Goal: Task Accomplishment & Management: Manage account settings

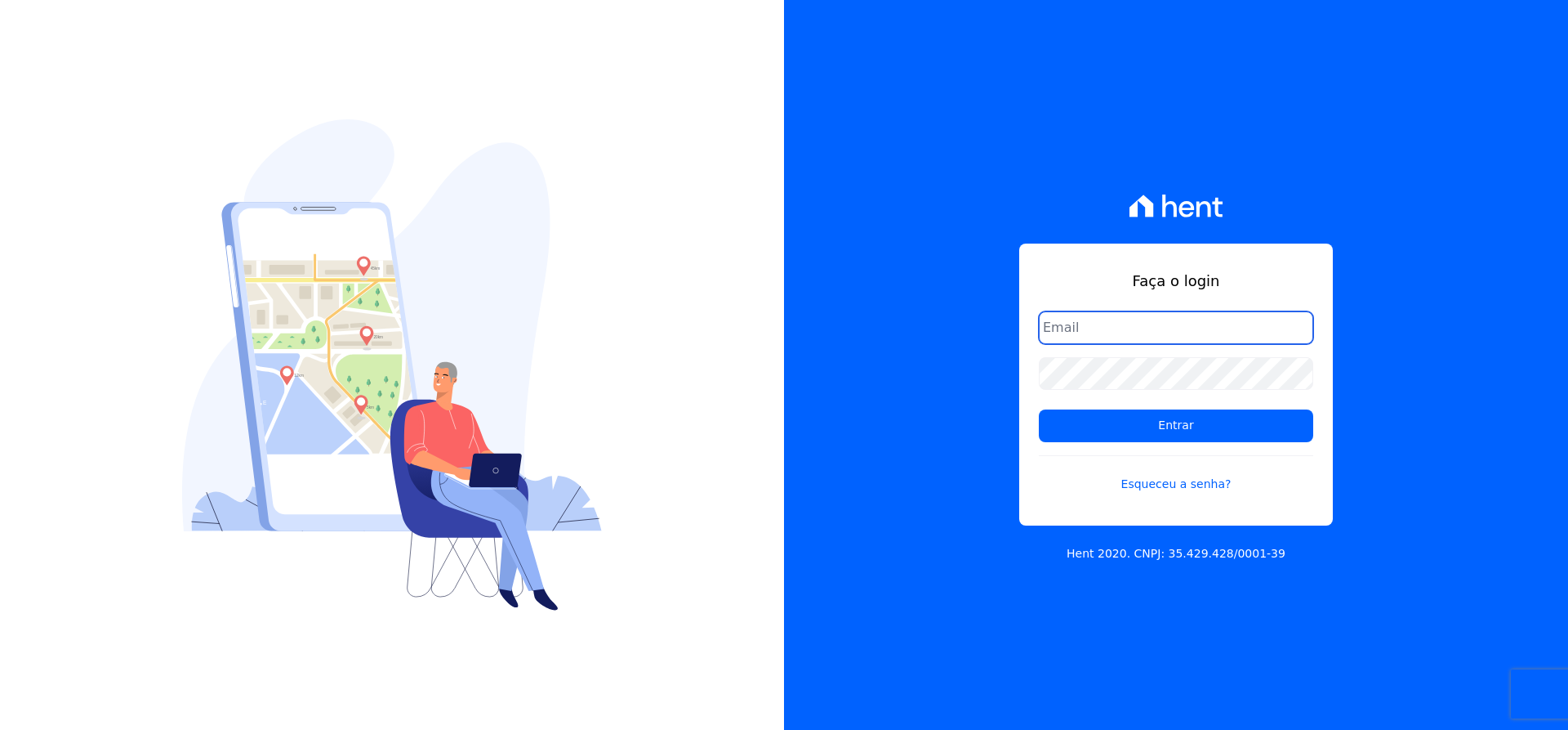
click at [1101, 323] on input "email" at bounding box center [1176, 327] width 274 height 33
type input "matheaus@celinaguimaraes.com.br"
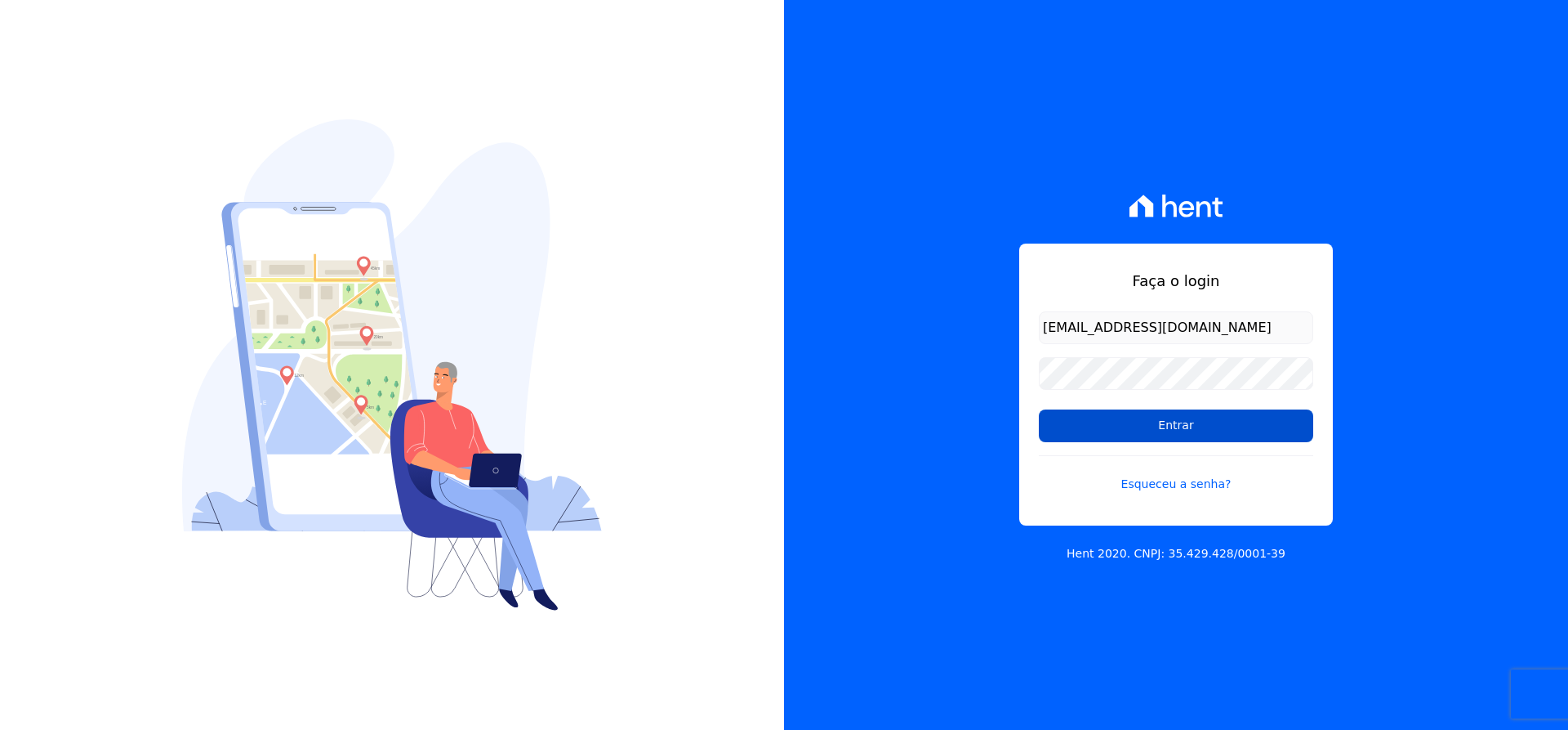
click at [1135, 437] on input "Entrar" at bounding box center [1176, 425] width 274 height 33
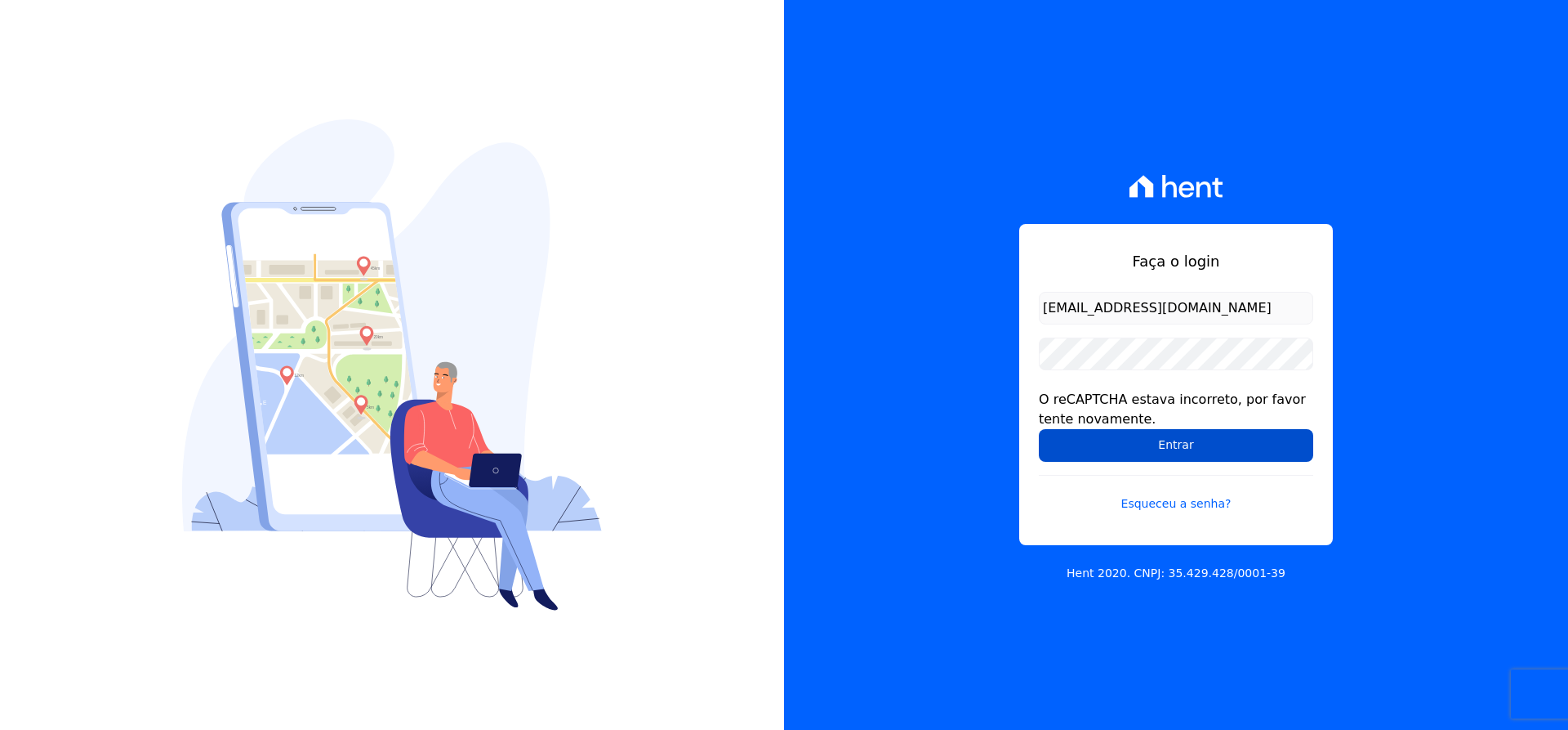
click at [1093, 452] on input "Entrar" at bounding box center [1176, 445] width 274 height 33
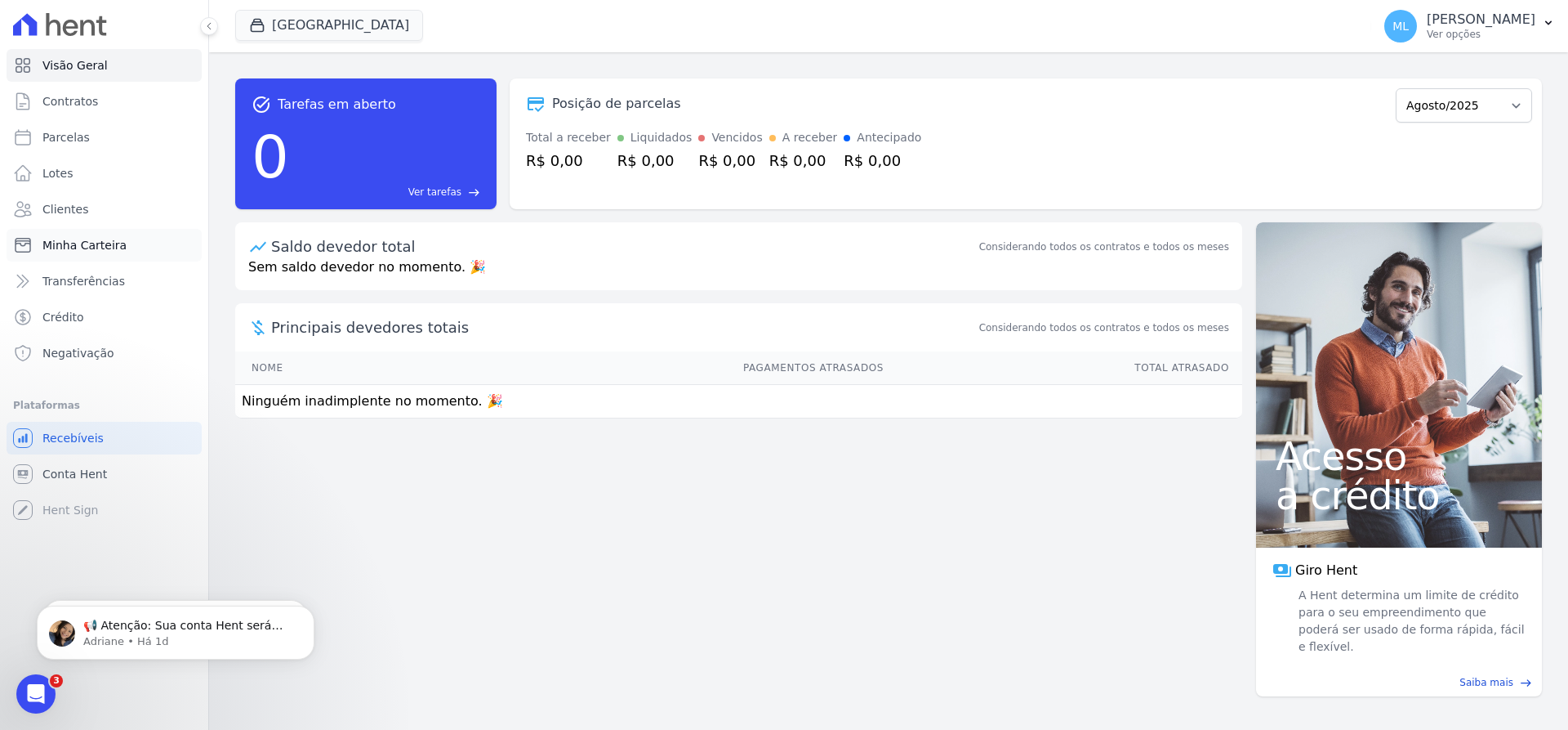
click at [103, 233] on link "Minha Carteira" at bounding box center [104, 245] width 195 height 33
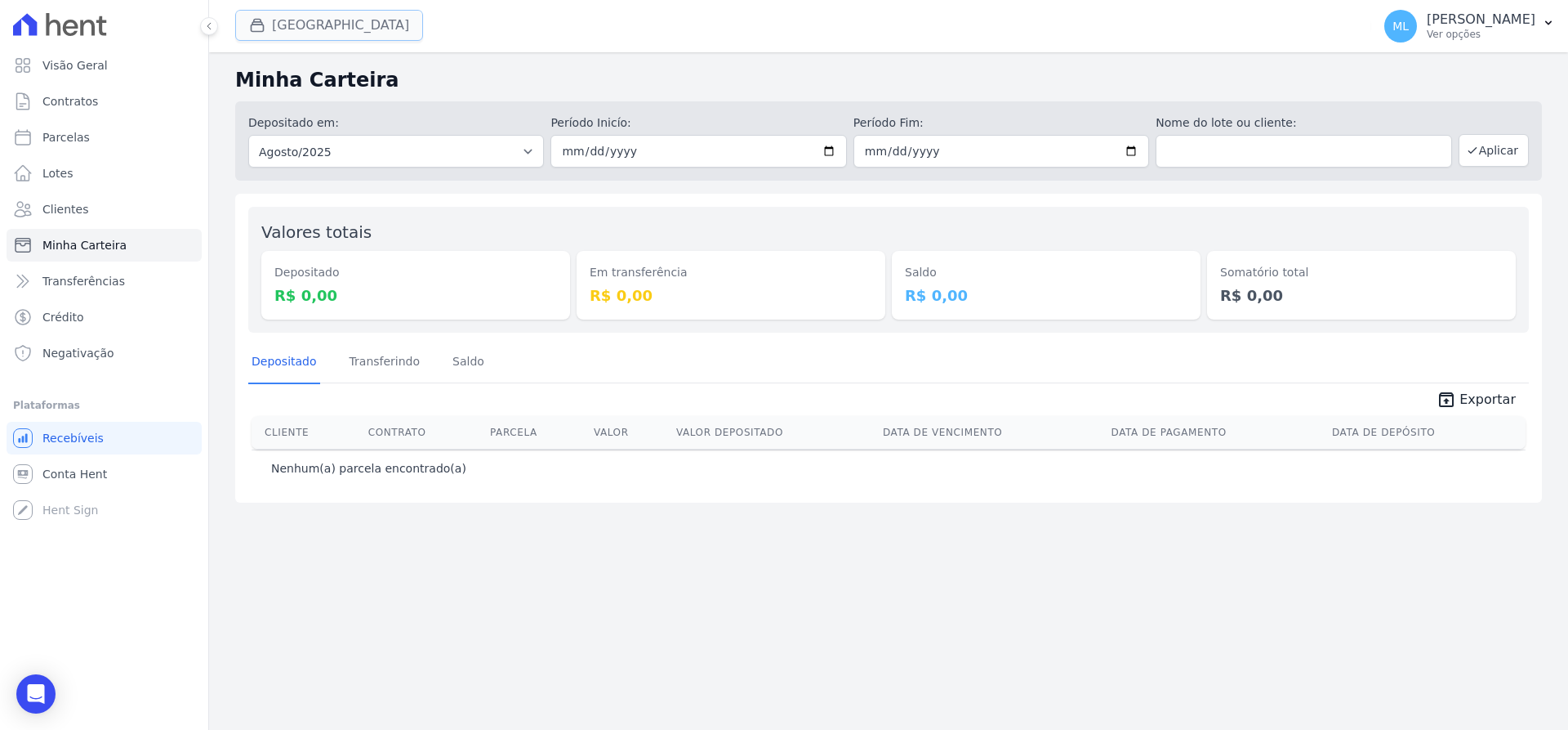
click at [314, 25] on button "[GEOGRAPHIC_DATA]" at bounding box center [329, 25] width 188 height 31
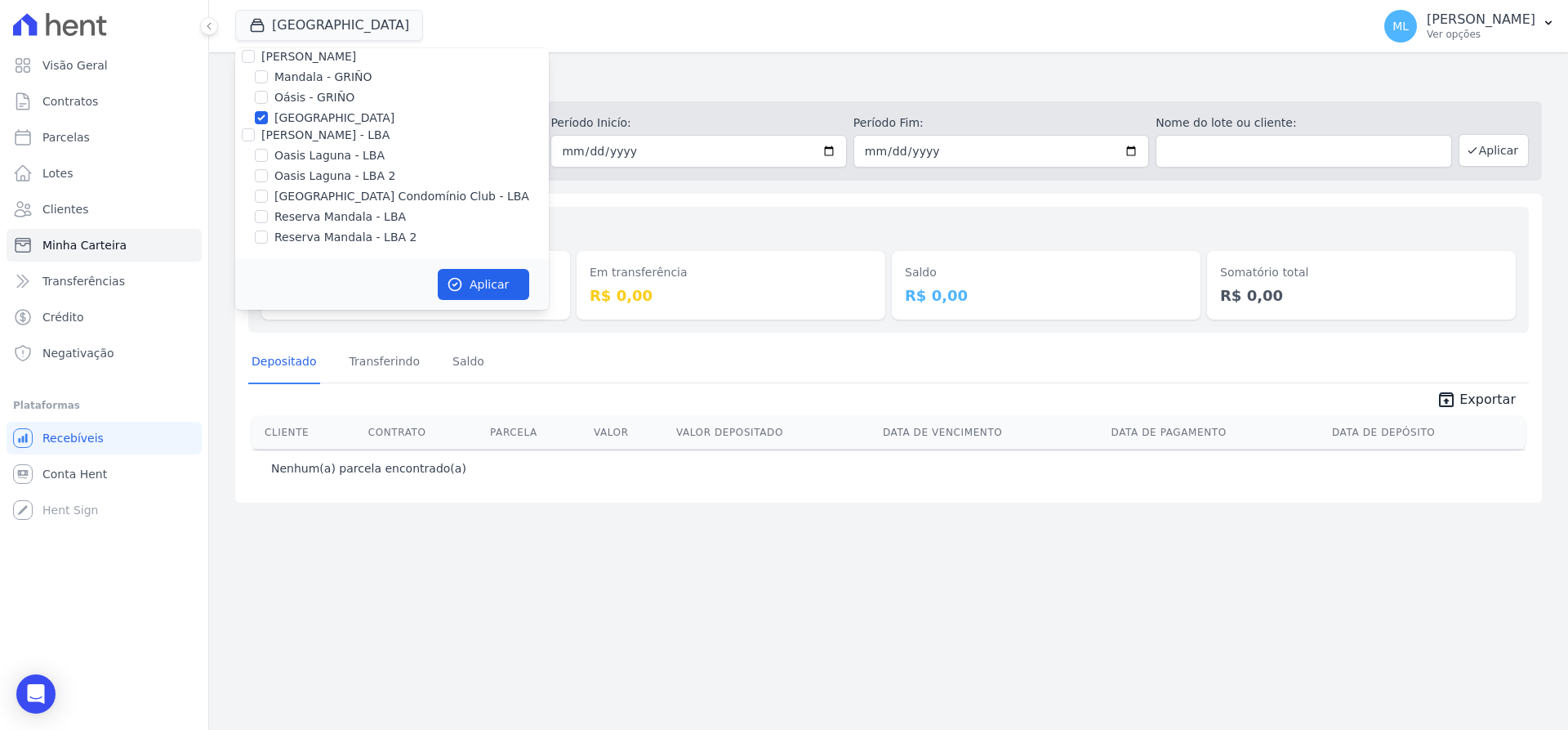
click at [306, 122] on label "[GEOGRAPHIC_DATA]" at bounding box center [334, 118] width 120 height 17
click at [268, 122] on input "[GEOGRAPHIC_DATA]" at bounding box center [261, 118] width 13 height 13
checkbox input "false"
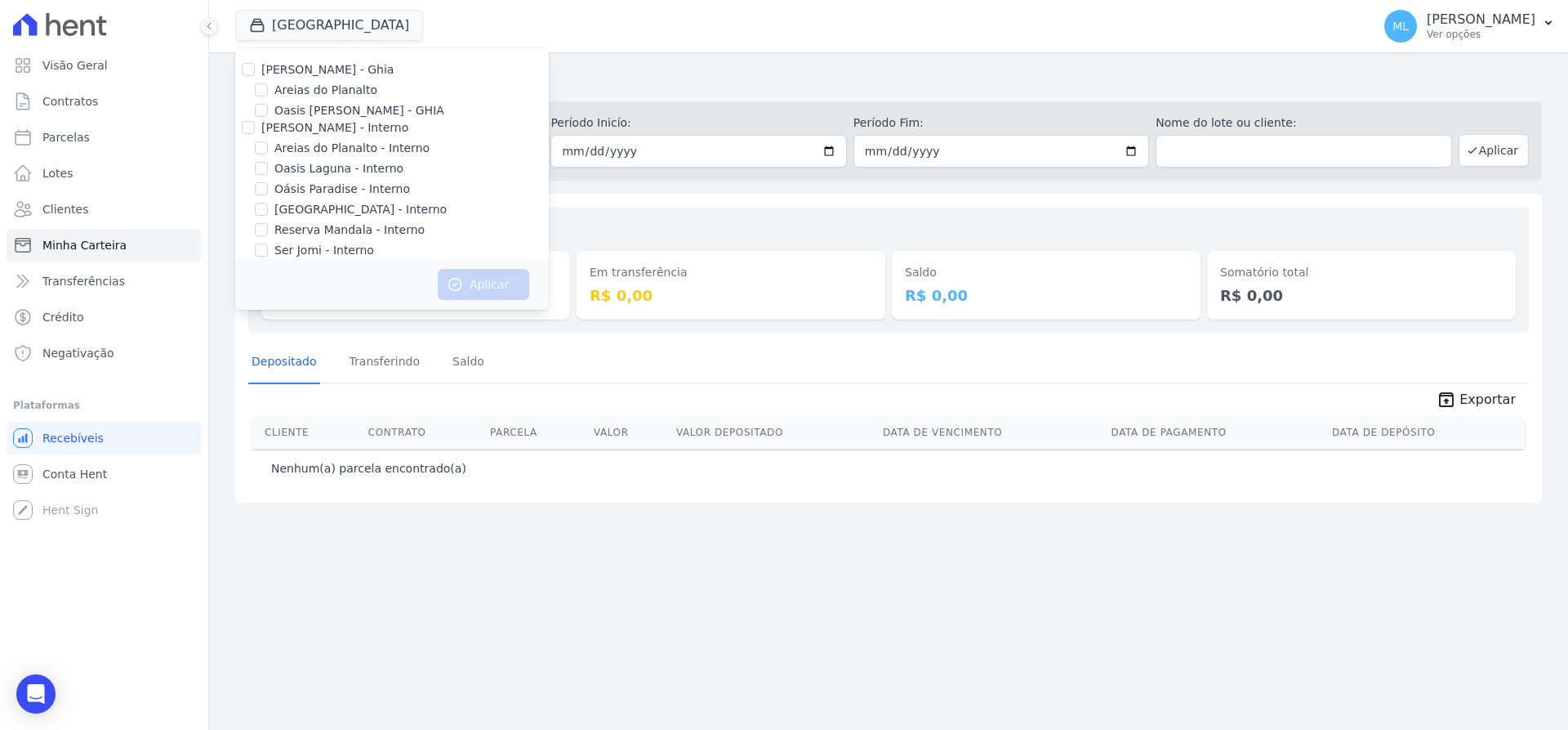
click at [305, 98] on label "Areias do Planalto" at bounding box center [325, 90] width 103 height 17
click at [268, 97] on input "Areias do Planalto" at bounding box center [261, 90] width 13 height 13
checkbox input "true"
click at [497, 289] on button "Aplicar" at bounding box center [483, 284] width 91 height 31
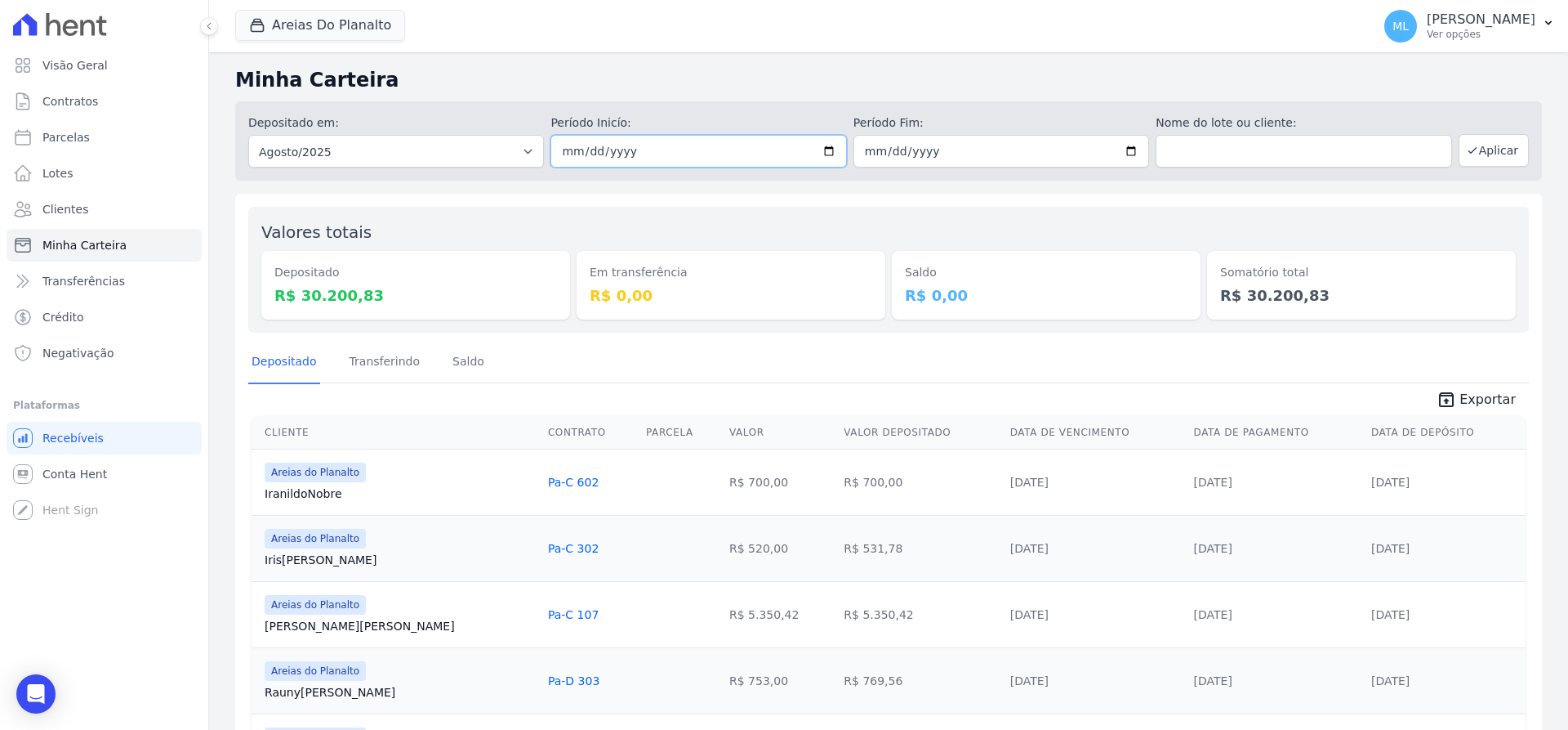
click at [824, 146] on input "[DATE]" at bounding box center [698, 151] width 296 height 33
type input "[DATE]"
click at [1126, 155] on input "[DATE]" at bounding box center [1001, 151] width 296 height 33
type input "[DATE]"
click at [1485, 157] on button "Aplicar" at bounding box center [1494, 150] width 71 height 33
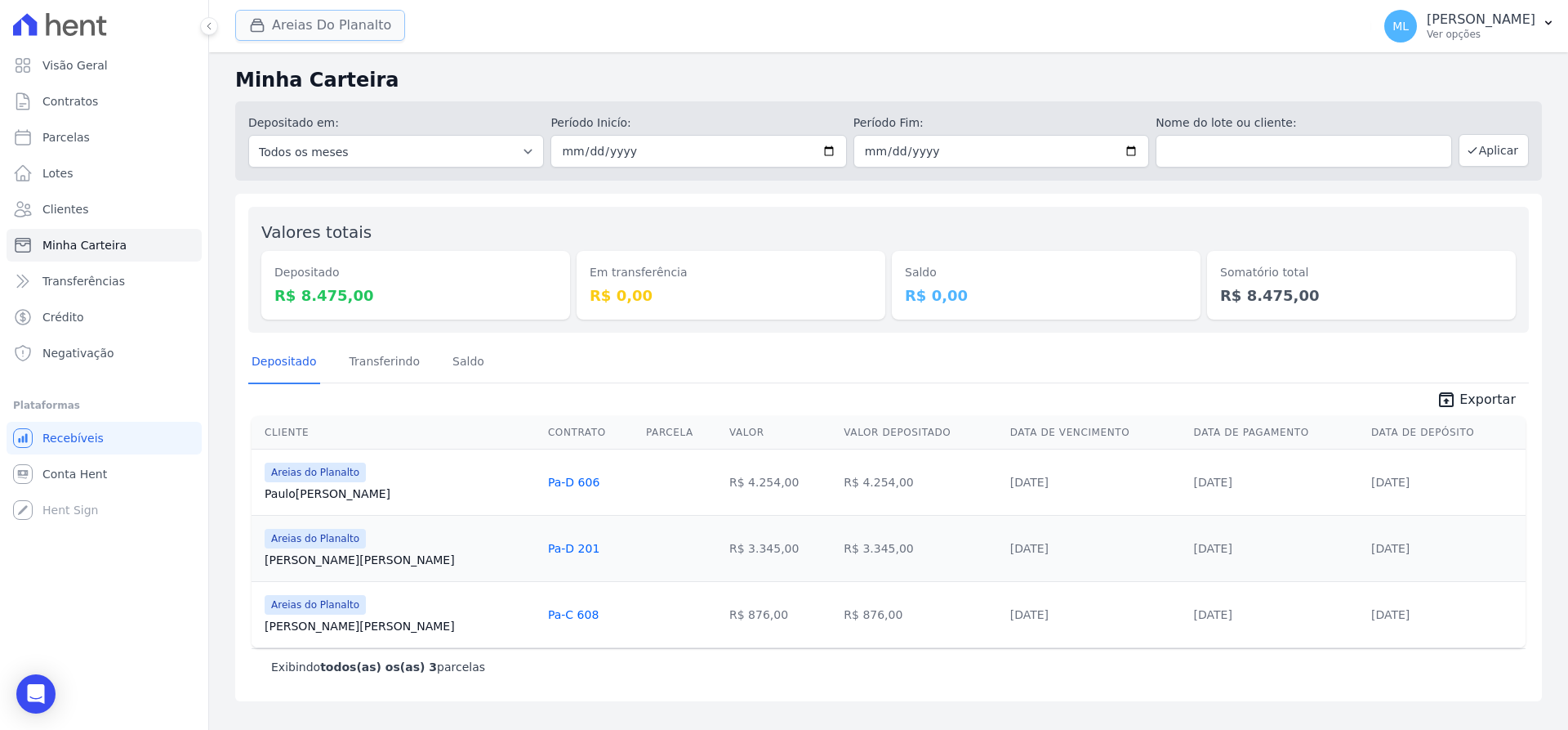
click at [351, 23] on button "Areias Do Planalto" at bounding box center [320, 25] width 170 height 31
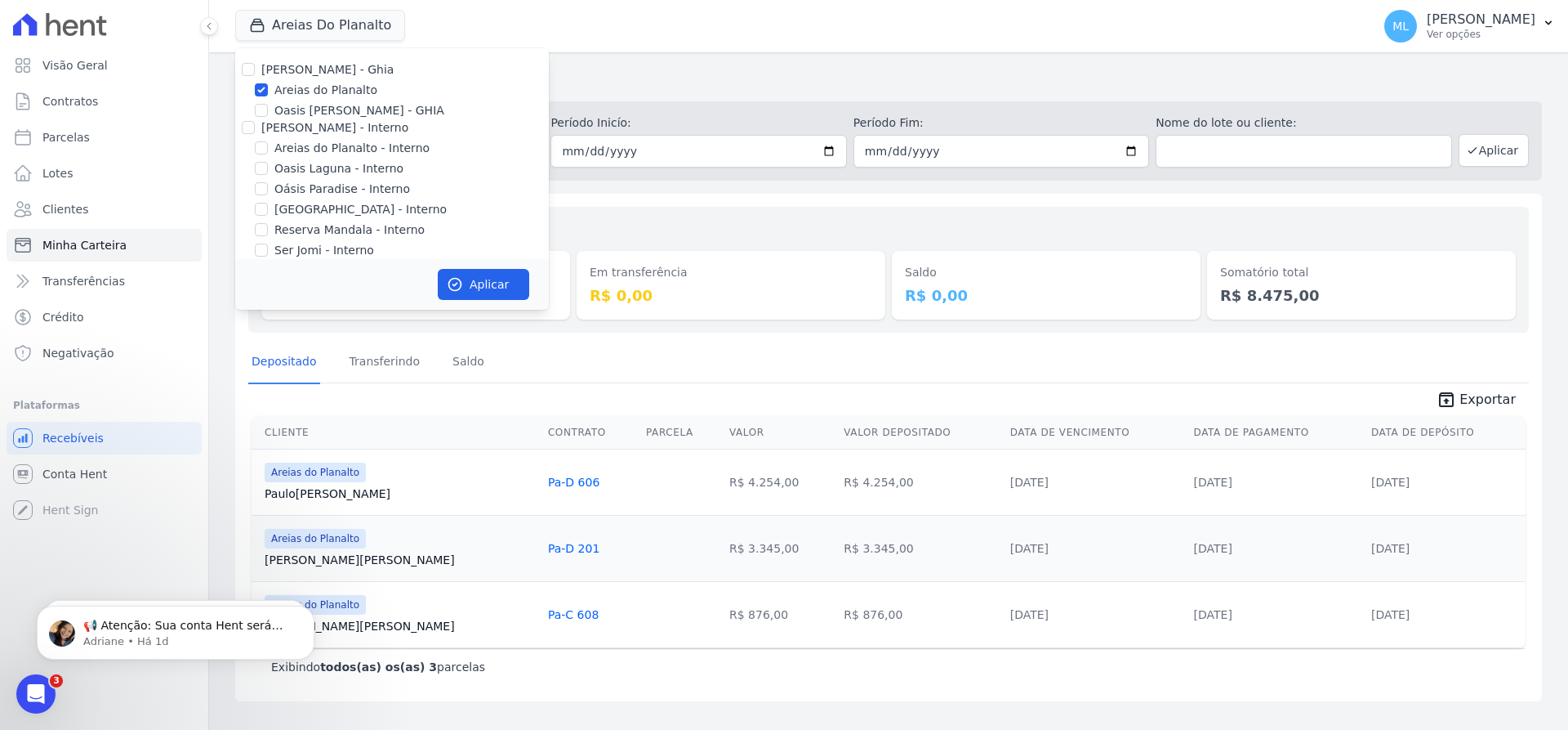
click at [744, 103] on div "Depositado em: Todos os meses Junho/2023 Julho/2023 Agosto/2023 Setembro/2023 O…" at bounding box center [889, 140] width 1307 height 79
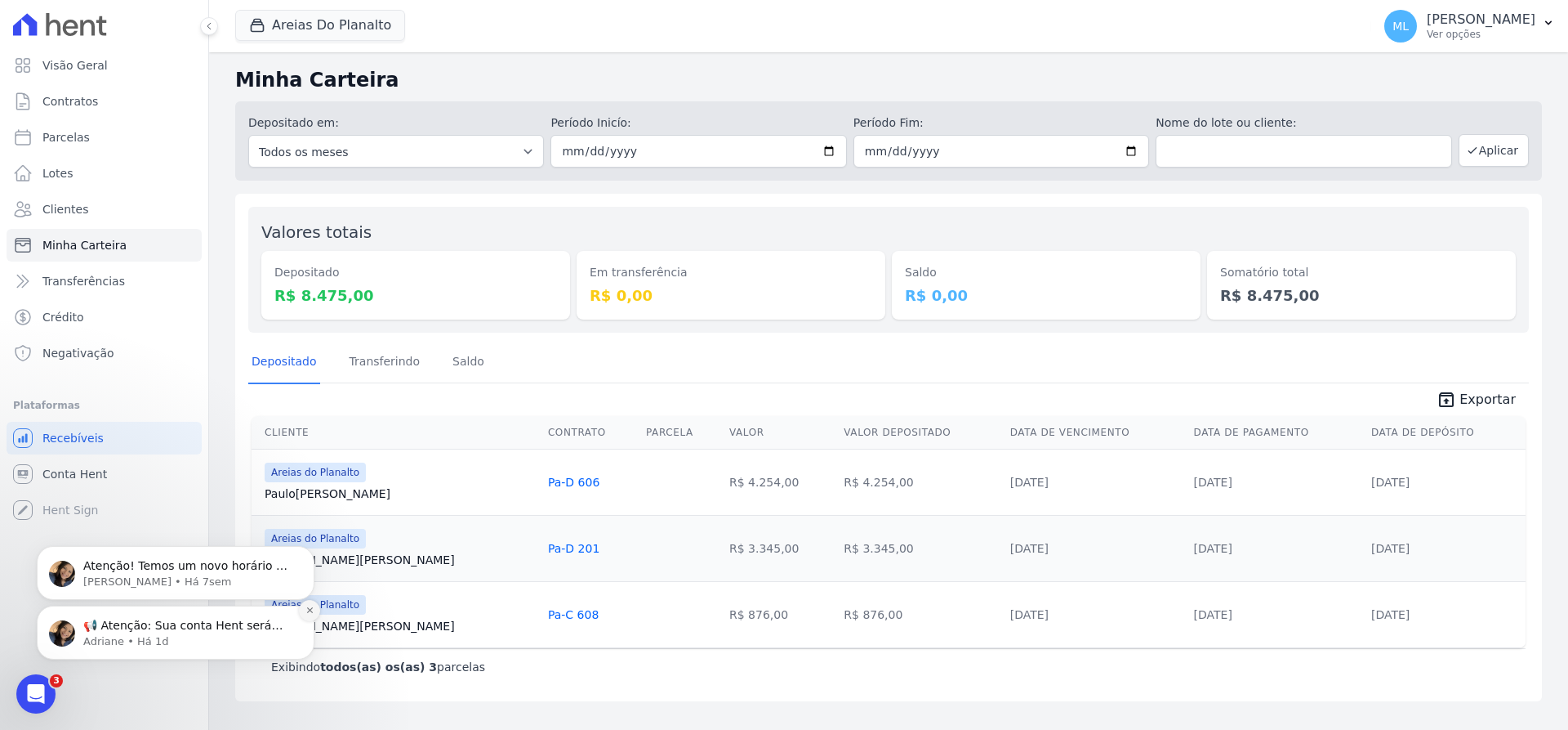
click at [307, 612] on icon "Dismiss notification" at bounding box center [310, 610] width 9 height 9
click at [306, 608] on icon "Dismiss notification" at bounding box center [310, 610] width 9 height 9
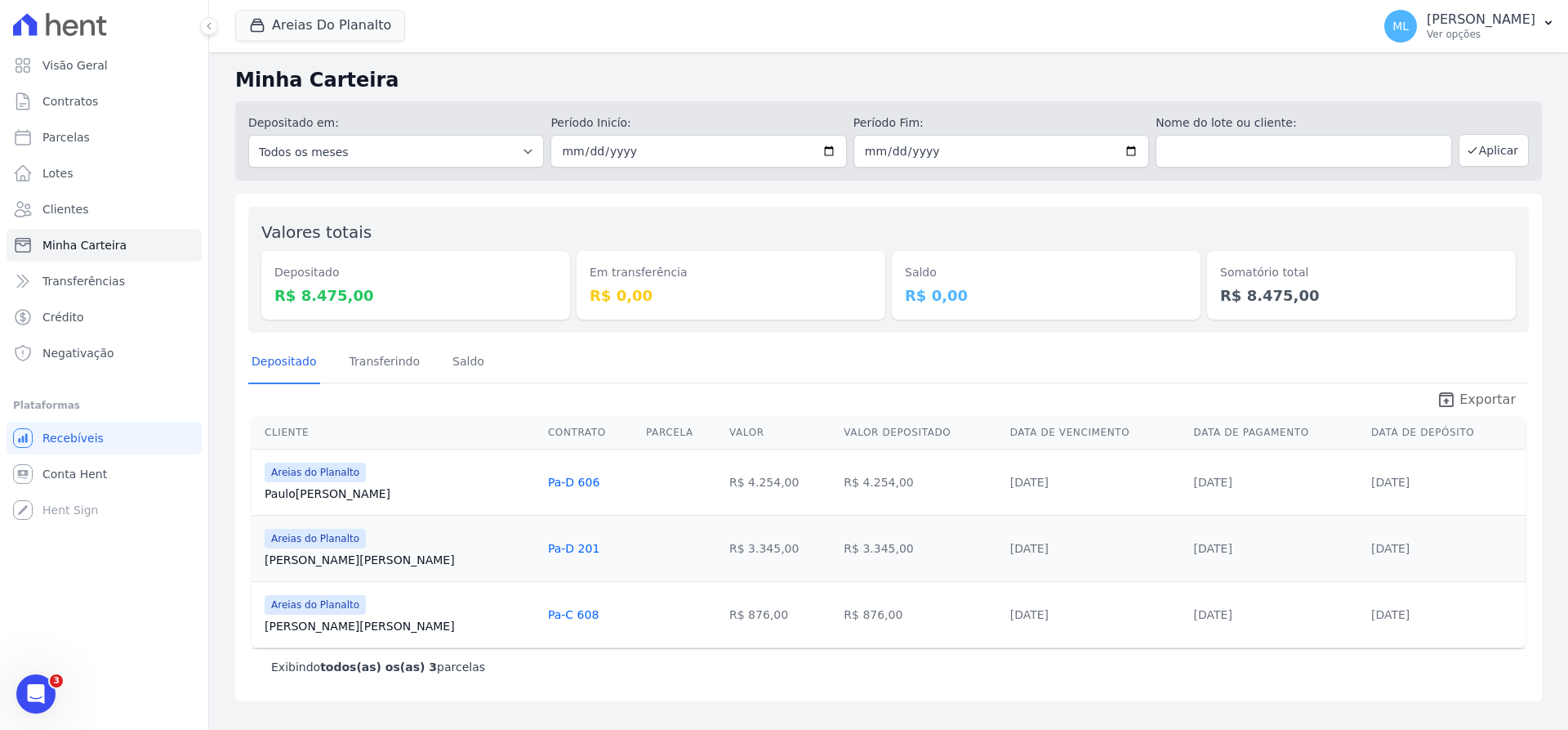
click at [1456, 402] on icon "unarchive" at bounding box center [1446, 399] width 20 height 20
click at [307, 495] on link "Paulo Souza" at bounding box center [400, 494] width 270 height 17
click at [362, 33] on button "Areias Do Planalto" at bounding box center [320, 25] width 170 height 31
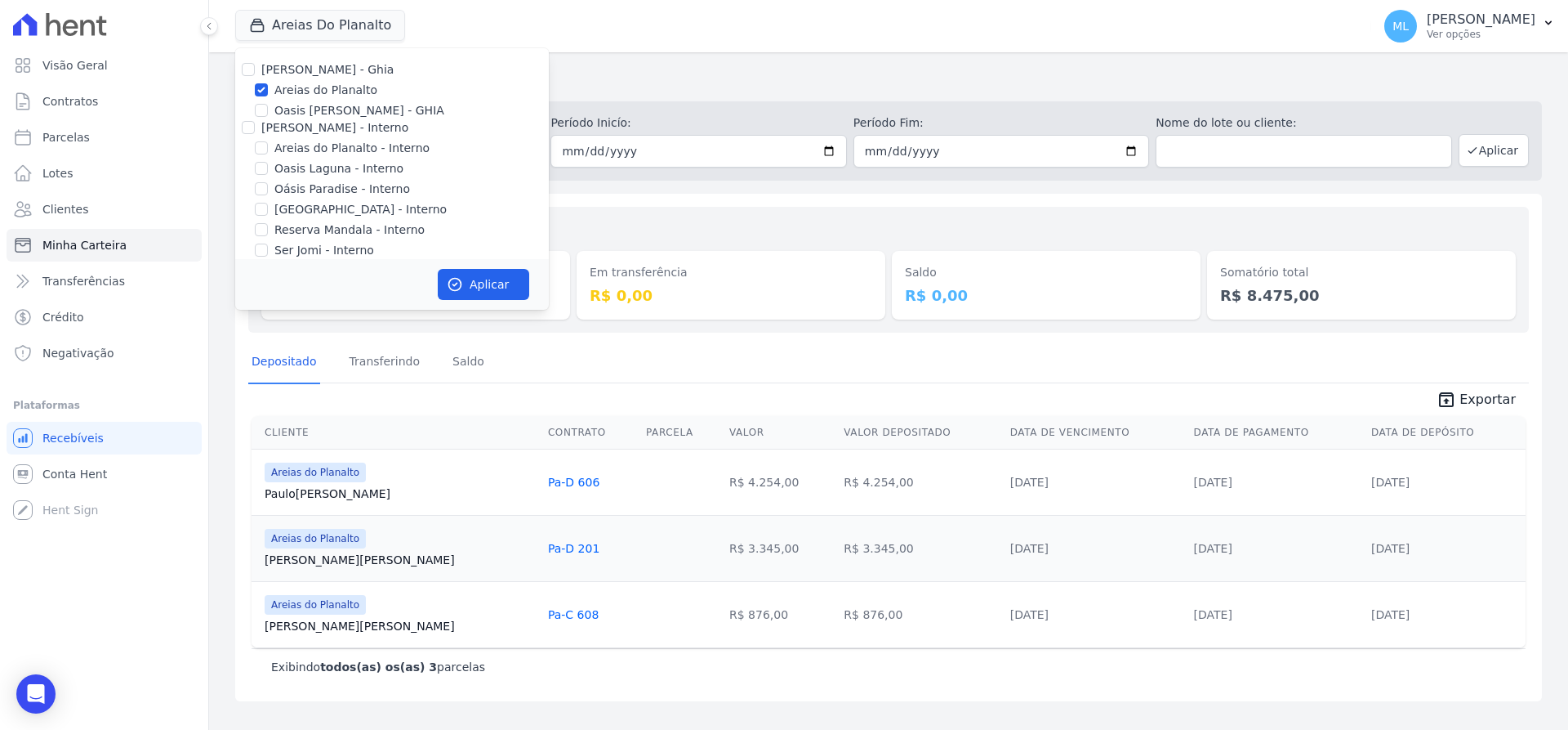
click at [319, 87] on label "Areias do Planalto" at bounding box center [325, 90] width 103 height 17
click at [268, 87] on input "Areias do Planalto" at bounding box center [261, 90] width 13 height 13
checkbox input "false"
click at [326, 147] on label "Areias do Planalto - Interno" at bounding box center [351, 148] width 155 height 17
click at [268, 147] on input "Areias do Planalto - Interno" at bounding box center [261, 148] width 13 height 13
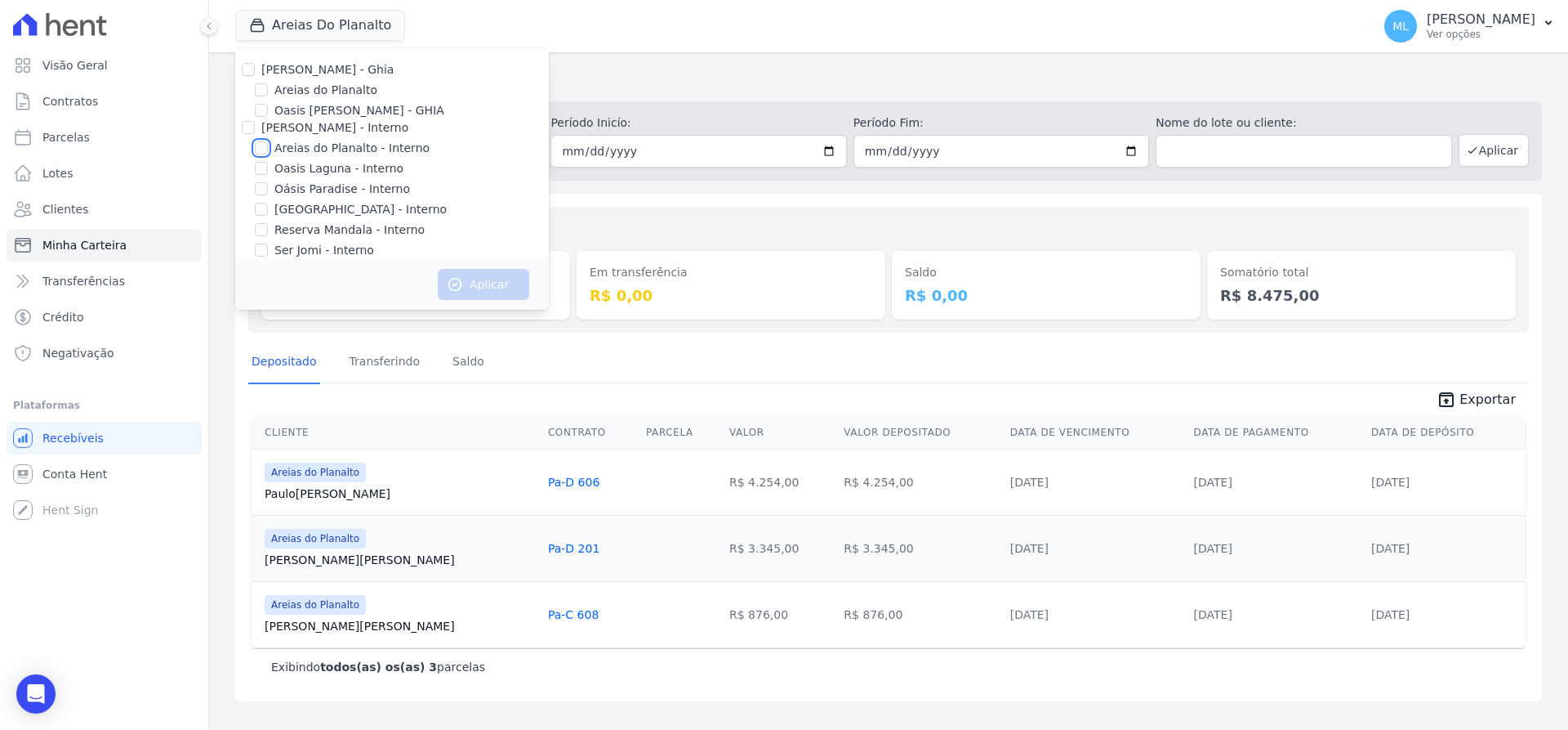
checkbox input "true"
click at [337, 212] on label "[GEOGRAPHIC_DATA] - Interno" at bounding box center [360, 209] width 172 height 17
click at [268, 212] on input "[GEOGRAPHIC_DATA] - Interno" at bounding box center [261, 209] width 13 height 13
checkbox input "true"
click at [462, 272] on button "Aplicar" at bounding box center [483, 284] width 91 height 31
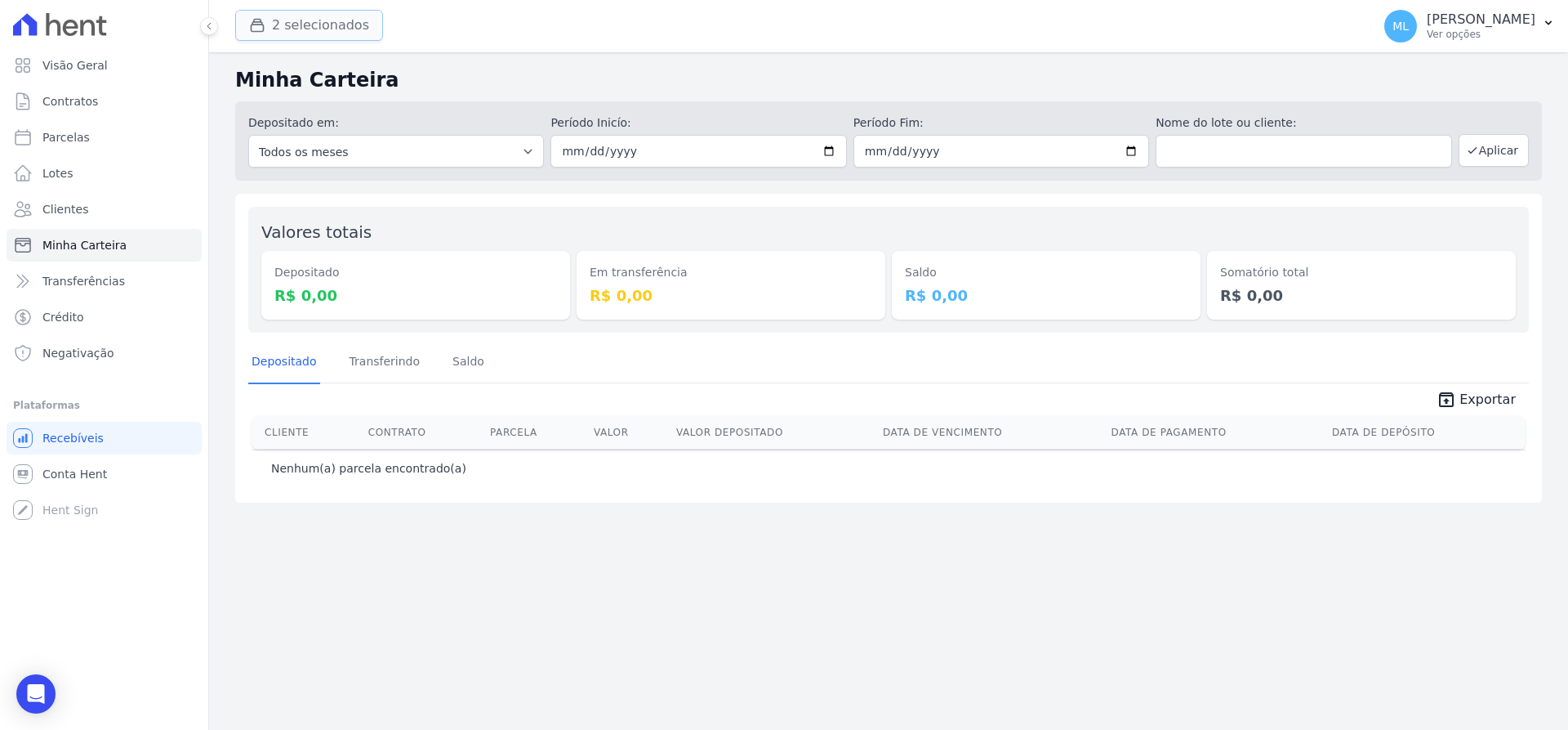
click at [331, 12] on button "2 selecionados" at bounding box center [309, 25] width 148 height 31
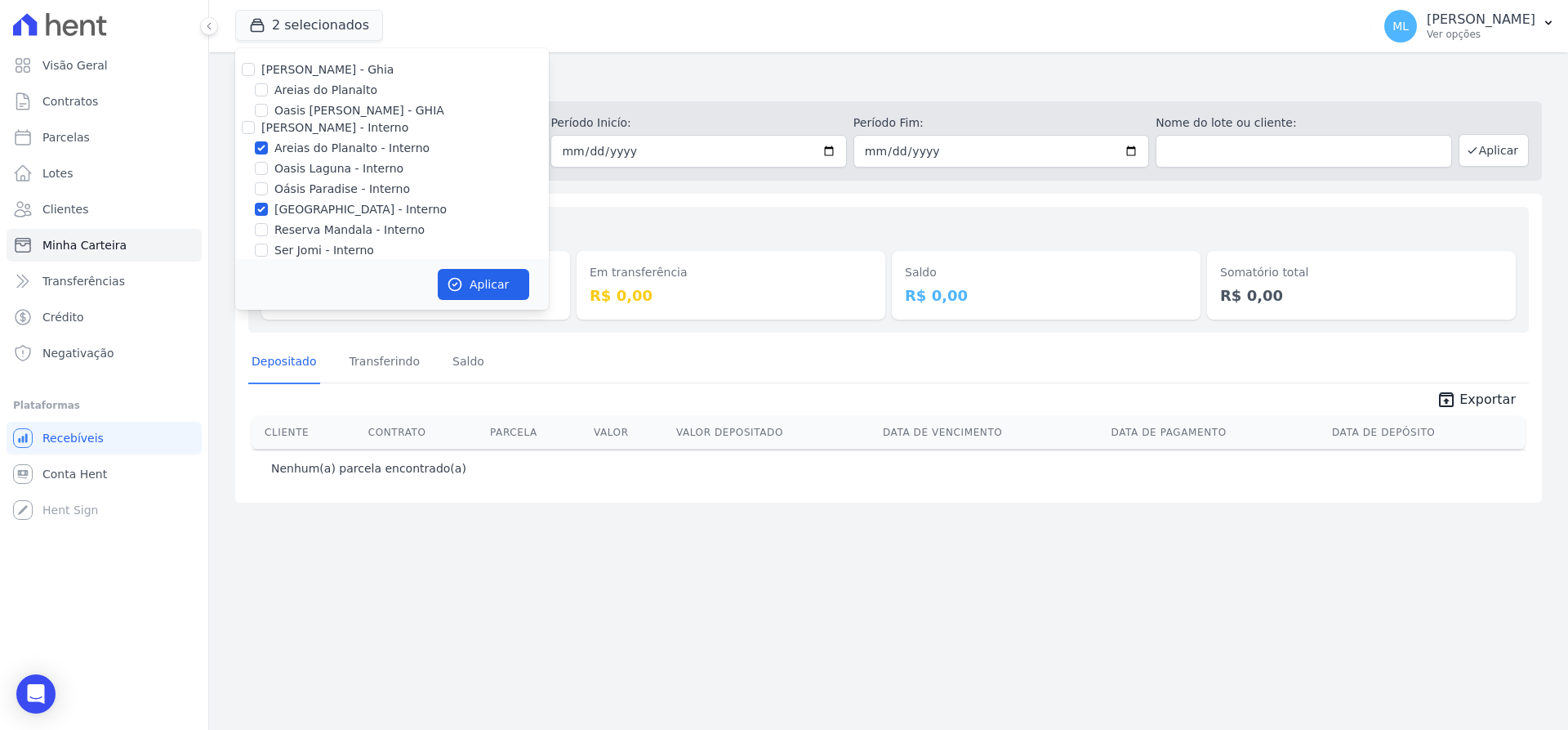
click at [286, 148] on label "Areias do Planalto - Interno" at bounding box center [351, 148] width 155 height 17
click at [268, 148] on input "Areias do Planalto - Interno" at bounding box center [261, 148] width 13 height 13
checkbox input "false"
click at [293, 212] on label "[GEOGRAPHIC_DATA] - Interno" at bounding box center [360, 209] width 172 height 17
click at [268, 212] on input "[GEOGRAPHIC_DATA] - Interno" at bounding box center [261, 209] width 13 height 13
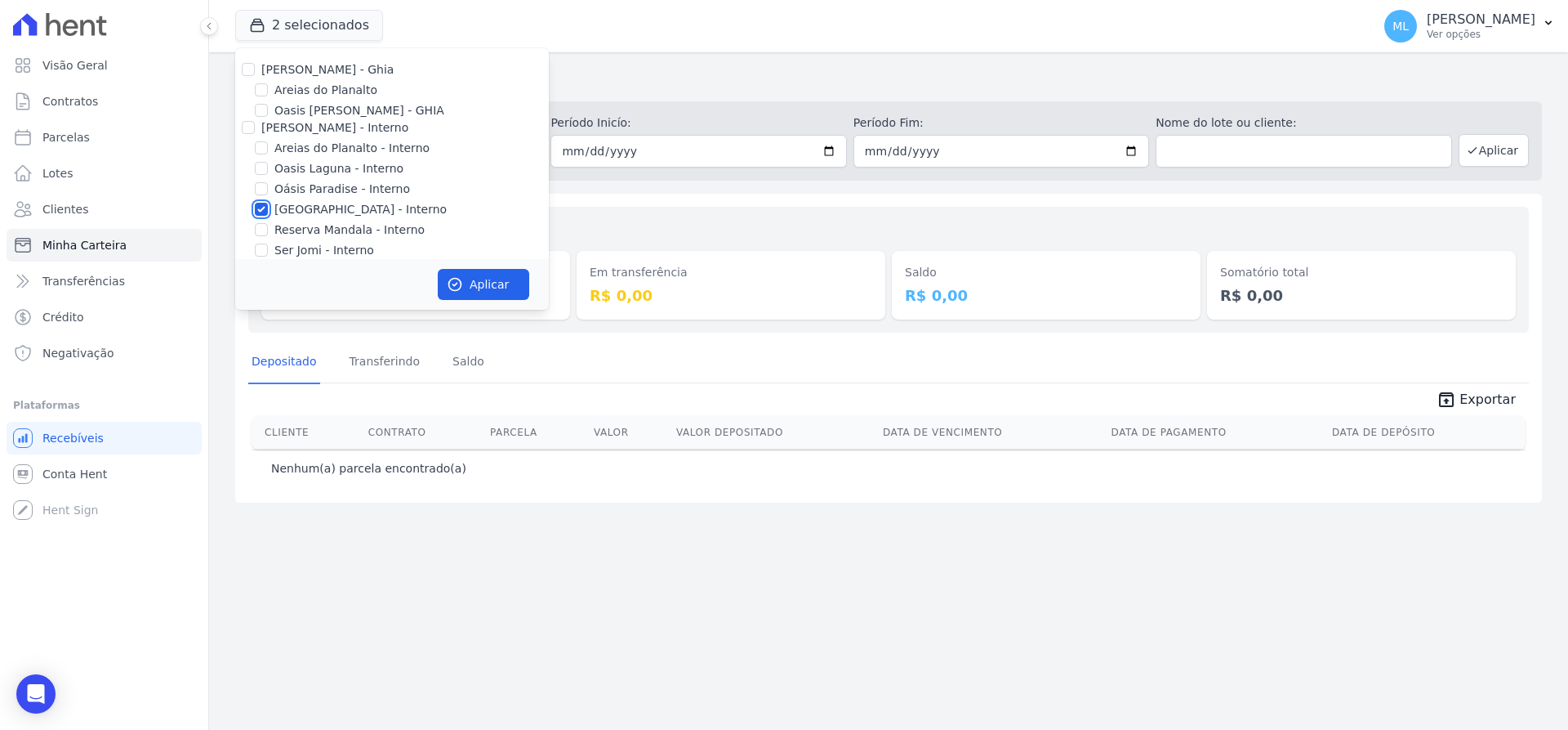
checkbox input "false"
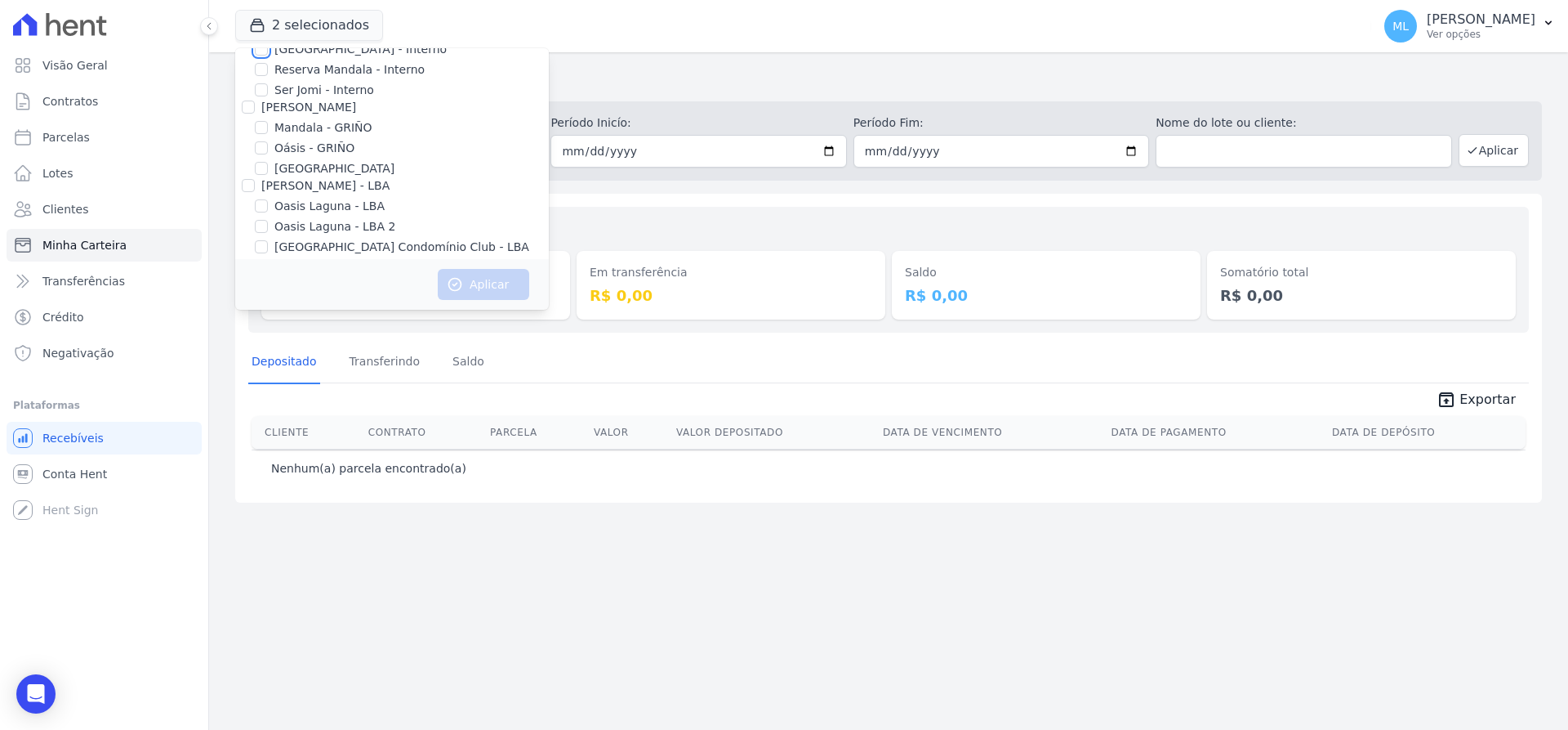
scroll to position [164, 0]
click at [300, 163] on label "[GEOGRAPHIC_DATA]" at bounding box center [334, 166] width 120 height 17
click at [268, 163] on input "[GEOGRAPHIC_DATA]" at bounding box center [261, 165] width 13 height 13
checkbox input "true"
click at [485, 284] on button "Aplicar" at bounding box center [483, 284] width 91 height 31
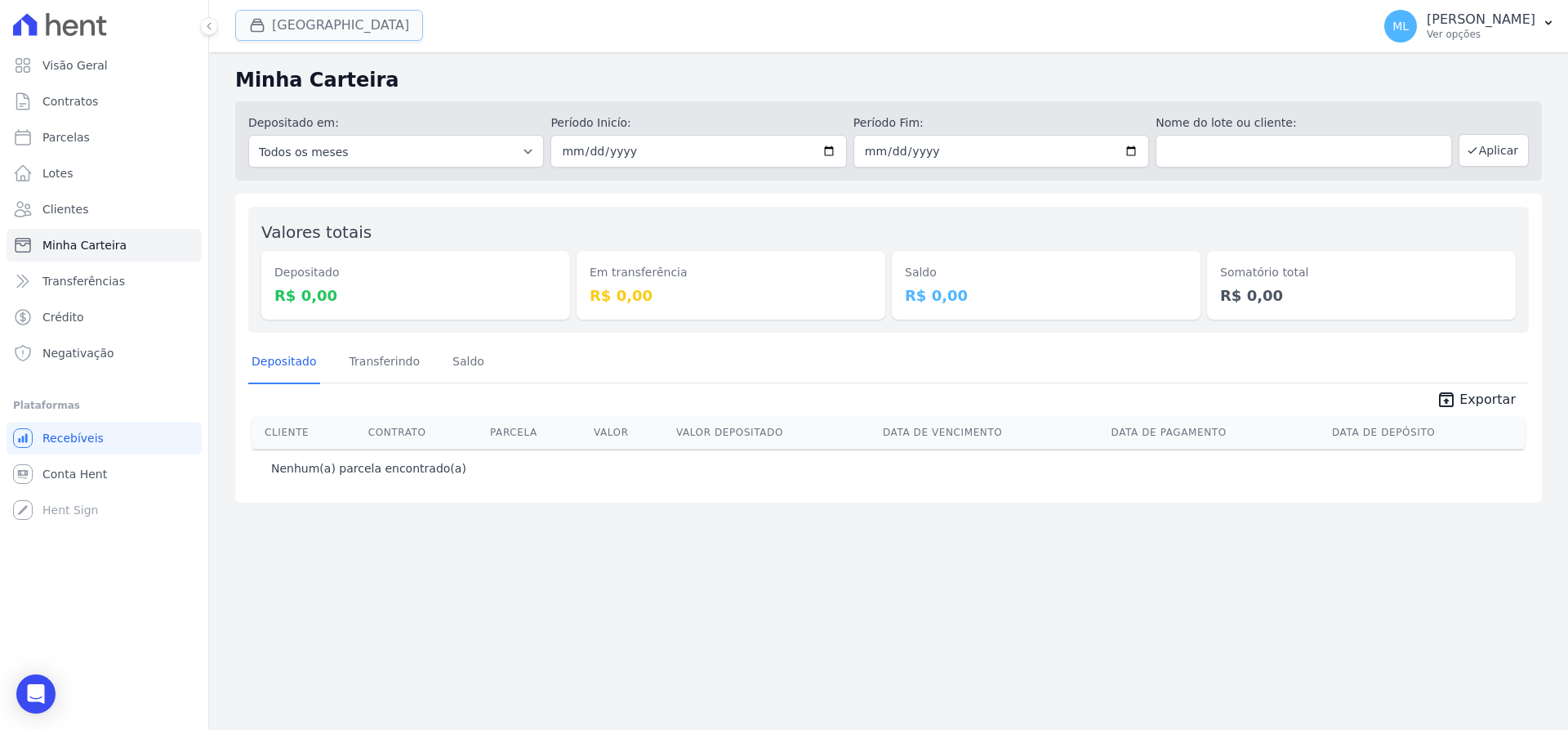
click at [327, 29] on button "[GEOGRAPHIC_DATA]" at bounding box center [329, 25] width 188 height 31
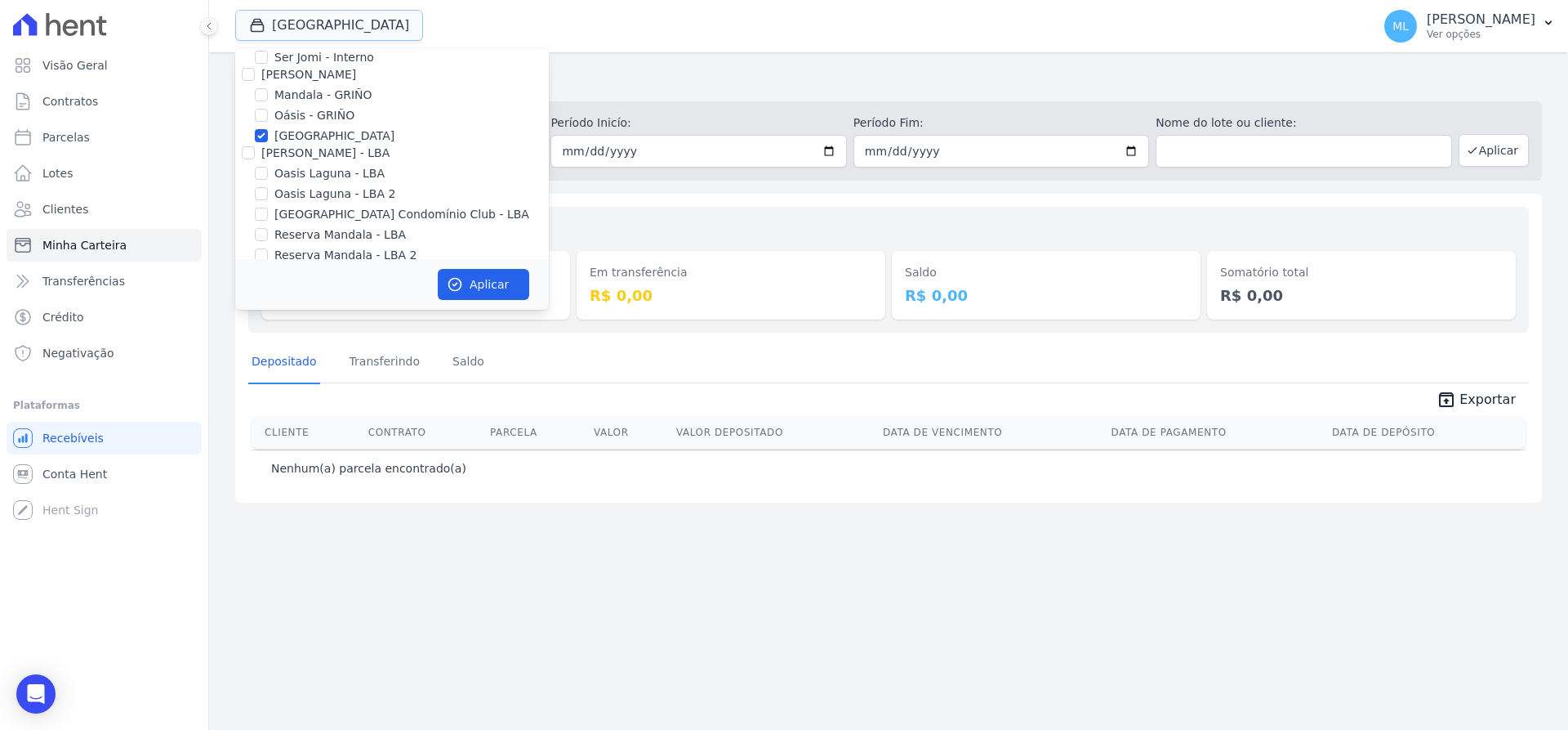
scroll to position [211, 0]
click at [288, 120] on label "[GEOGRAPHIC_DATA]" at bounding box center [334, 118] width 120 height 17
click at [268, 120] on input "[GEOGRAPHIC_DATA]" at bounding box center [261, 118] width 13 height 13
checkbox input "false"
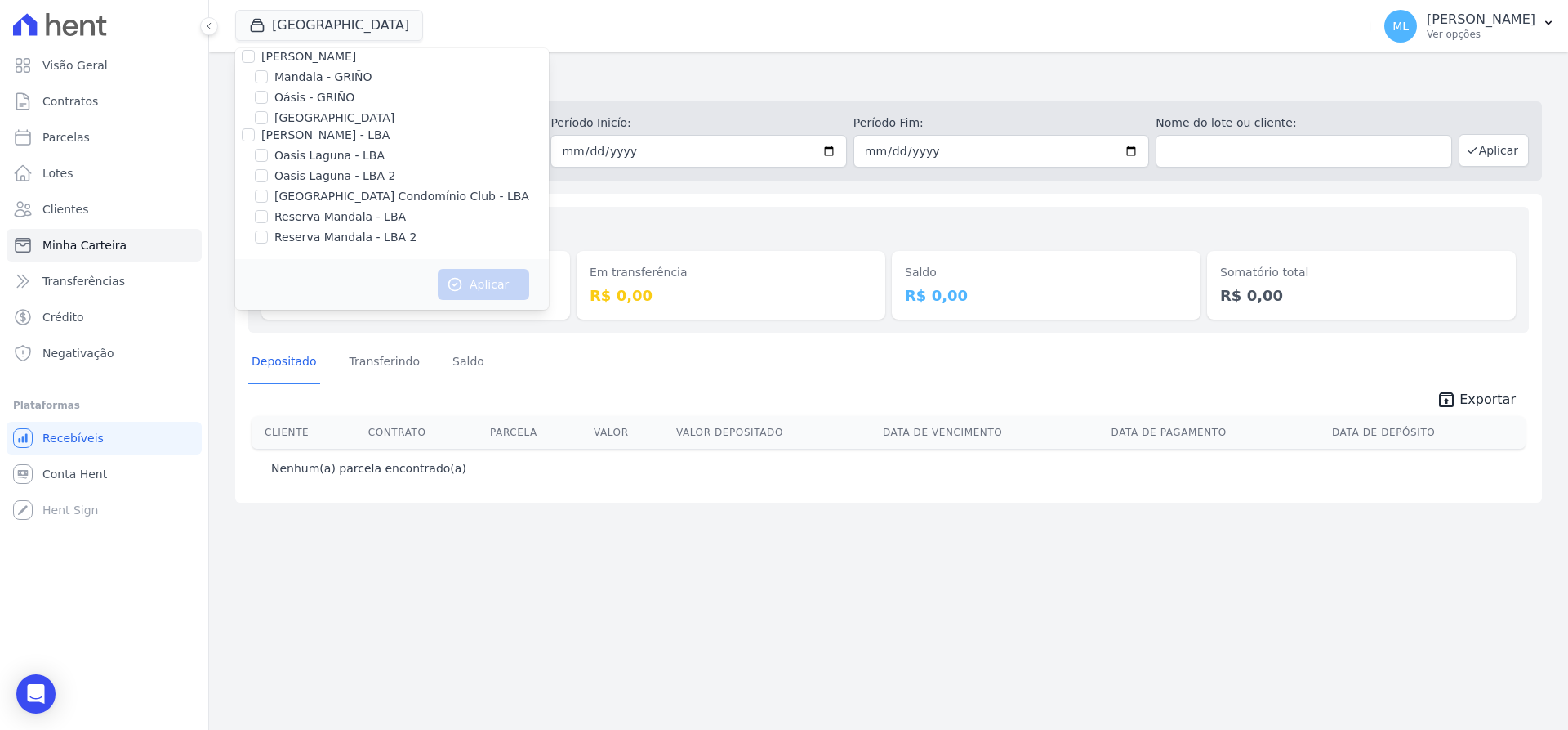
click at [321, 192] on label "[GEOGRAPHIC_DATA] Condomínio Club - LBA" at bounding box center [402, 196] width 255 height 17
click at [268, 192] on input "[GEOGRAPHIC_DATA] Condomínio Club - LBA" at bounding box center [261, 196] width 13 height 13
checkbox input "true"
click at [490, 286] on button "Aplicar" at bounding box center [483, 284] width 91 height 31
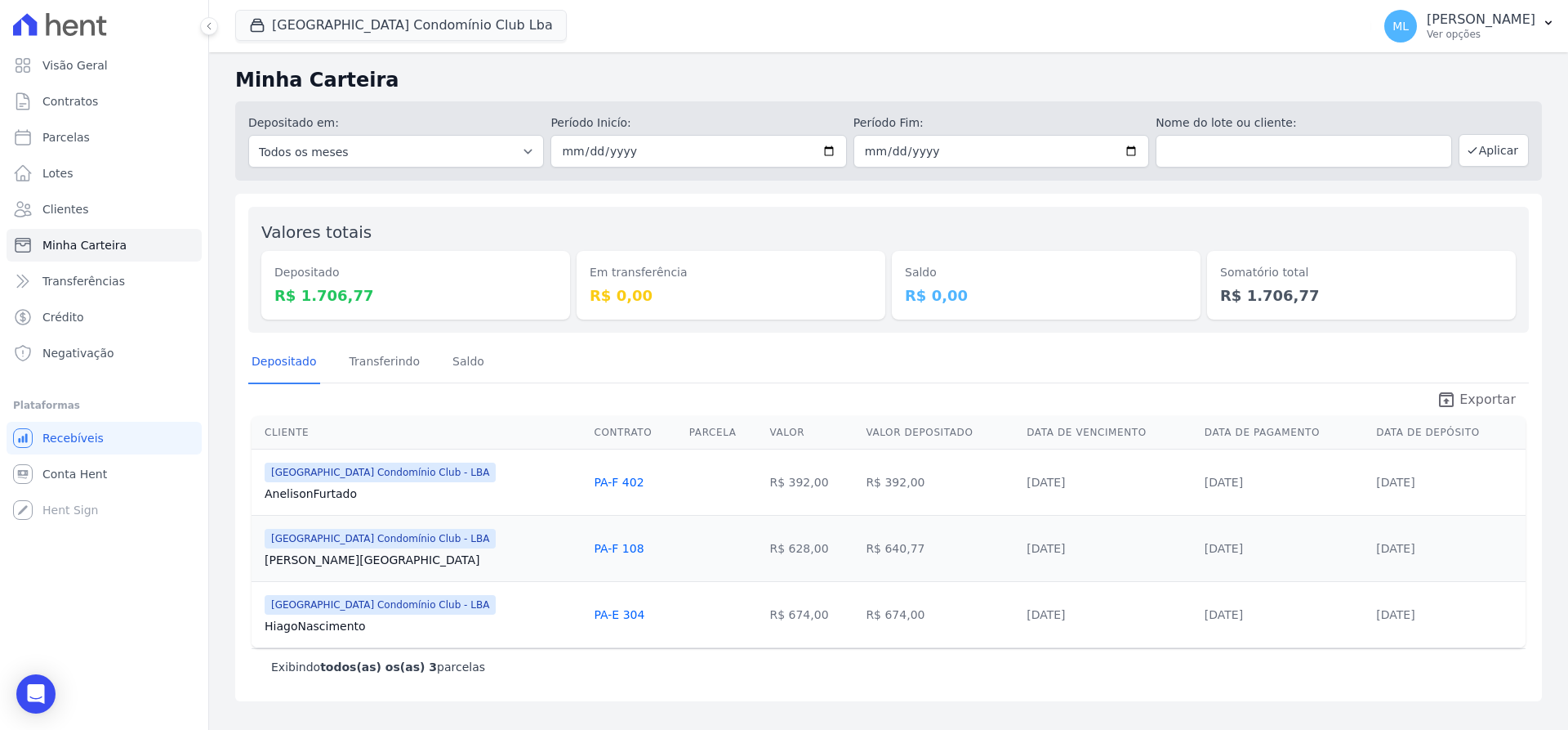
click at [1482, 406] on span "Exportar" at bounding box center [1487, 399] width 57 height 20
click at [1465, 387] on span "unarchive Exportar" at bounding box center [889, 398] width 1281 height 30
click at [351, 26] on button "Parque Do Planalto Condomínio Club Lba" at bounding box center [401, 25] width 332 height 31
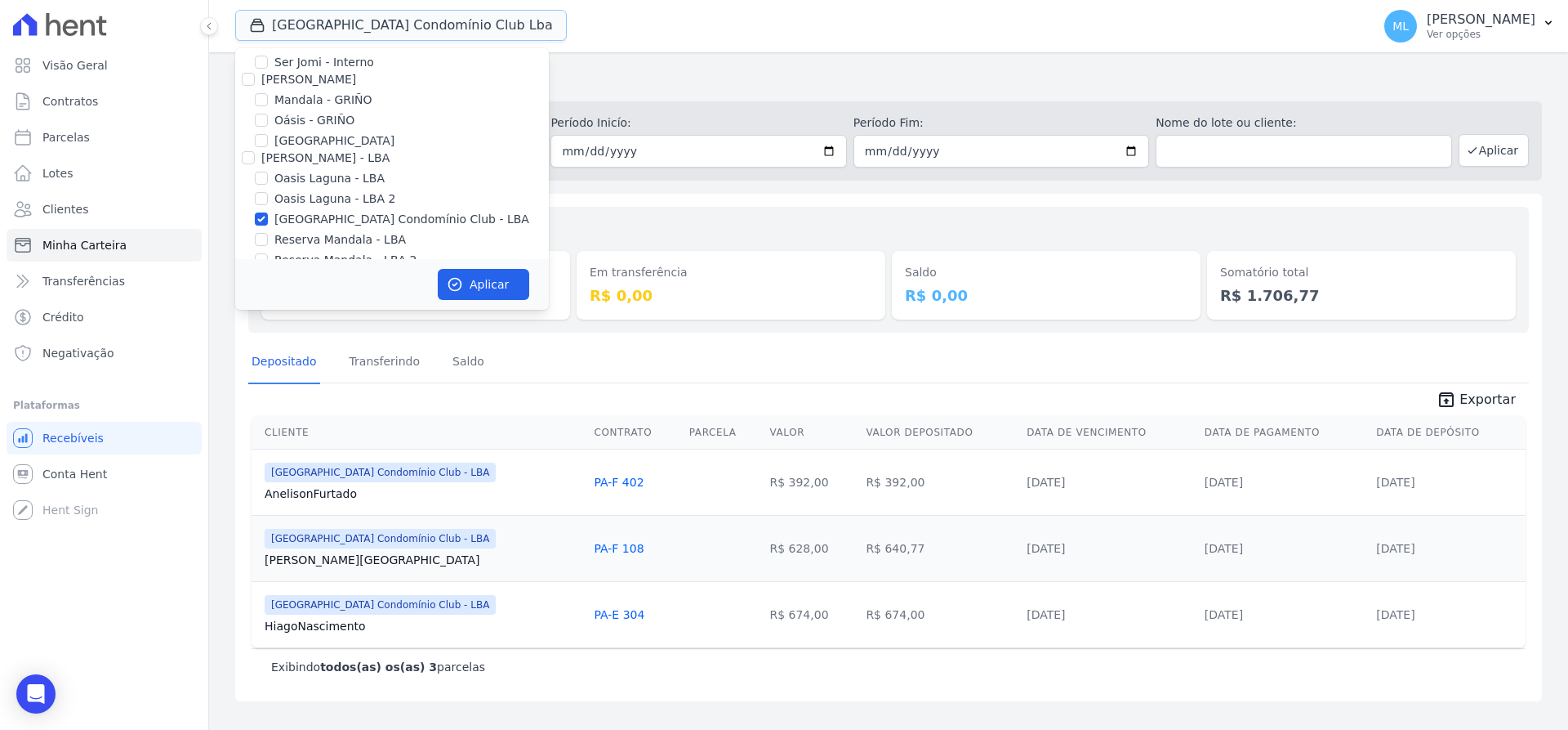
scroll to position [211, 0]
click at [300, 190] on label "[GEOGRAPHIC_DATA] Condomínio Club - LBA" at bounding box center [402, 196] width 255 height 17
click at [268, 190] on input "[GEOGRAPHIC_DATA] Condomínio Club - LBA" at bounding box center [261, 196] width 13 height 13
checkbox input "false"
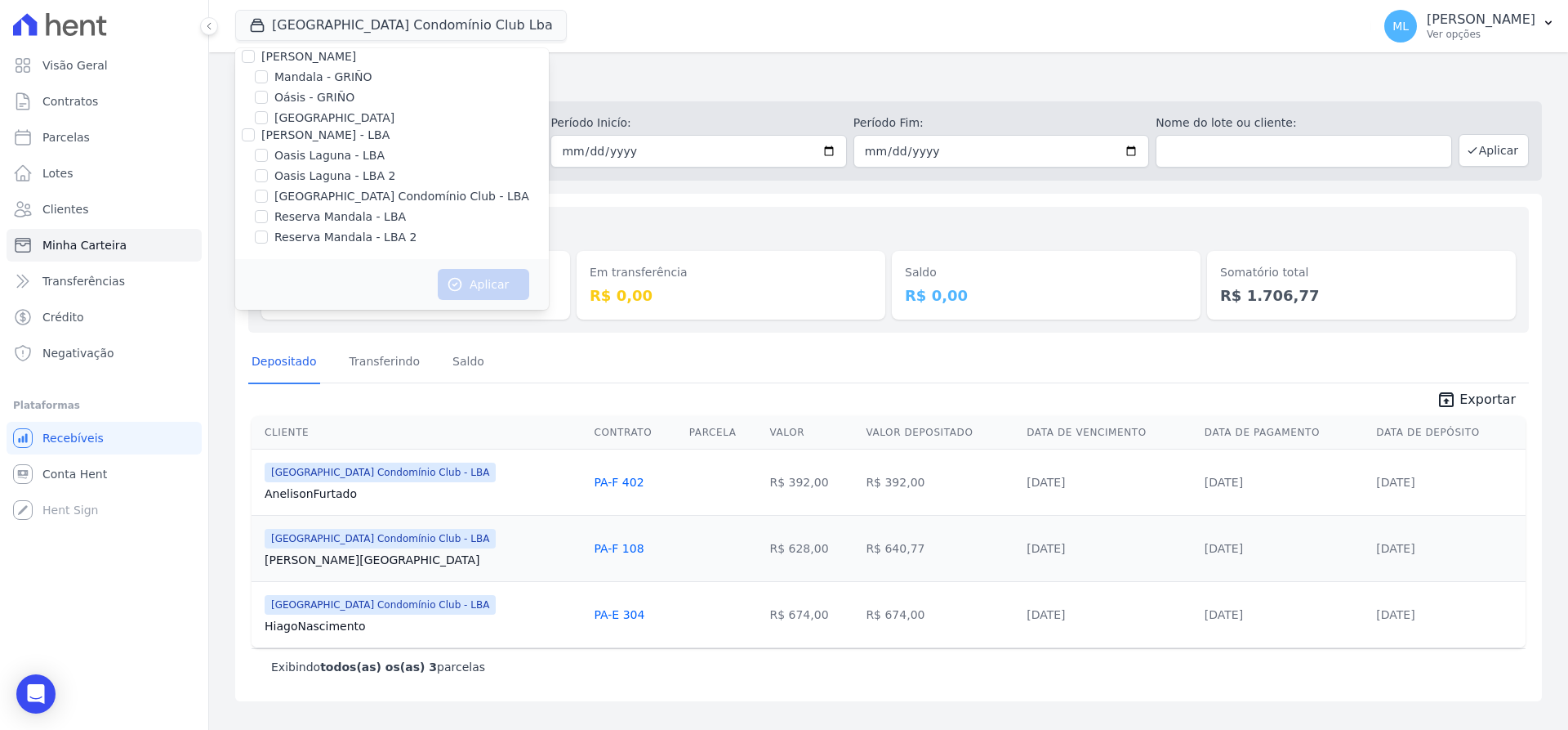
click at [307, 213] on label "Reserva Mandala - LBA" at bounding box center [339, 217] width 131 height 17
click at [268, 213] on input "Reserva Mandala - LBA" at bounding box center [261, 217] width 13 height 13
checkbox input "true"
click at [320, 245] on label "Reserva Mandala - LBA 2" at bounding box center [345, 237] width 142 height 17
click at [268, 244] on input "Reserva Mandala - LBA 2" at bounding box center [261, 237] width 13 height 13
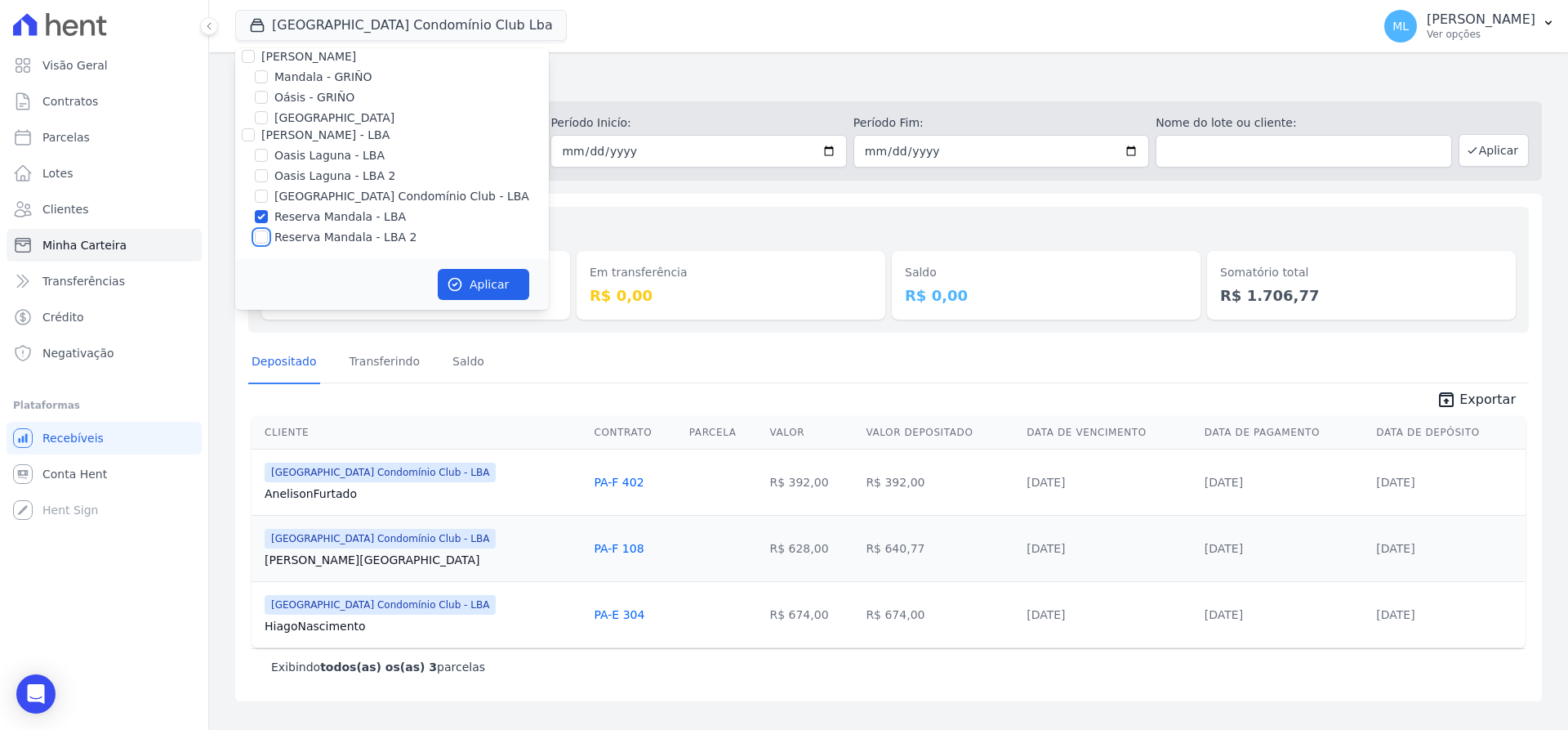
checkbox input "true"
click at [496, 280] on button "Aplicar" at bounding box center [483, 284] width 91 height 31
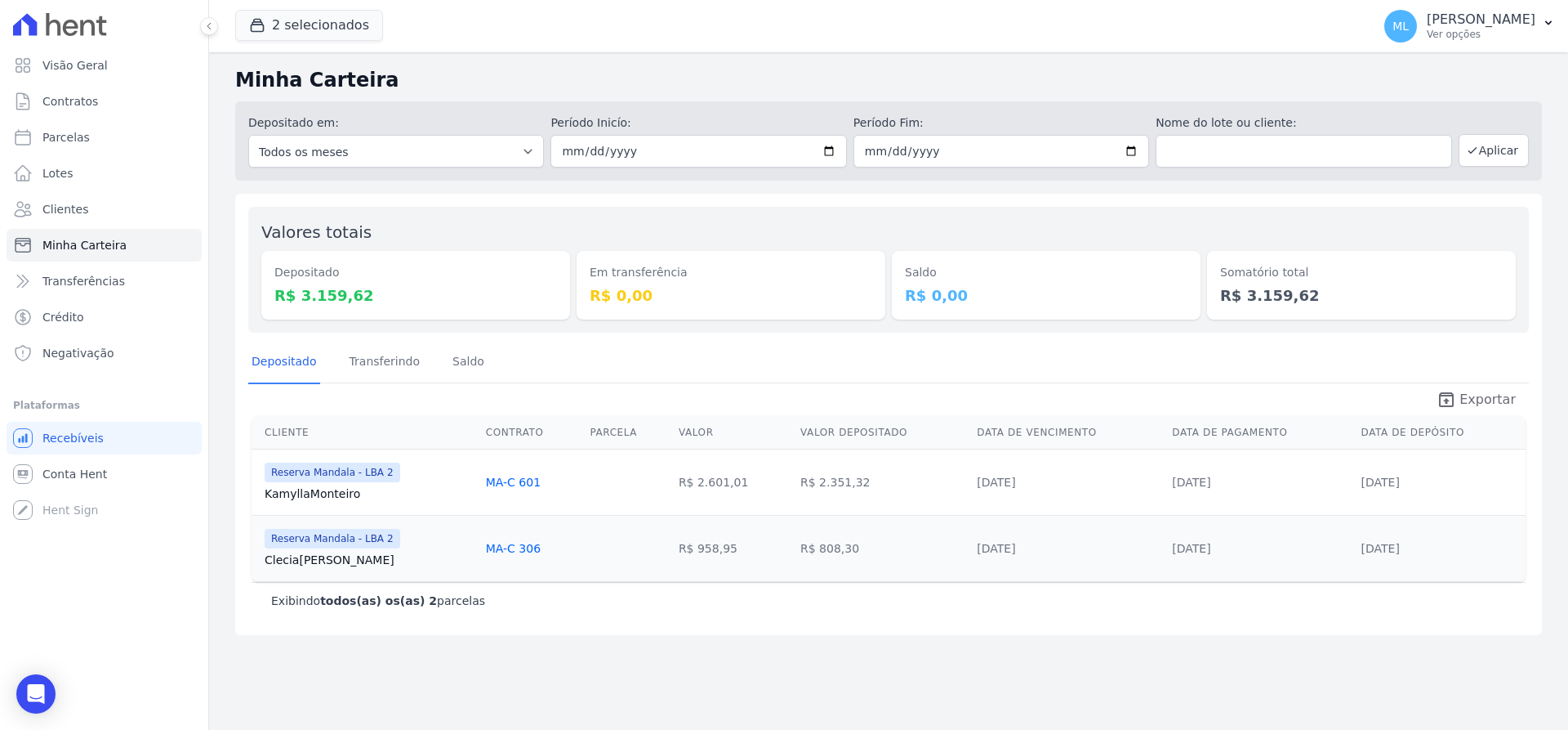
click at [1480, 405] on span "Exportar" at bounding box center [1487, 399] width 57 height 20
drag, startPoint x: 865, startPoint y: 355, endPoint x: 1090, endPoint y: 229, distance: 257.9
click at [865, 355] on div "Depositado Transferindo Saldo" at bounding box center [889, 362] width 1281 height 40
click at [318, 23] on button "2 selecionados" at bounding box center [309, 25] width 148 height 31
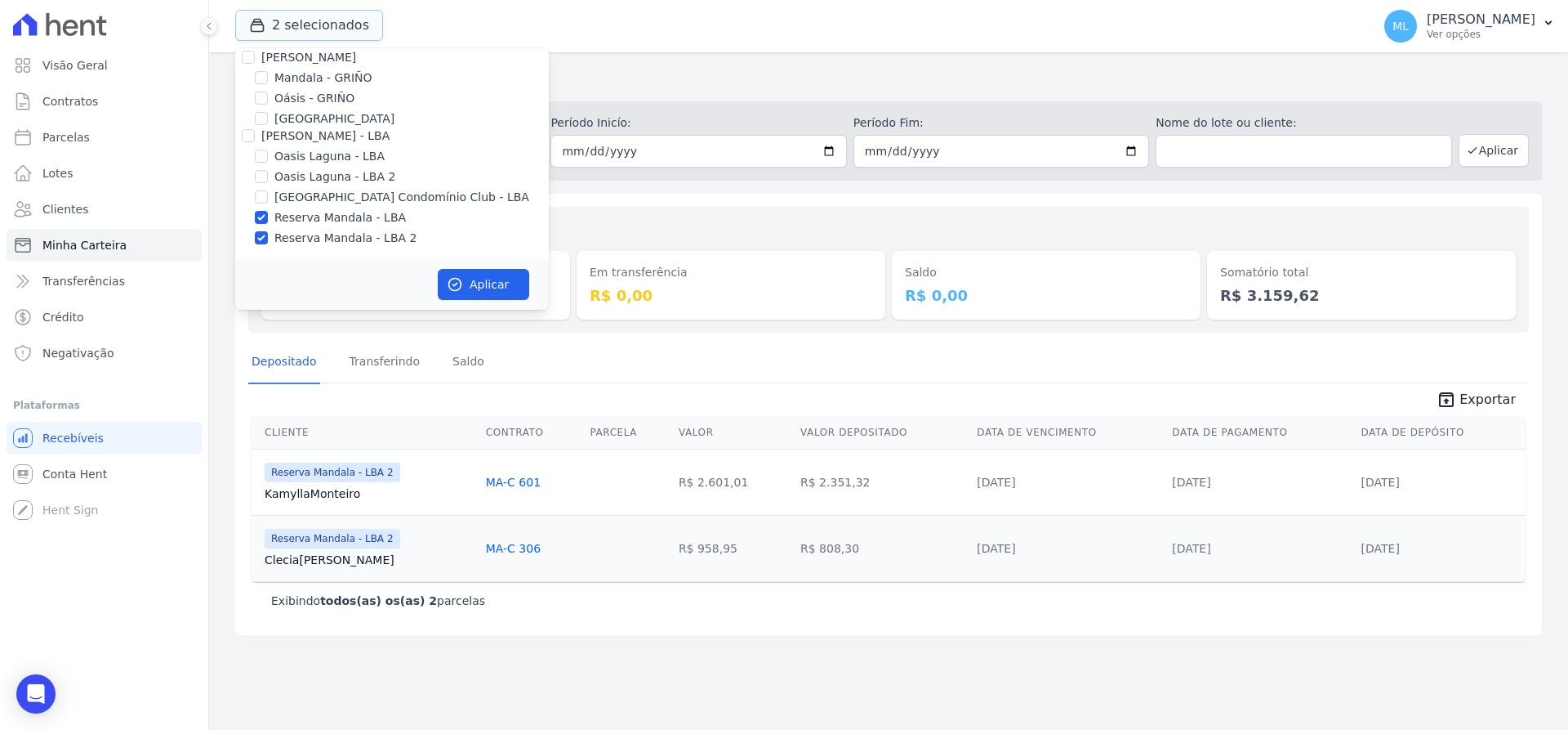
scroll to position [211, 0]
click at [305, 211] on label "Reserva Mandala - LBA" at bounding box center [339, 217] width 131 height 17
click at [268, 211] on input "Reserva Mandala - LBA" at bounding box center [261, 217] width 13 height 13
checkbox input "false"
click at [309, 238] on label "Reserva Mandala - LBA 2" at bounding box center [345, 237] width 142 height 17
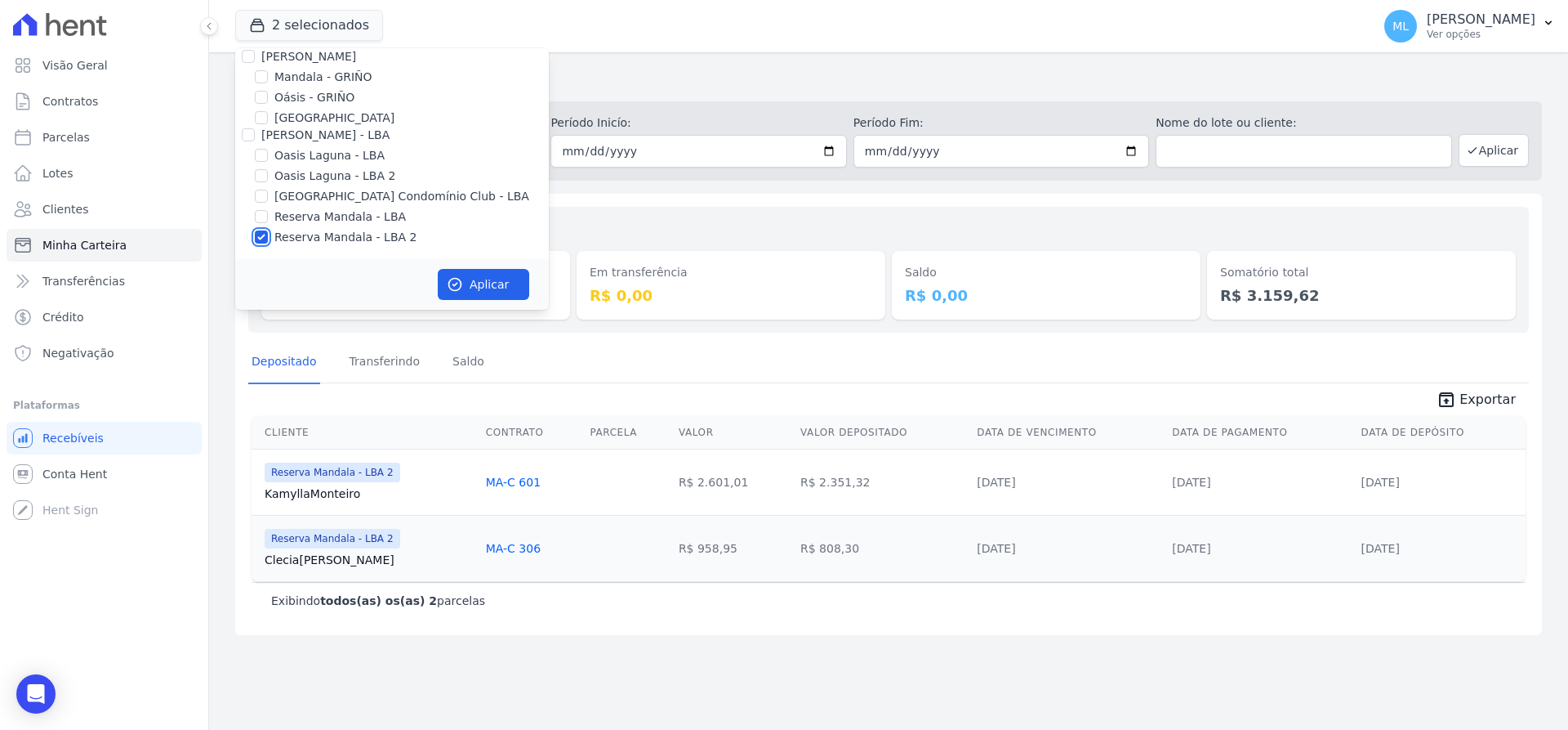
click at [268, 238] on input "Reserva Mandala - LBA 2" at bounding box center [261, 237] width 13 height 13
checkbox input "false"
click at [314, 79] on label "Mandala - GRIÑO" at bounding box center [323, 77] width 98 height 17
click at [268, 79] on input "Mandala - GRIÑO" at bounding box center [261, 77] width 13 height 13
checkbox input "true"
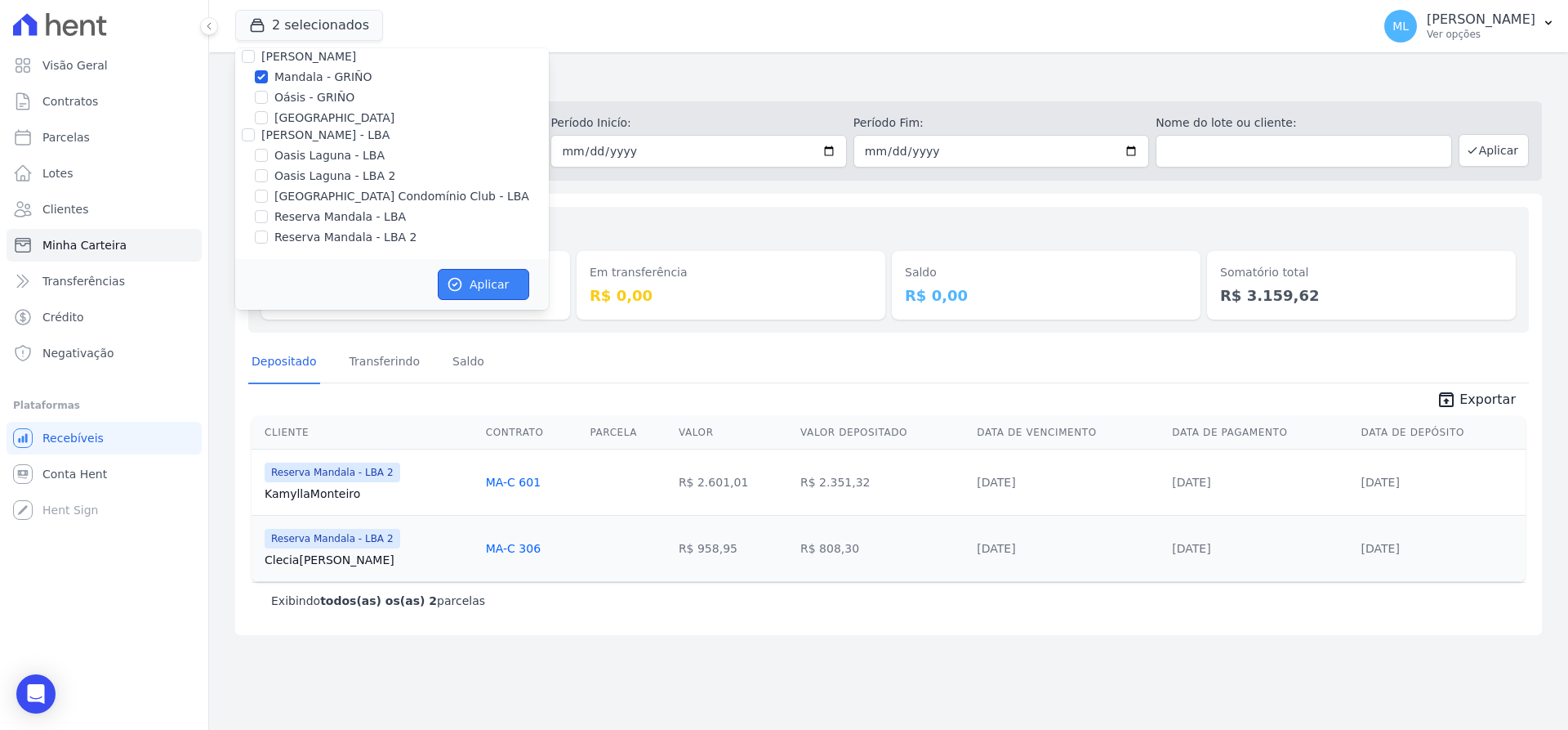
click at [471, 283] on button "Aplicar" at bounding box center [483, 284] width 91 height 31
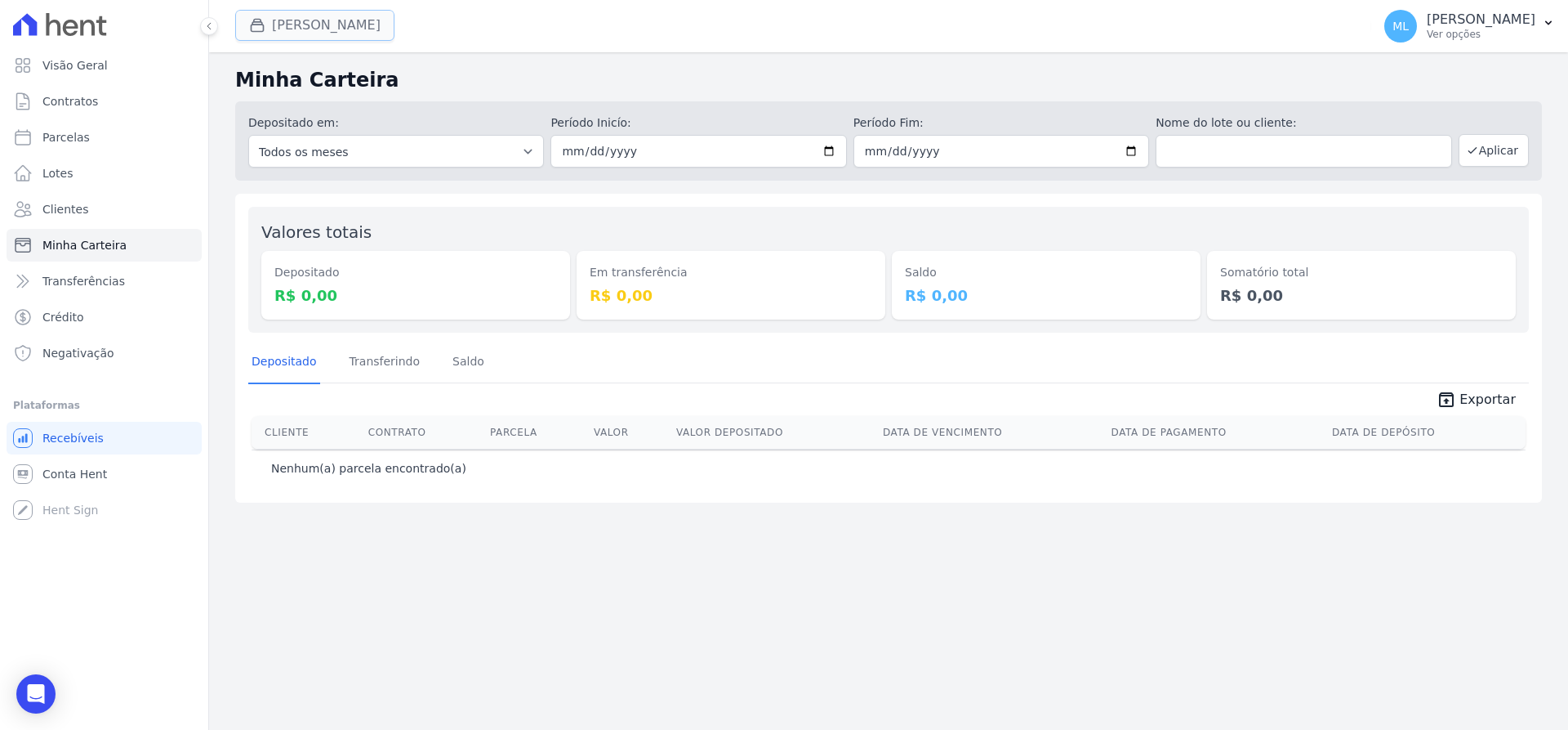
click at [341, 23] on button "Mandala Griño" at bounding box center [314, 25] width 159 height 31
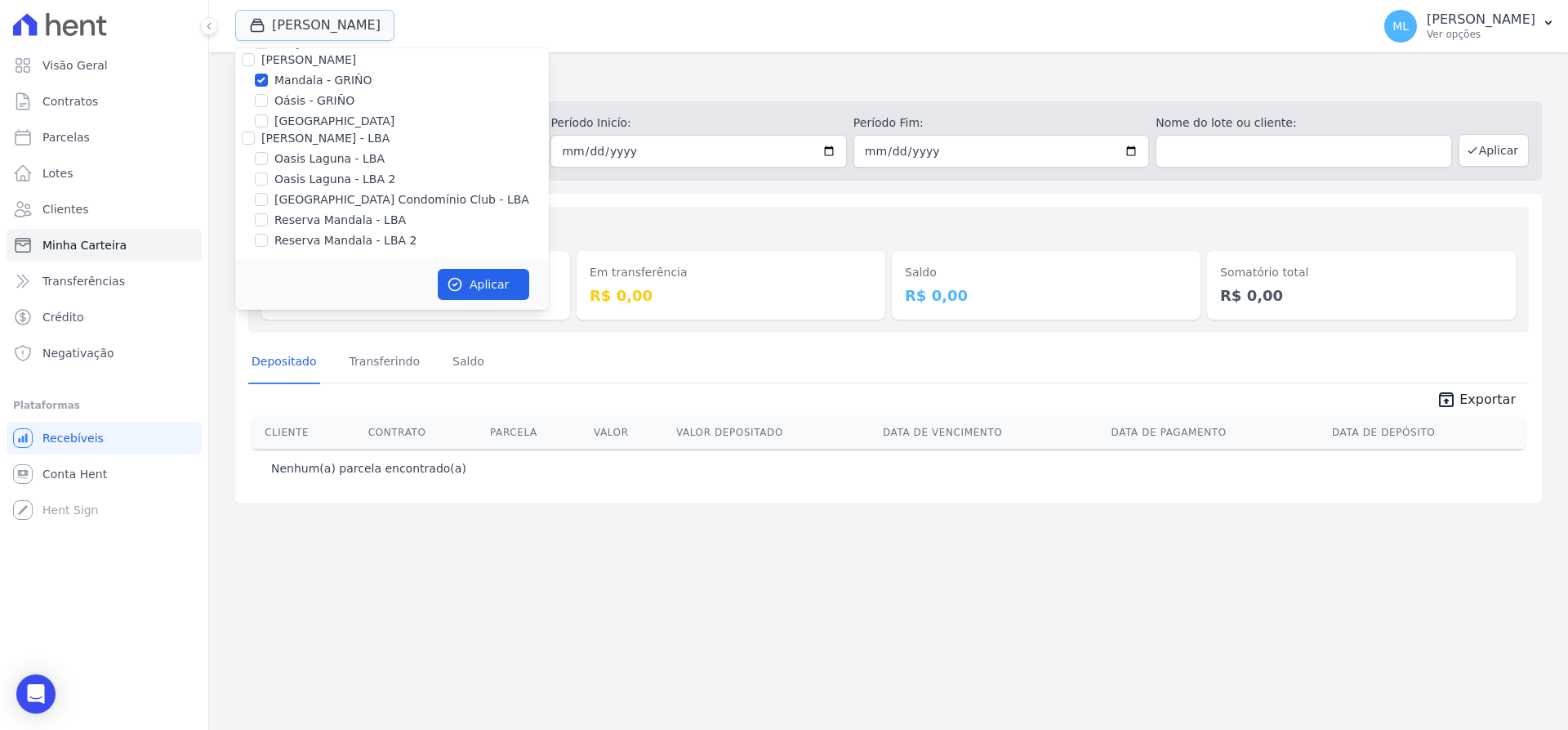
scroll to position [211, 0]
click at [310, 82] on label "Mandala - GRIÑO" at bounding box center [323, 77] width 98 height 17
click at [268, 82] on input "Mandala - GRIÑO" at bounding box center [261, 77] width 13 height 13
checkbox input "false"
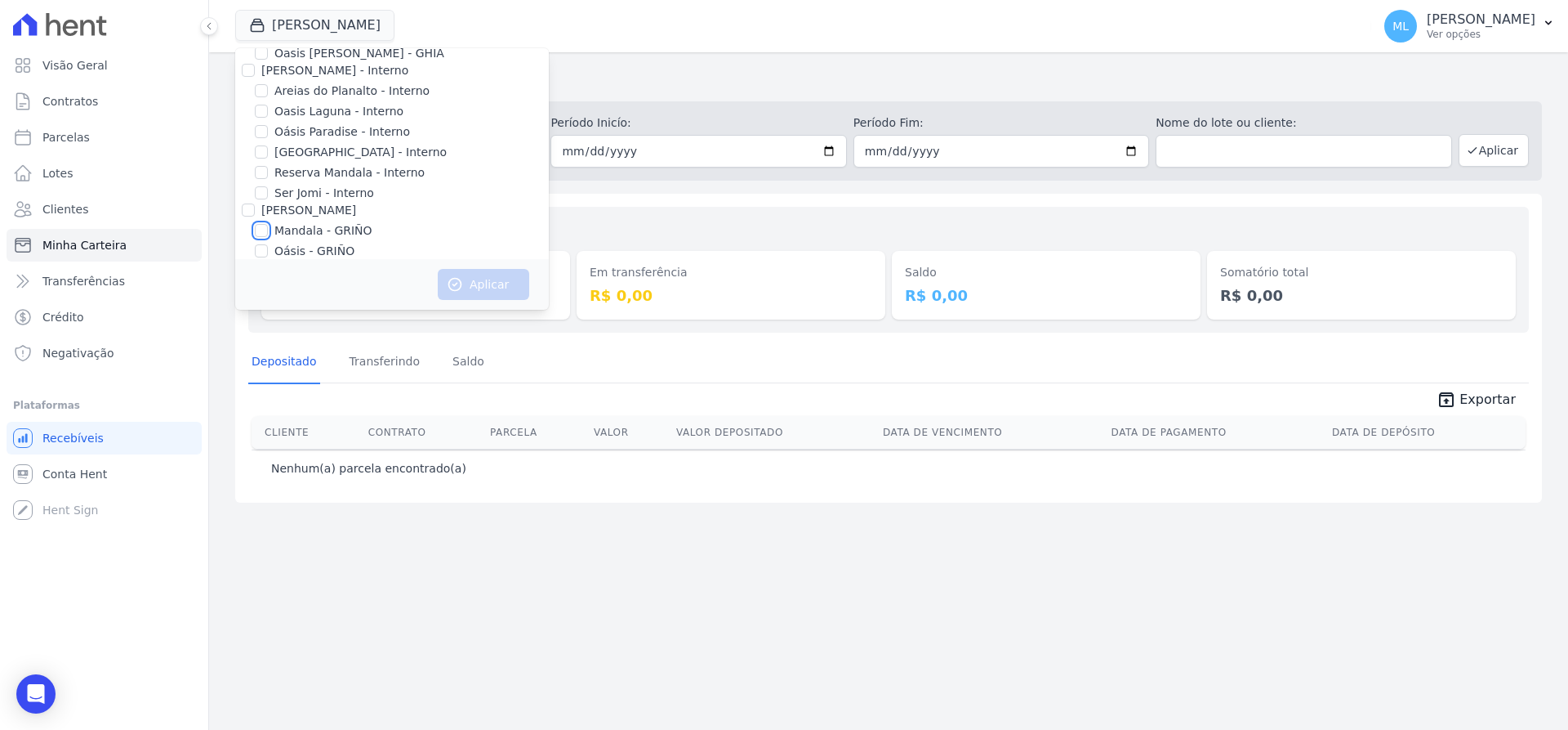
scroll to position [82, 0]
click at [297, 143] on label "Reserva Mandala - Interno" at bounding box center [349, 148] width 151 height 17
click at [268, 143] on input "Reserva Mandala - Interno" at bounding box center [261, 148] width 13 height 13
checkbox input "true"
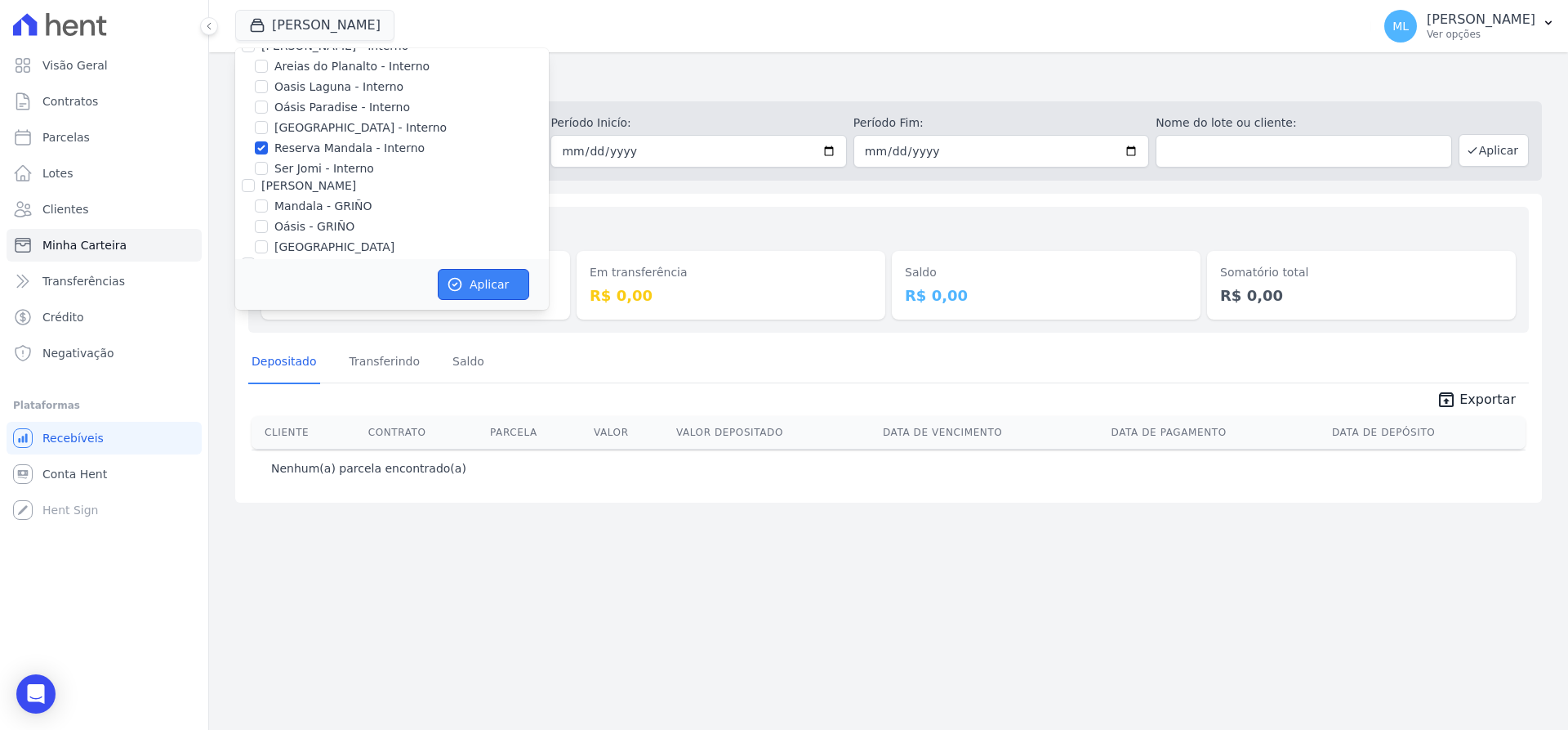
click at [468, 285] on button "Aplicar" at bounding box center [483, 284] width 91 height 31
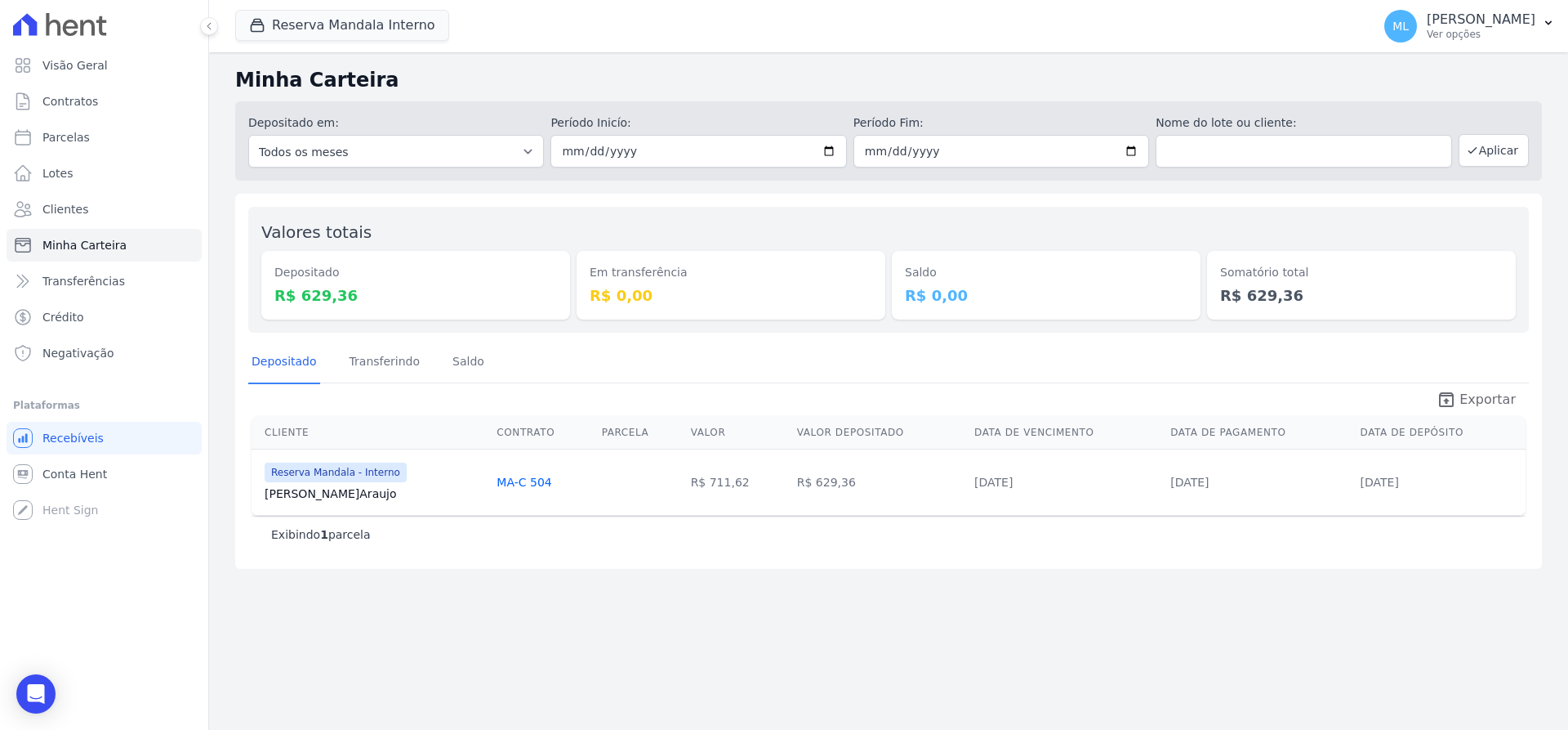
click at [1456, 398] on icon "unarchive" at bounding box center [1446, 399] width 20 height 20
click at [121, 206] on link "Clientes" at bounding box center [104, 208] width 195 height 33
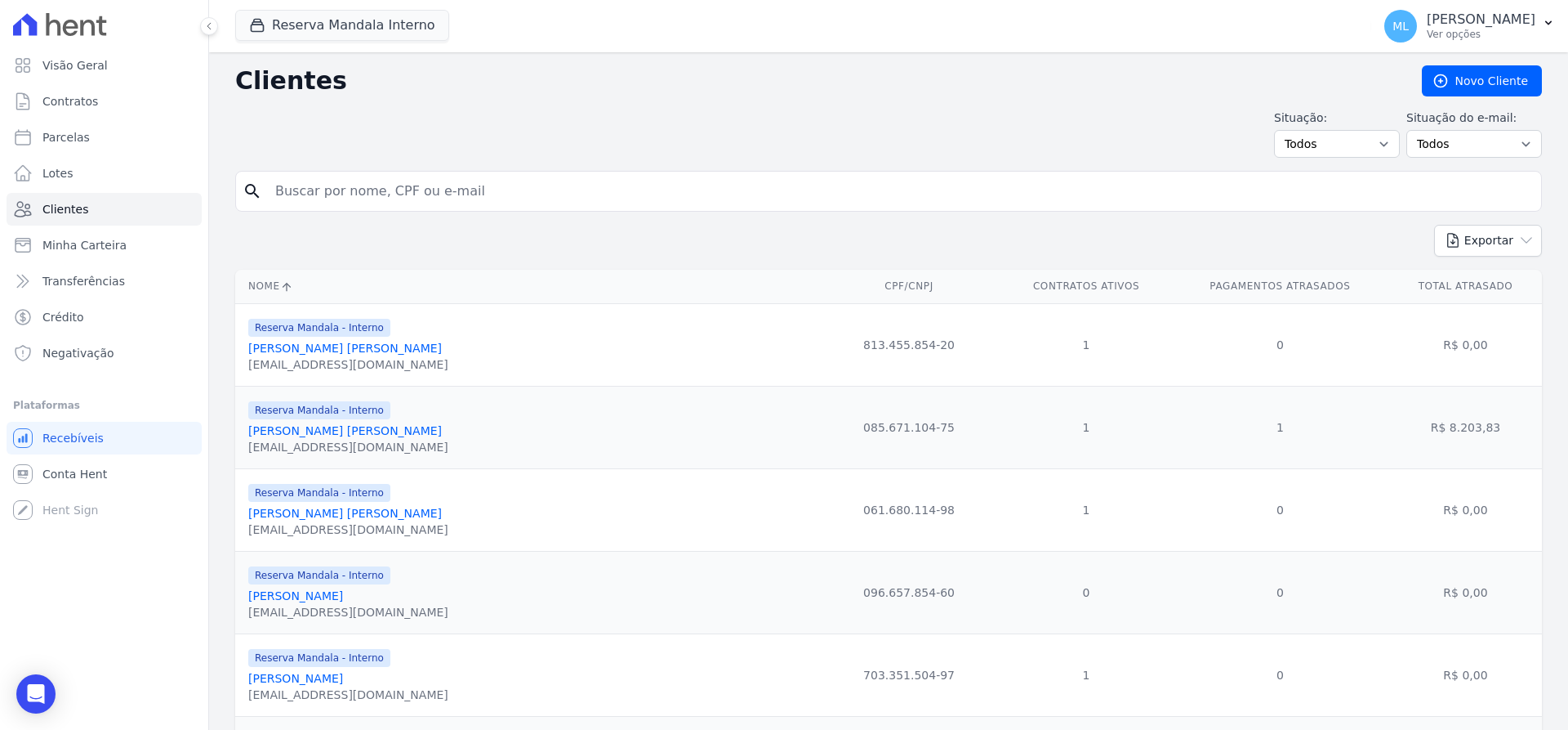
click at [416, 182] on input "search" at bounding box center [901, 191] width 1270 height 33
type input "rildon"
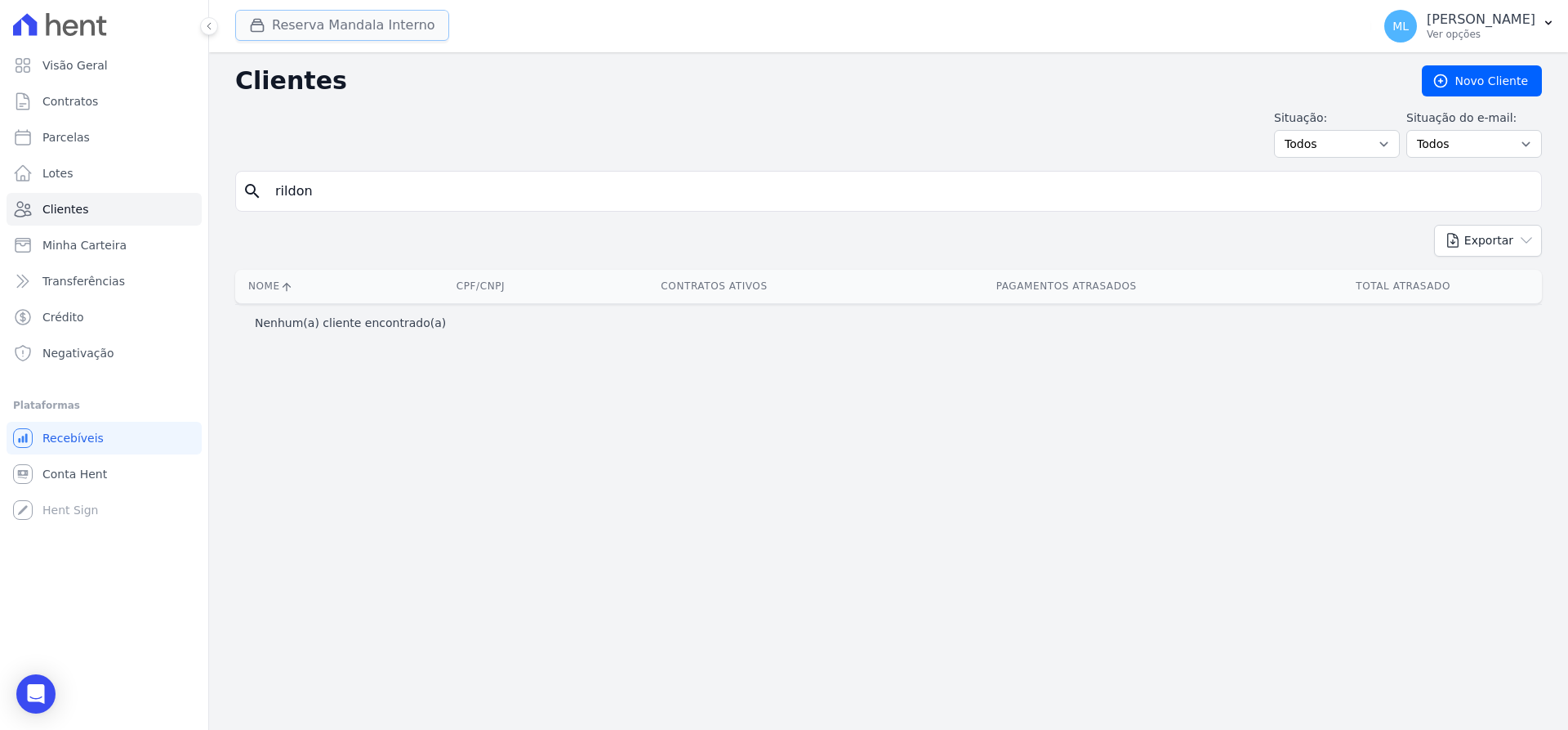
click at [330, 36] on button "Reserva Mandala Interno" at bounding box center [342, 25] width 214 height 31
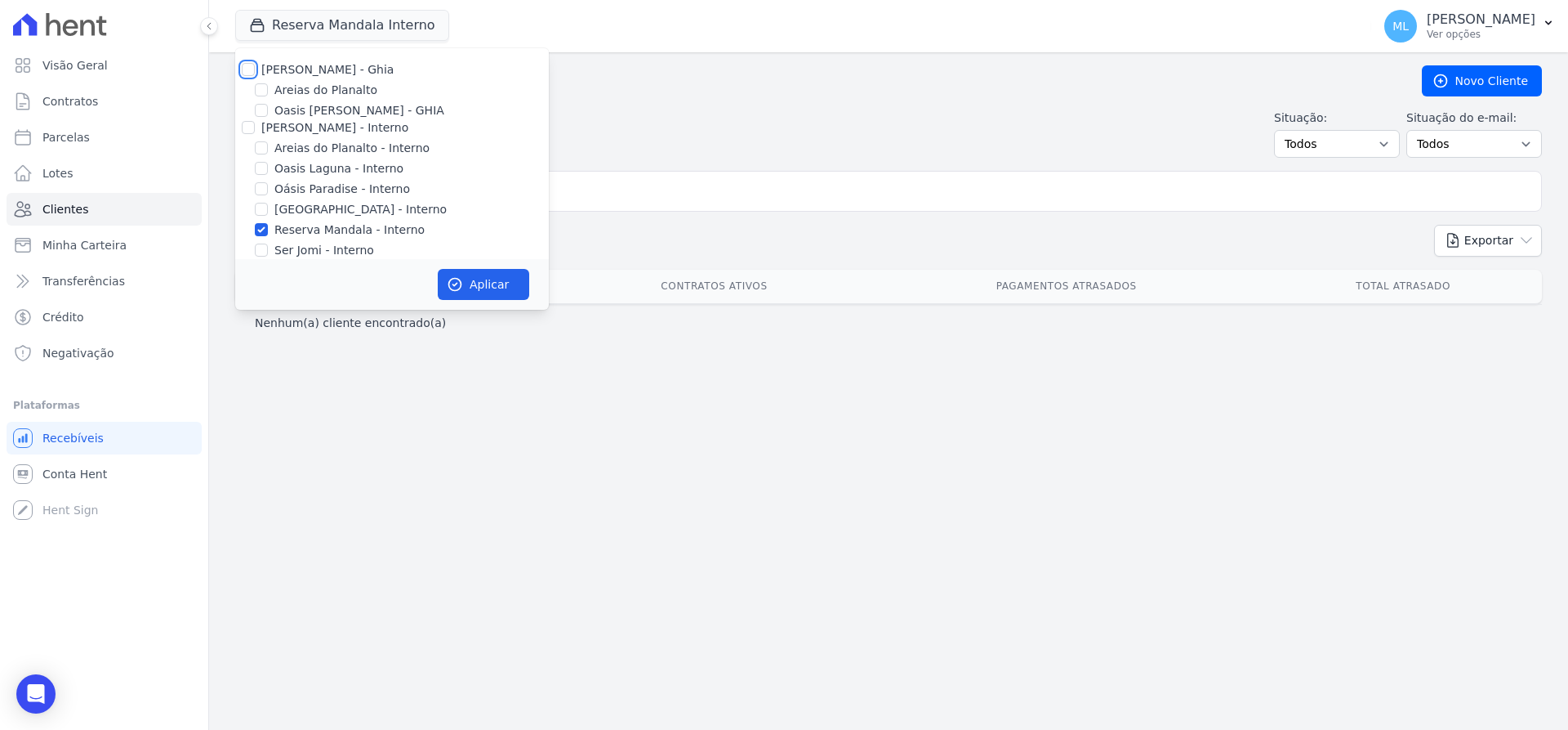
click at [247, 71] on input "[PERSON_NAME] - Ghia" at bounding box center [248, 70] width 13 height 13
checkbox input "true"
click at [253, 131] on input "[PERSON_NAME] - Interno" at bounding box center [248, 127] width 13 height 13
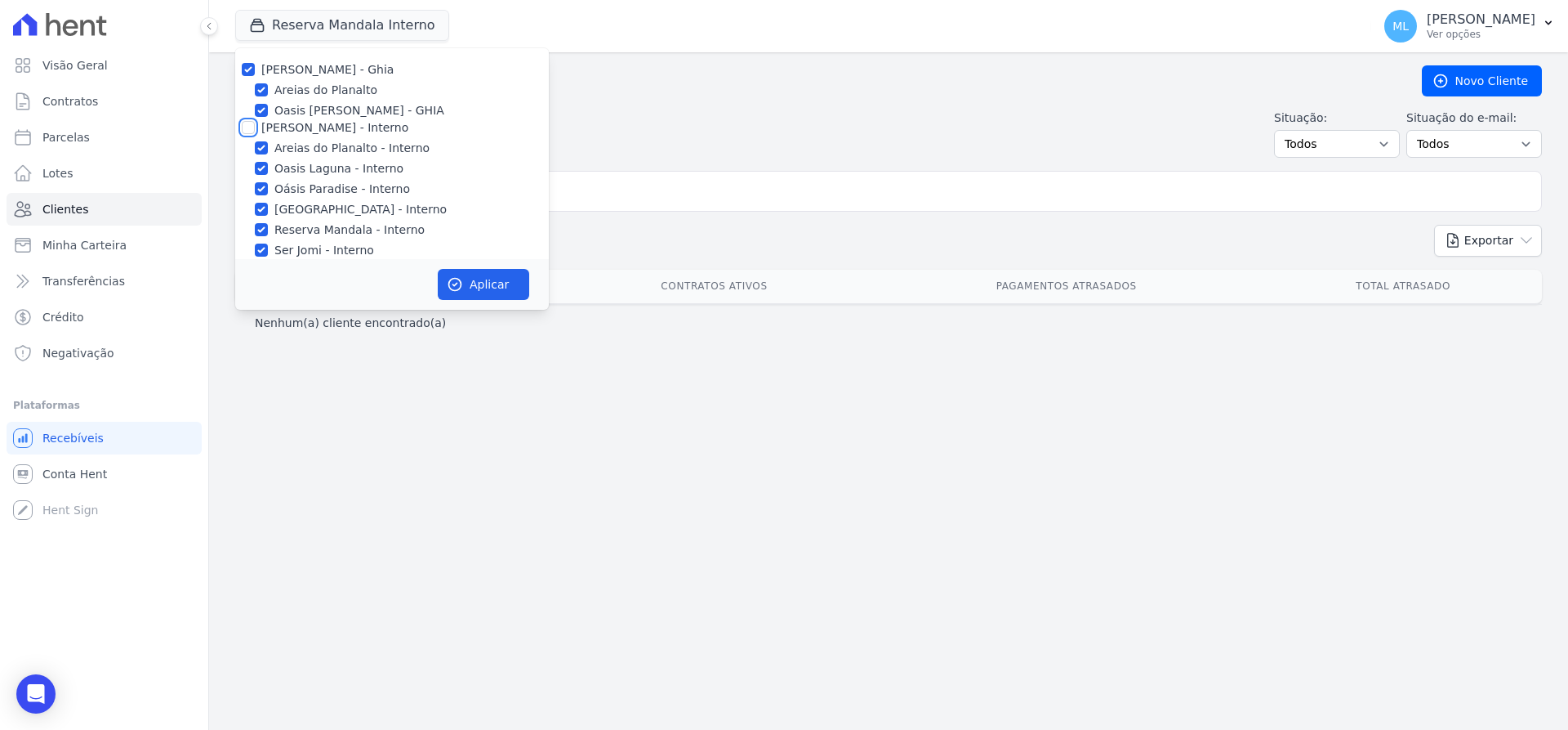
checkbox input "true"
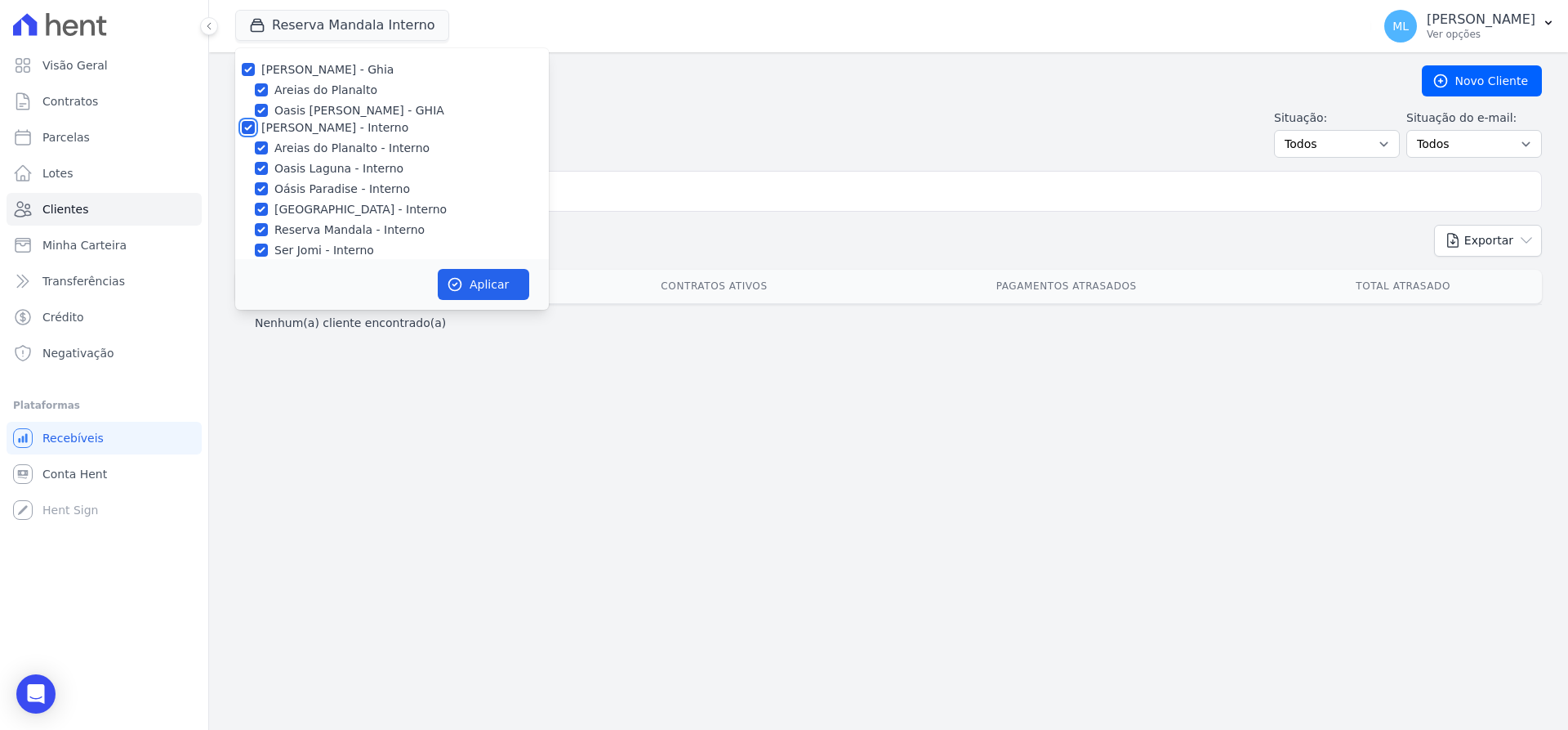
checkbox input "true"
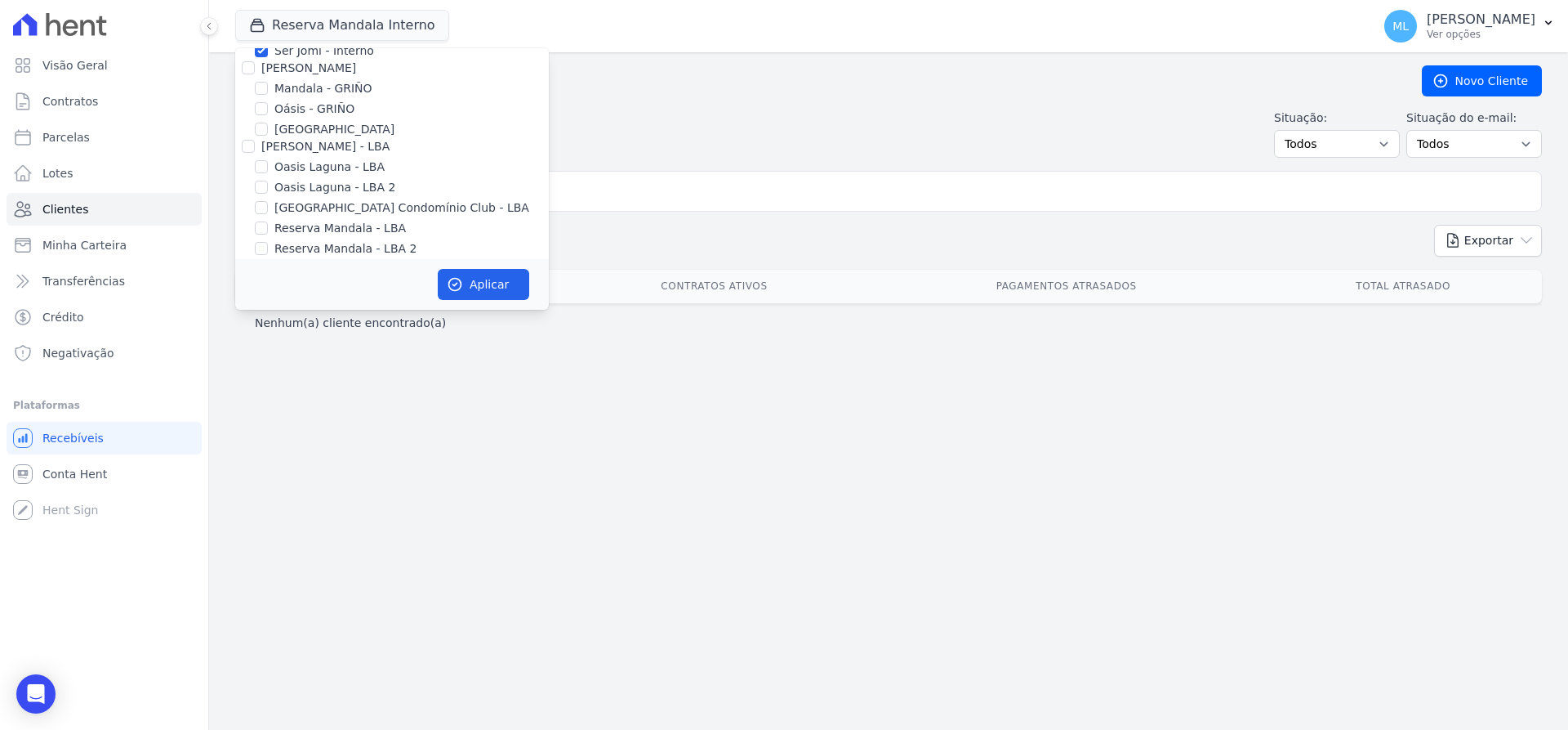
scroll to position [211, 0]
click at [245, 57] on input "[PERSON_NAME]" at bounding box center [248, 57] width 13 height 13
checkbox input "true"
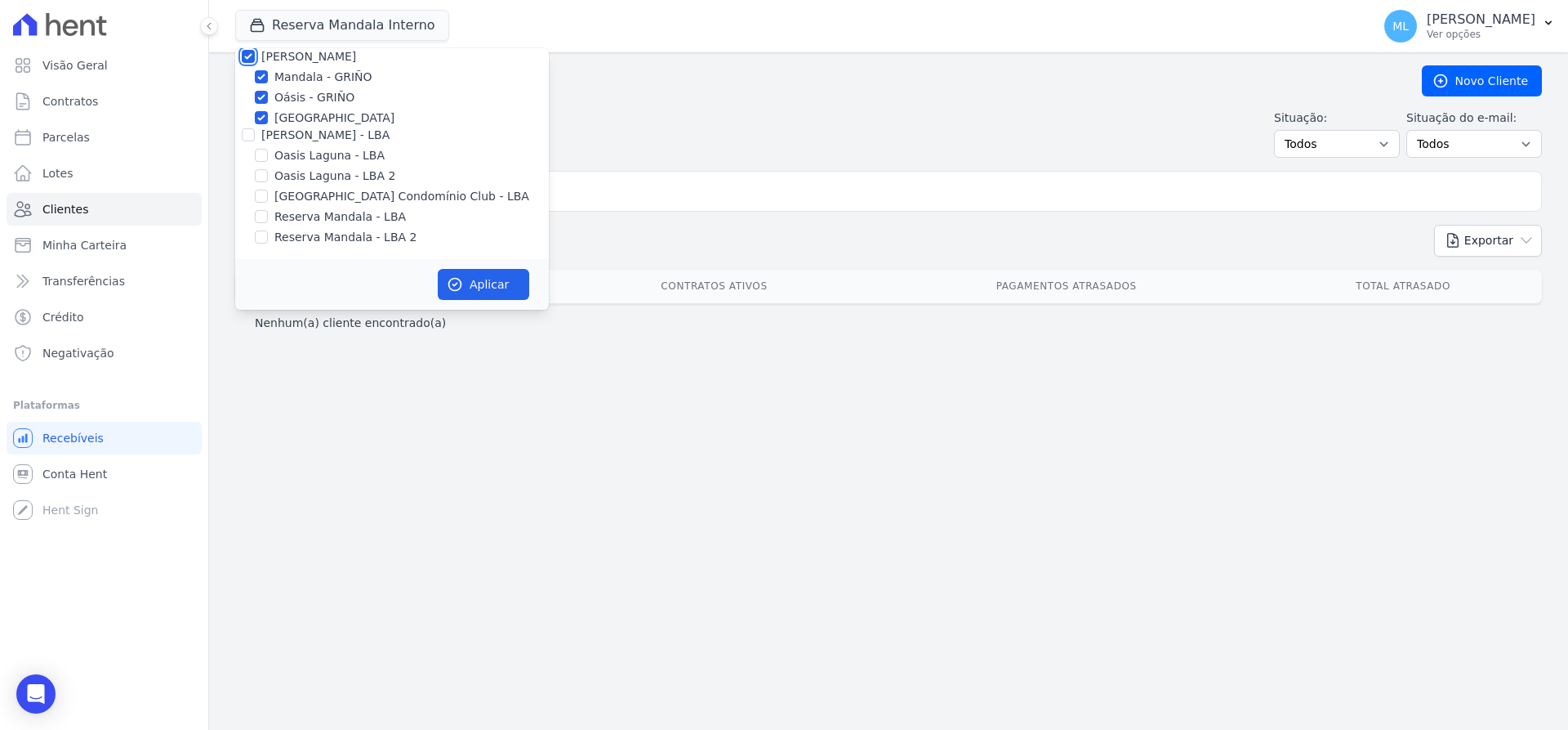
checkbox input "true"
click at [248, 133] on input "[PERSON_NAME] - LBA" at bounding box center [248, 135] width 13 height 13
checkbox input "true"
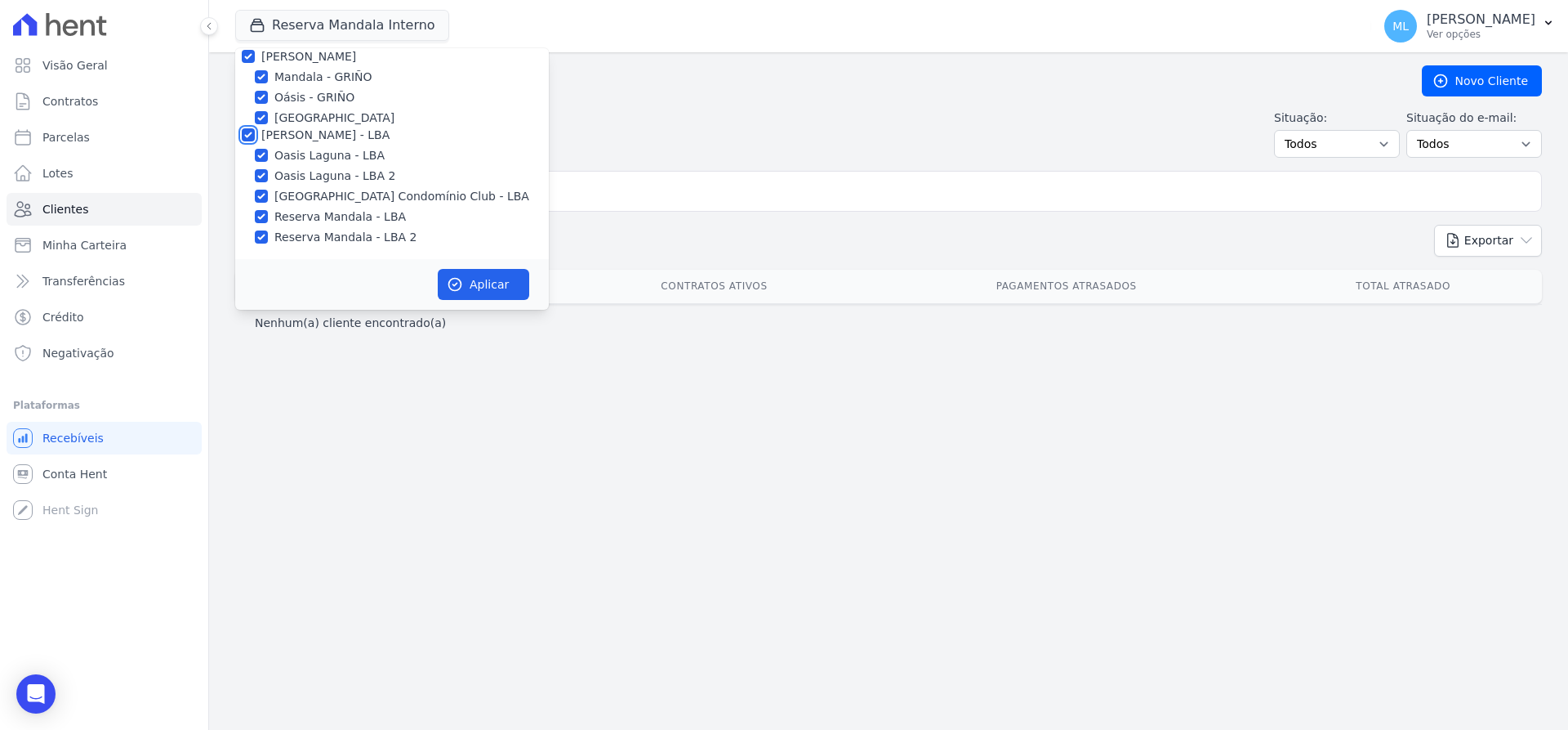
checkbox input "true"
click at [493, 284] on button "Aplicar" at bounding box center [483, 284] width 91 height 31
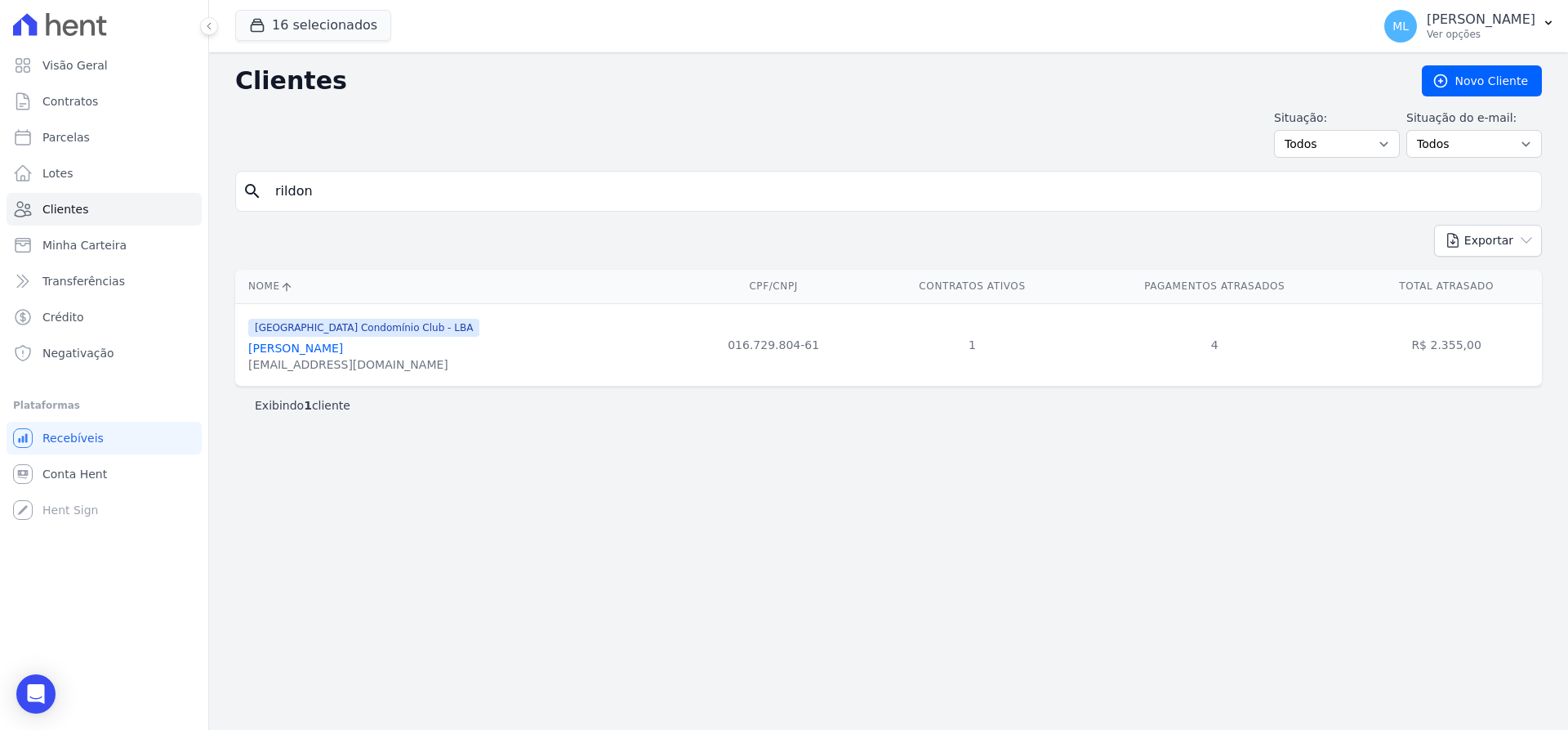
click at [343, 345] on link "Rildon Pimentel Pereira" at bounding box center [296, 348] width 95 height 13
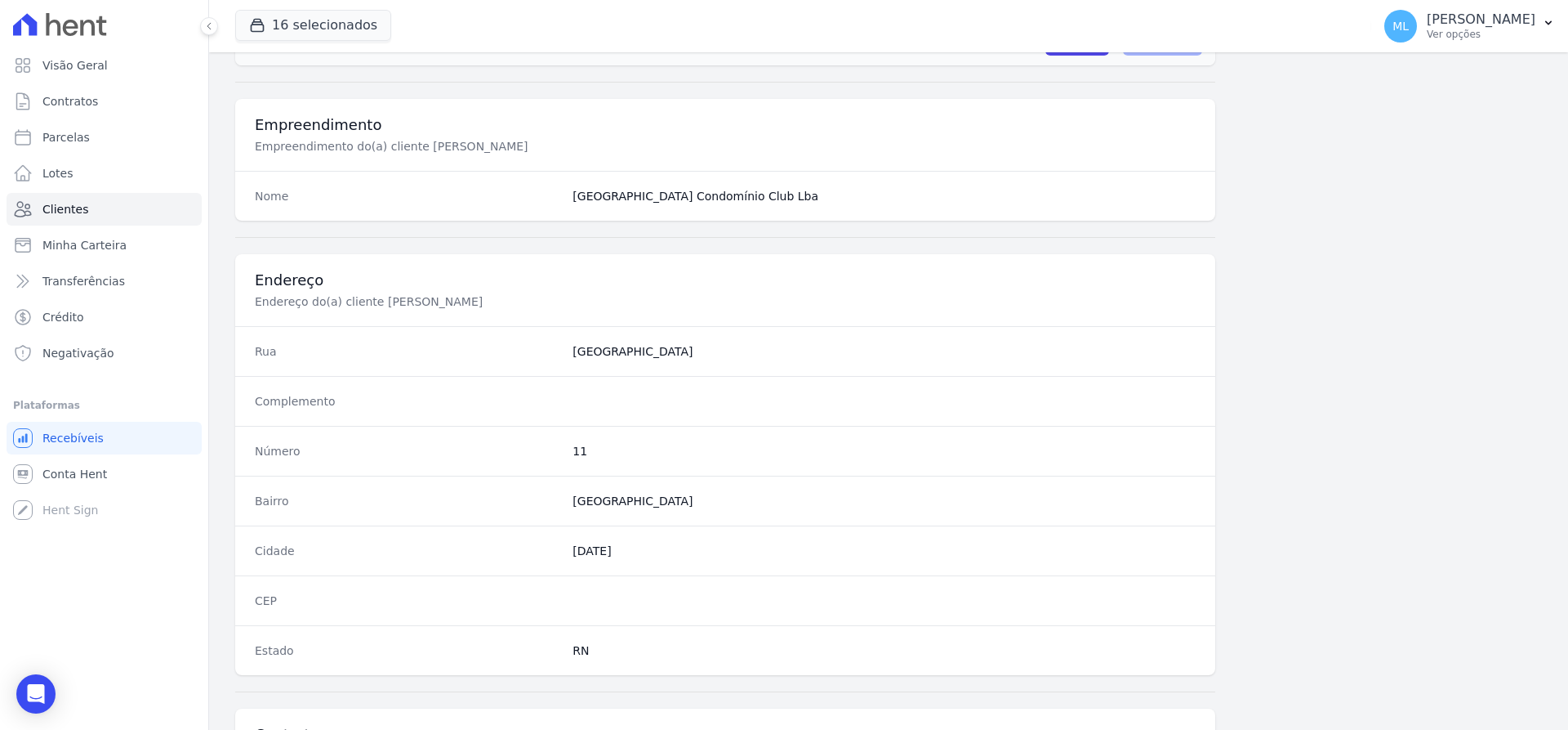
scroll to position [799, 0]
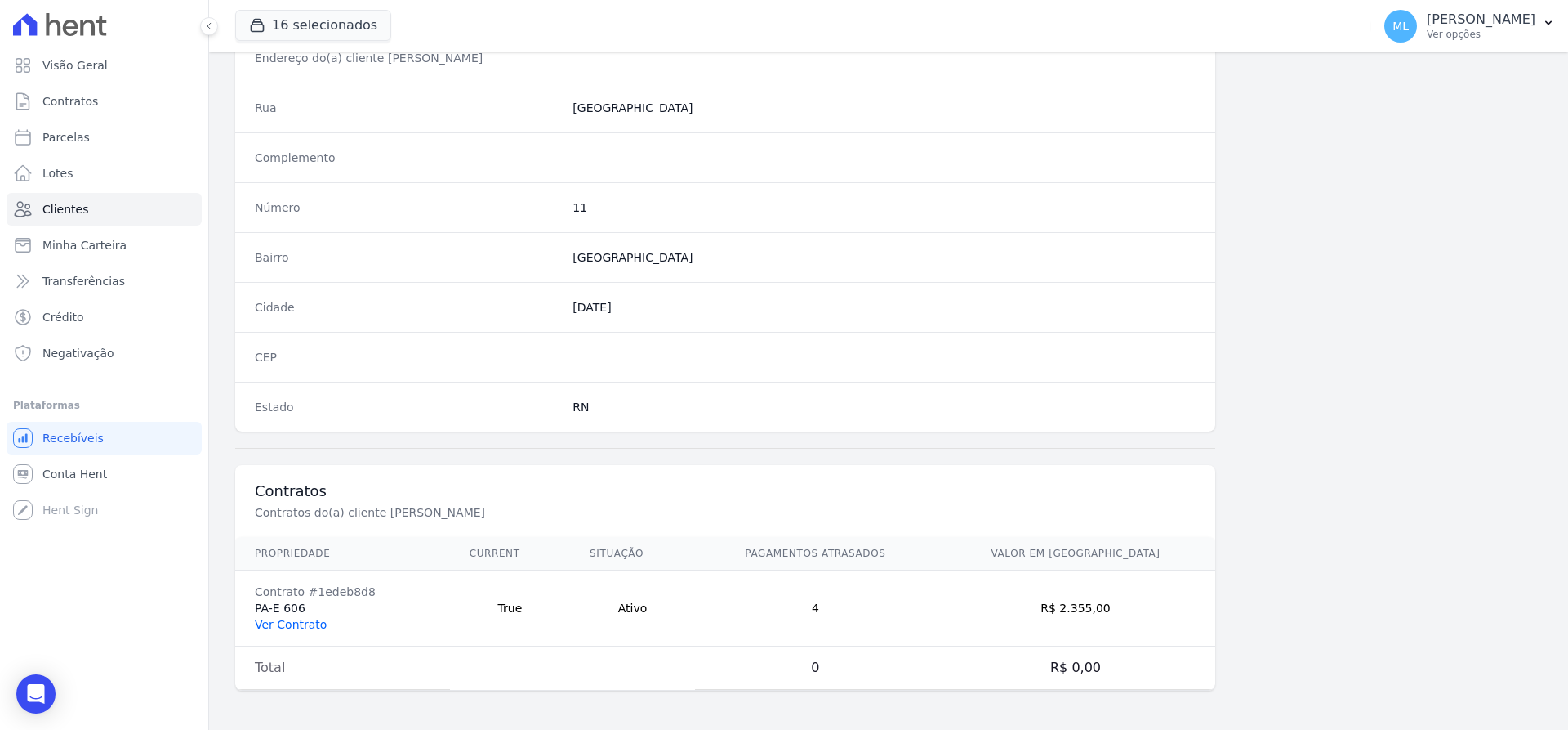
click at [310, 626] on link "Ver Contrato" at bounding box center [290, 624] width 72 height 13
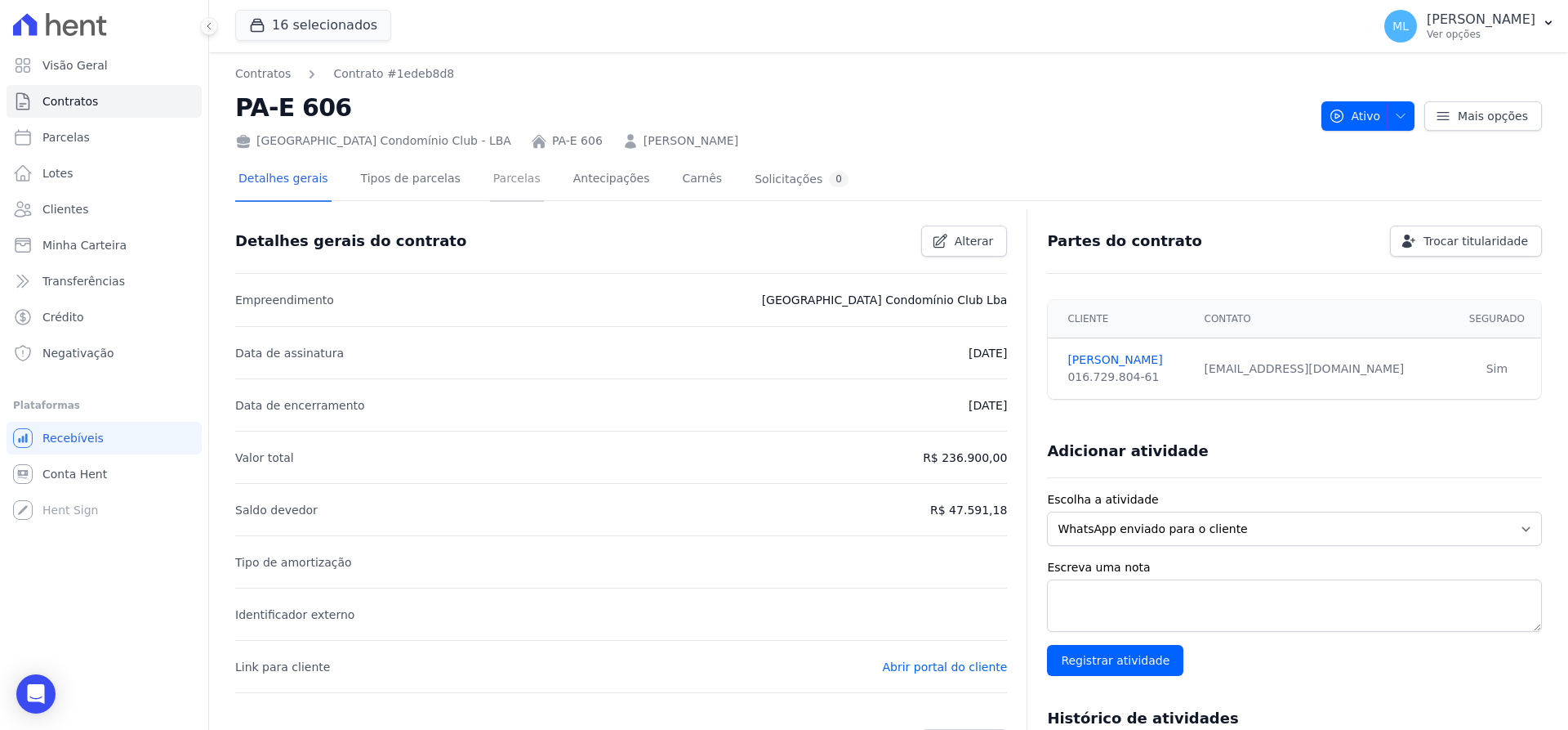
click at [497, 174] on link "Parcelas" at bounding box center [517, 179] width 54 height 44
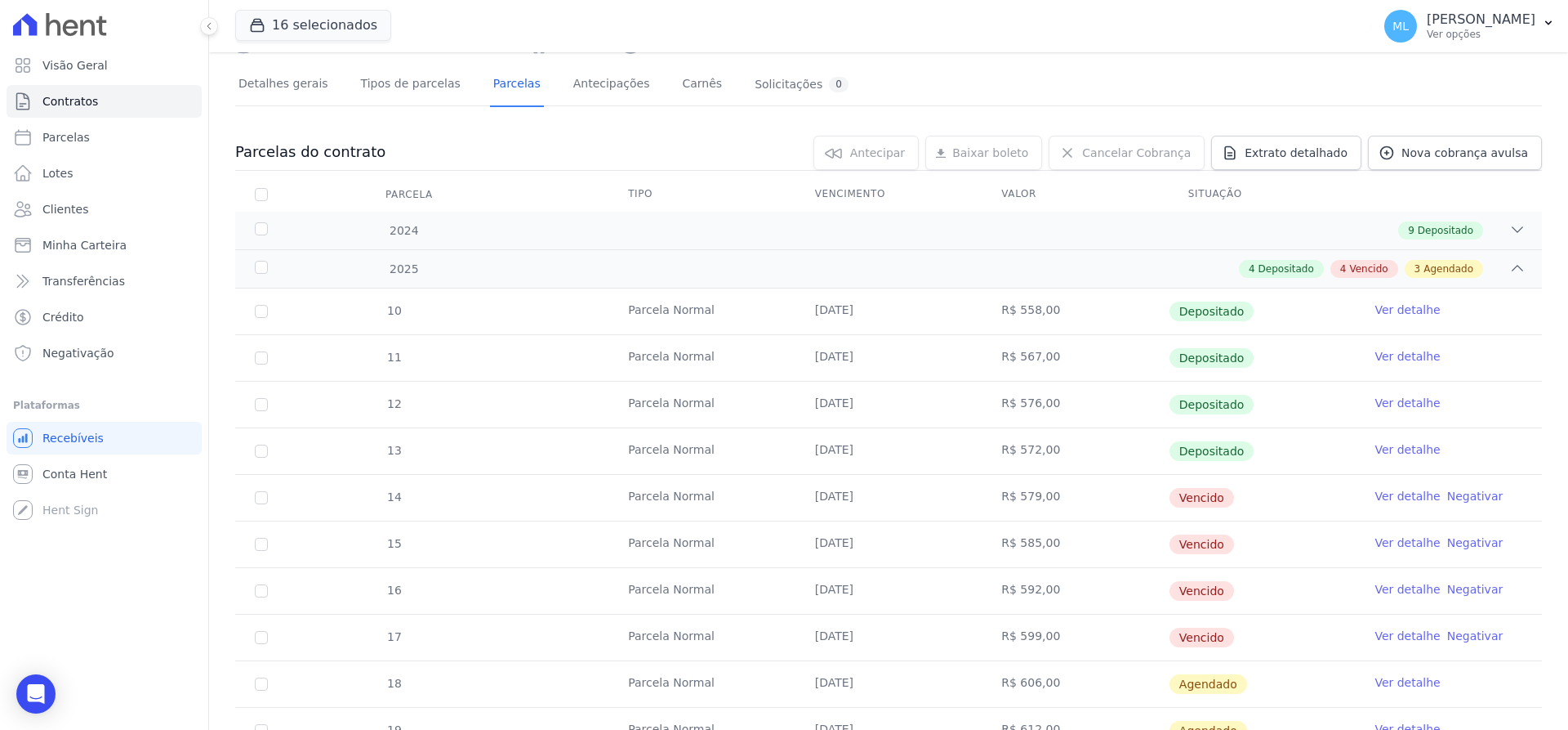
scroll to position [246, 0]
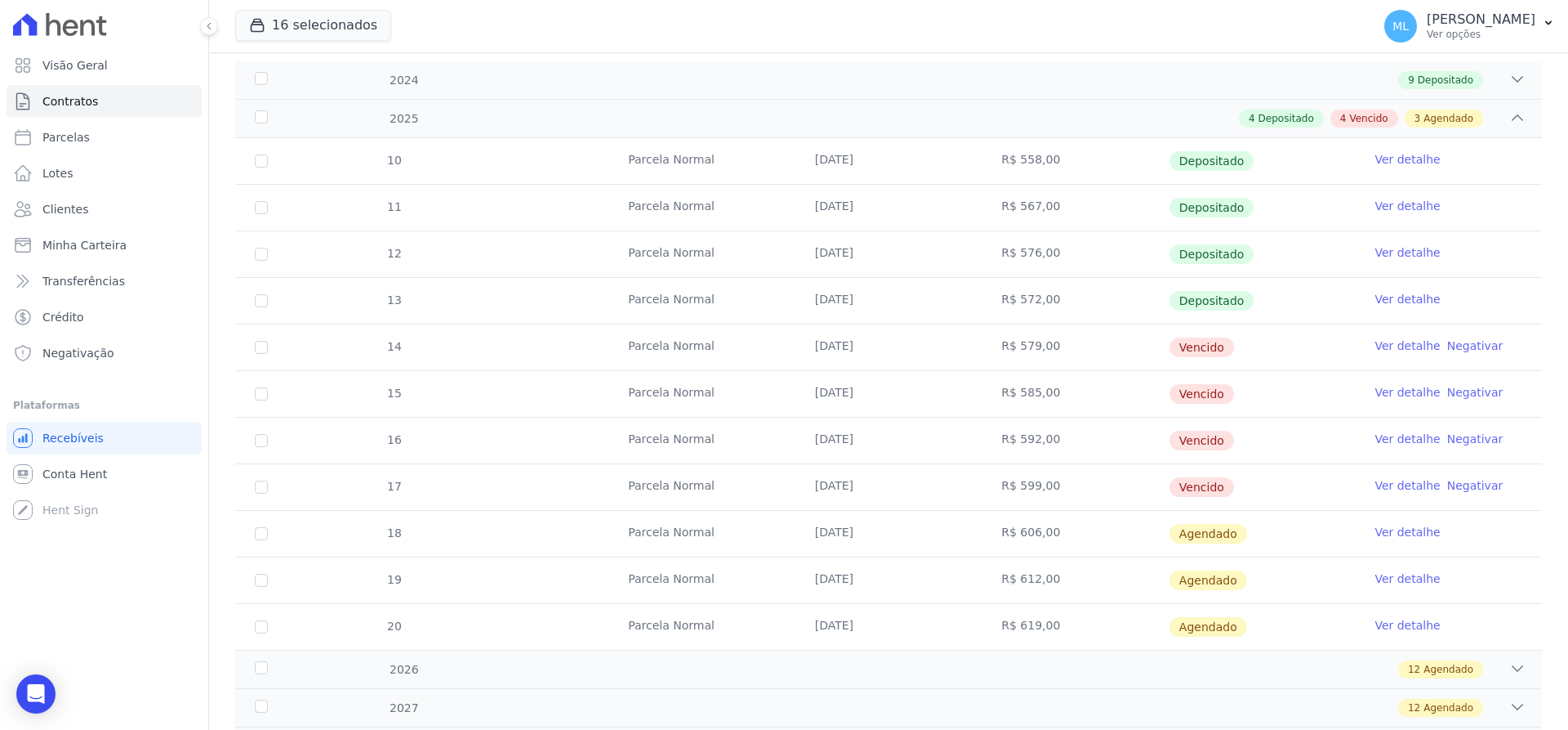
click at [1396, 347] on link "Ver detalhe" at bounding box center [1407, 346] width 65 height 17
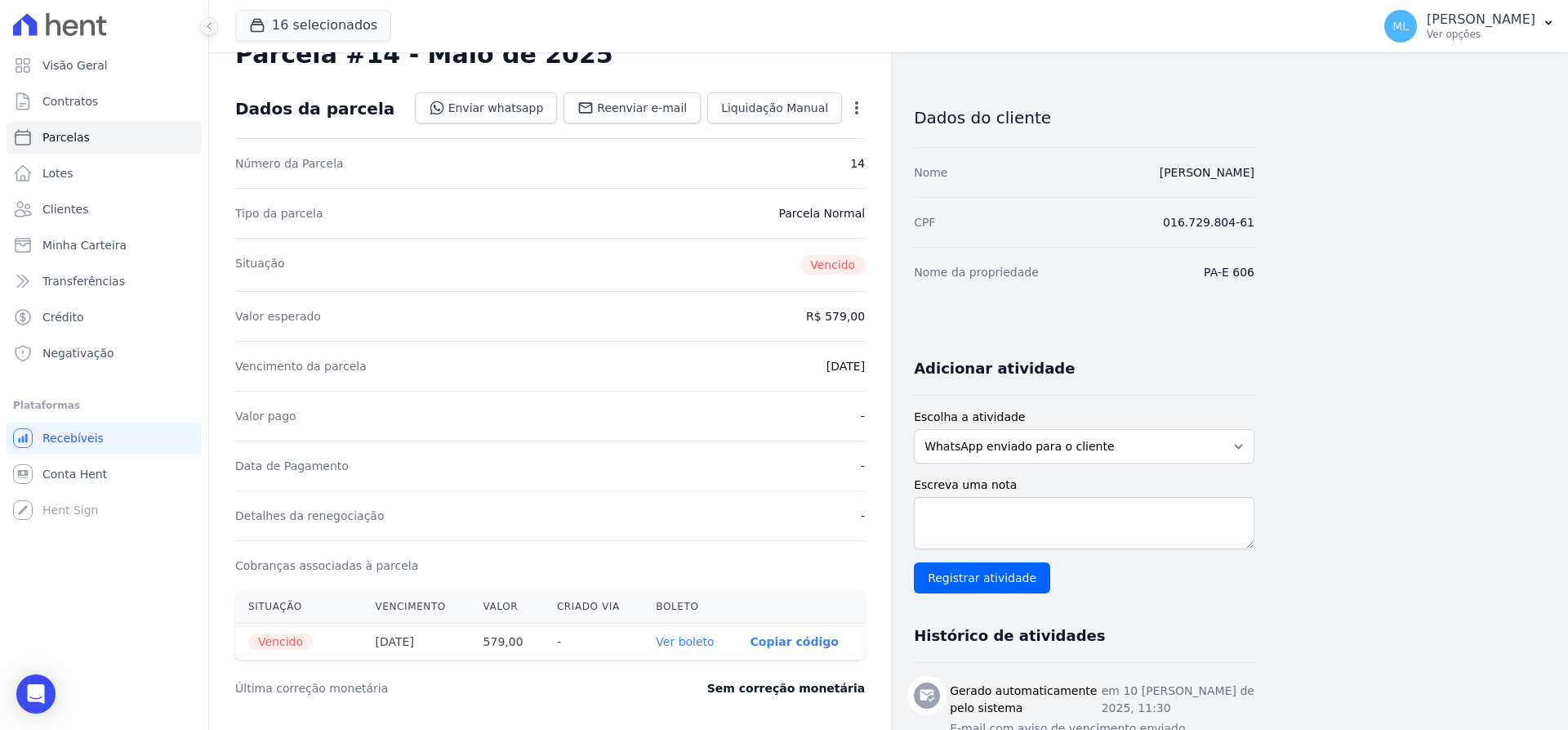
scroll to position [82, 0]
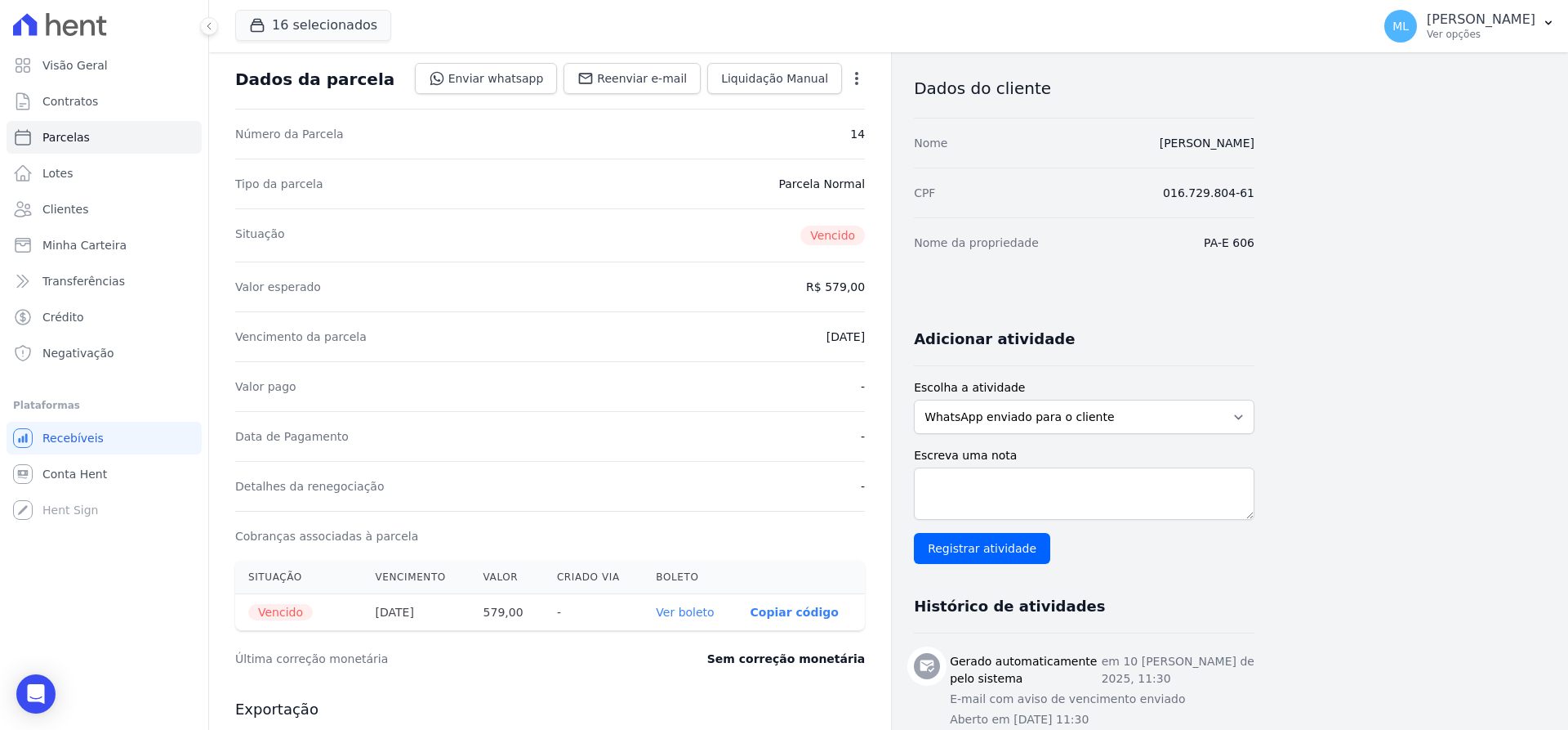
click at [698, 623] on th "Ver boleto" at bounding box center [690, 613] width 94 height 37
click at [698, 616] on link "Ver boleto" at bounding box center [685, 612] width 58 height 13
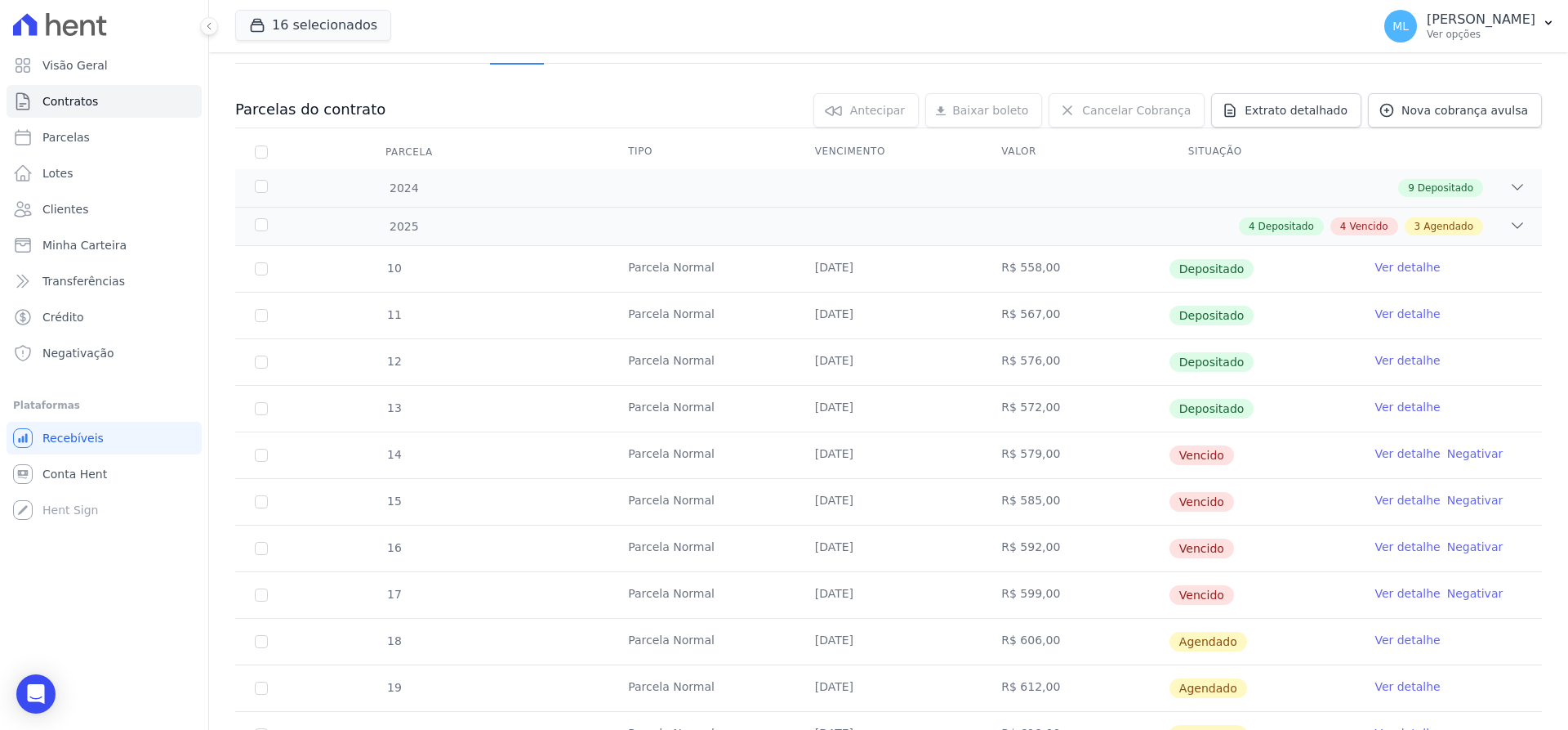
scroll to position [164, 0]
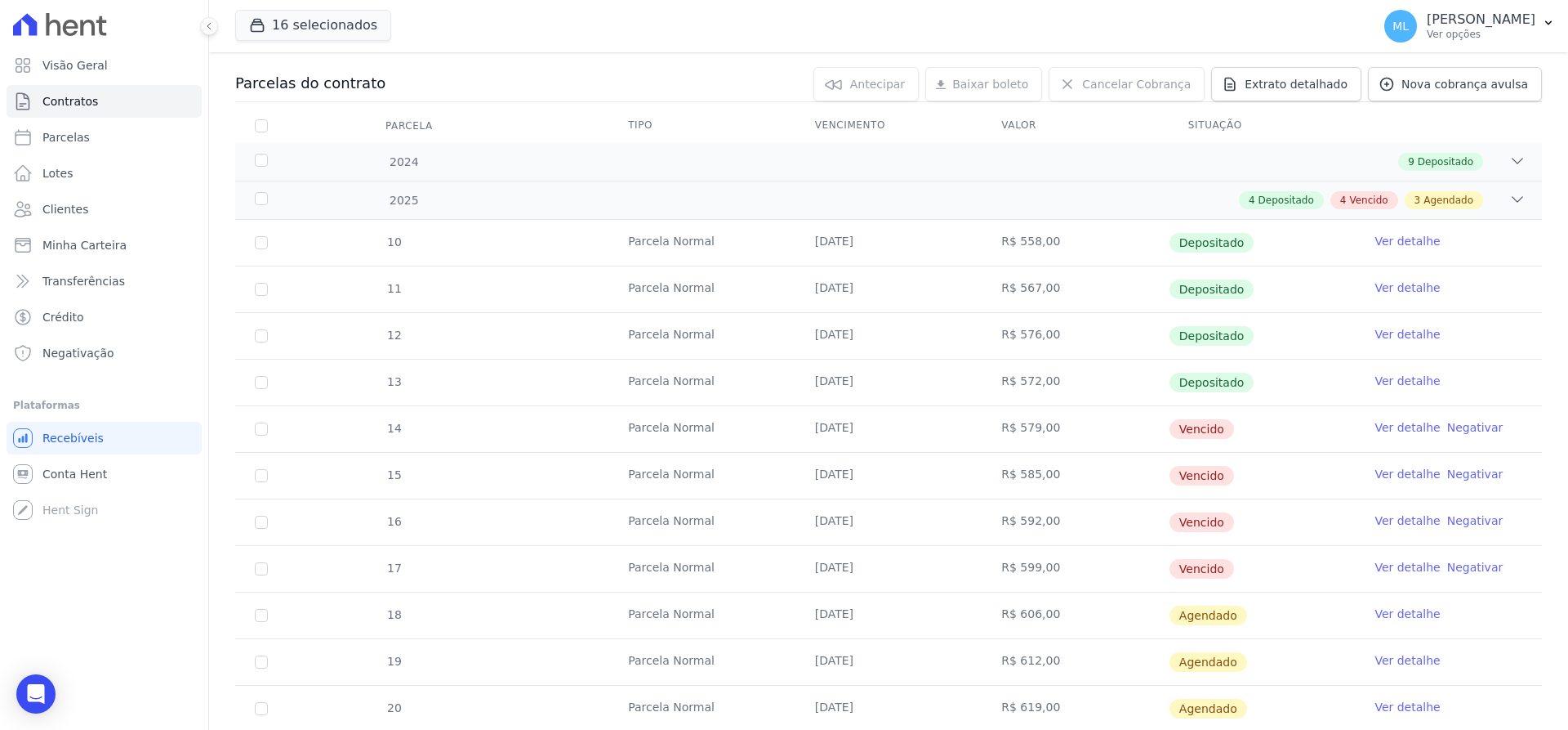
click at [1403, 471] on link "Ver detalhe" at bounding box center [1407, 474] width 65 height 17
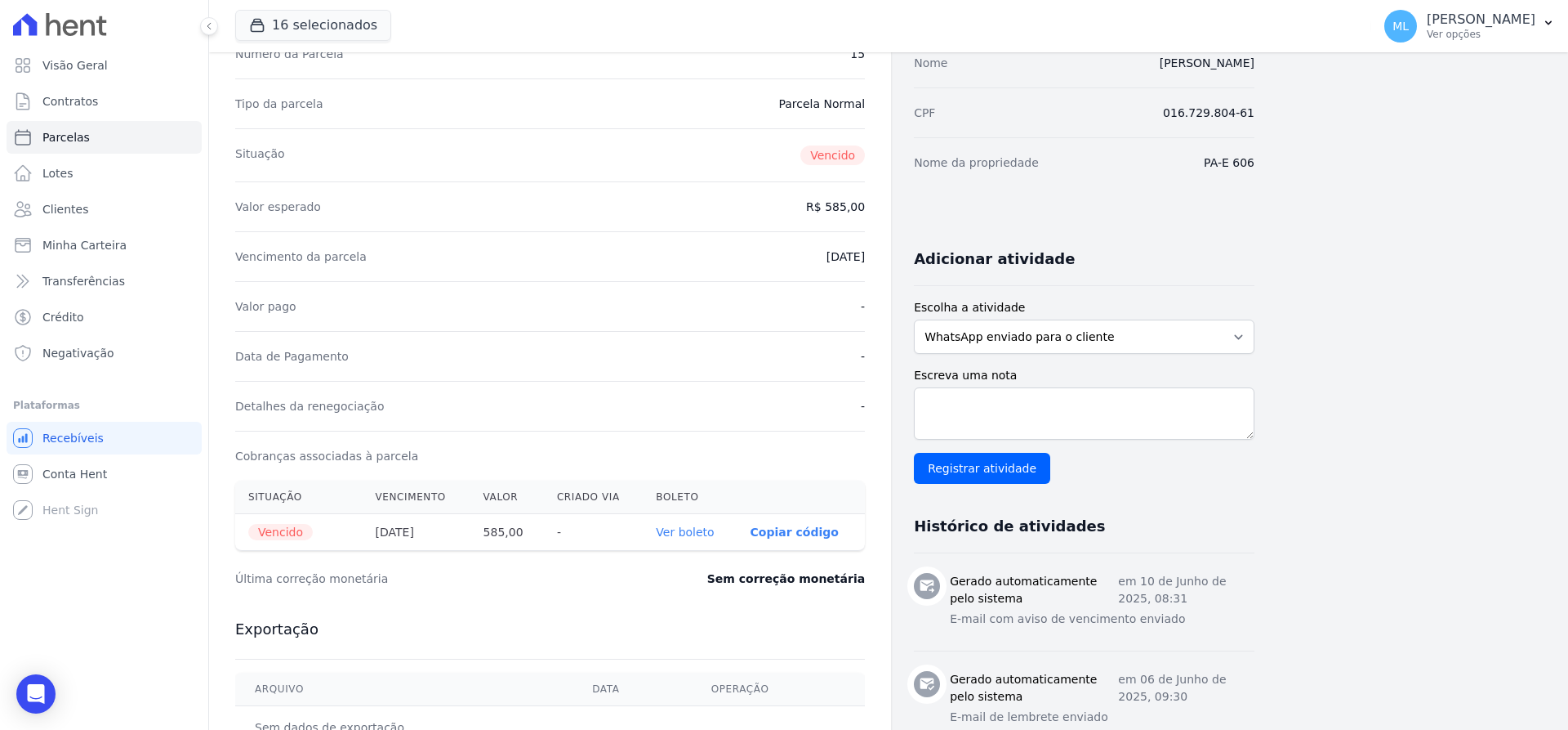
scroll to position [164, 0]
click at [692, 529] on link "Ver boleto" at bounding box center [685, 530] width 58 height 13
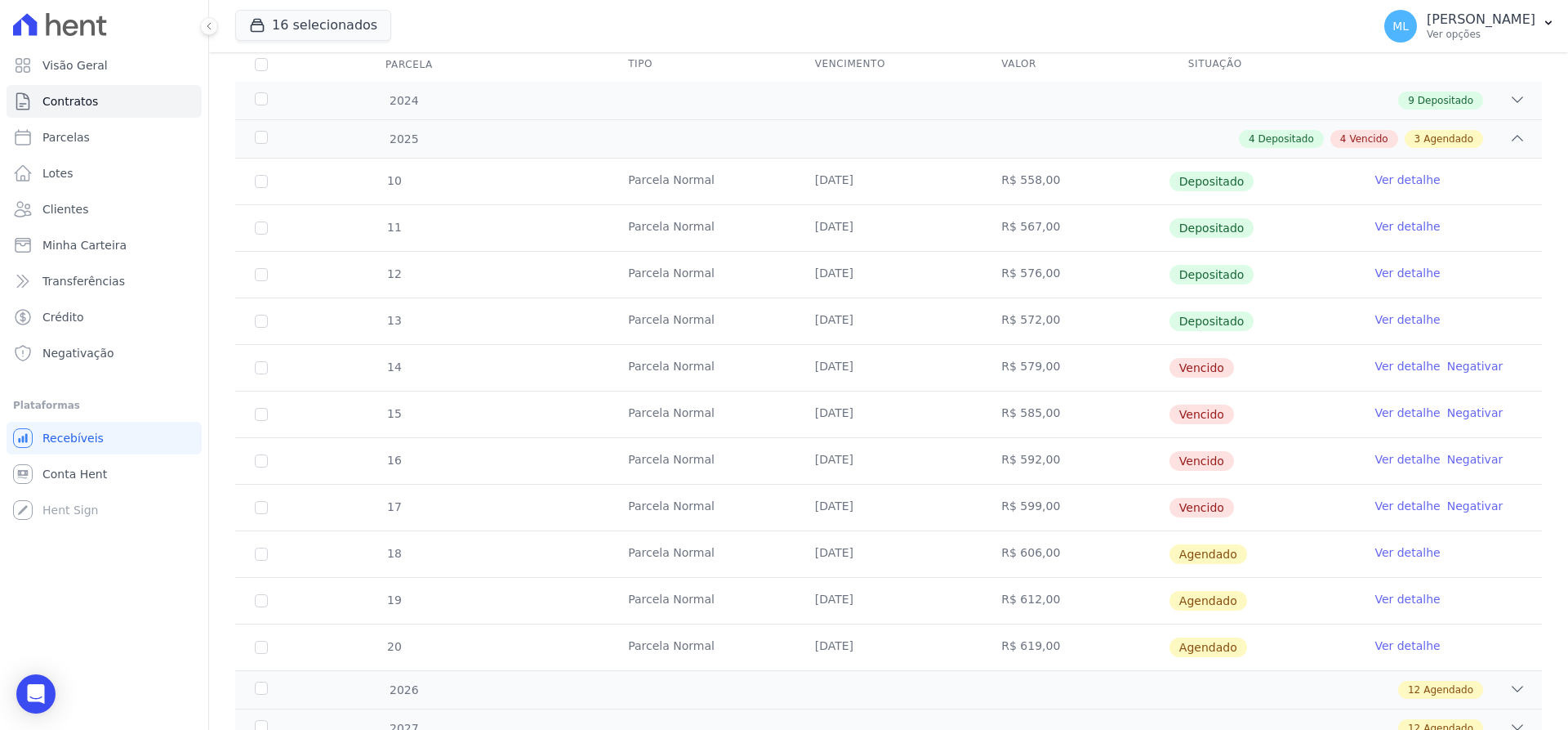
scroll to position [246, 0]
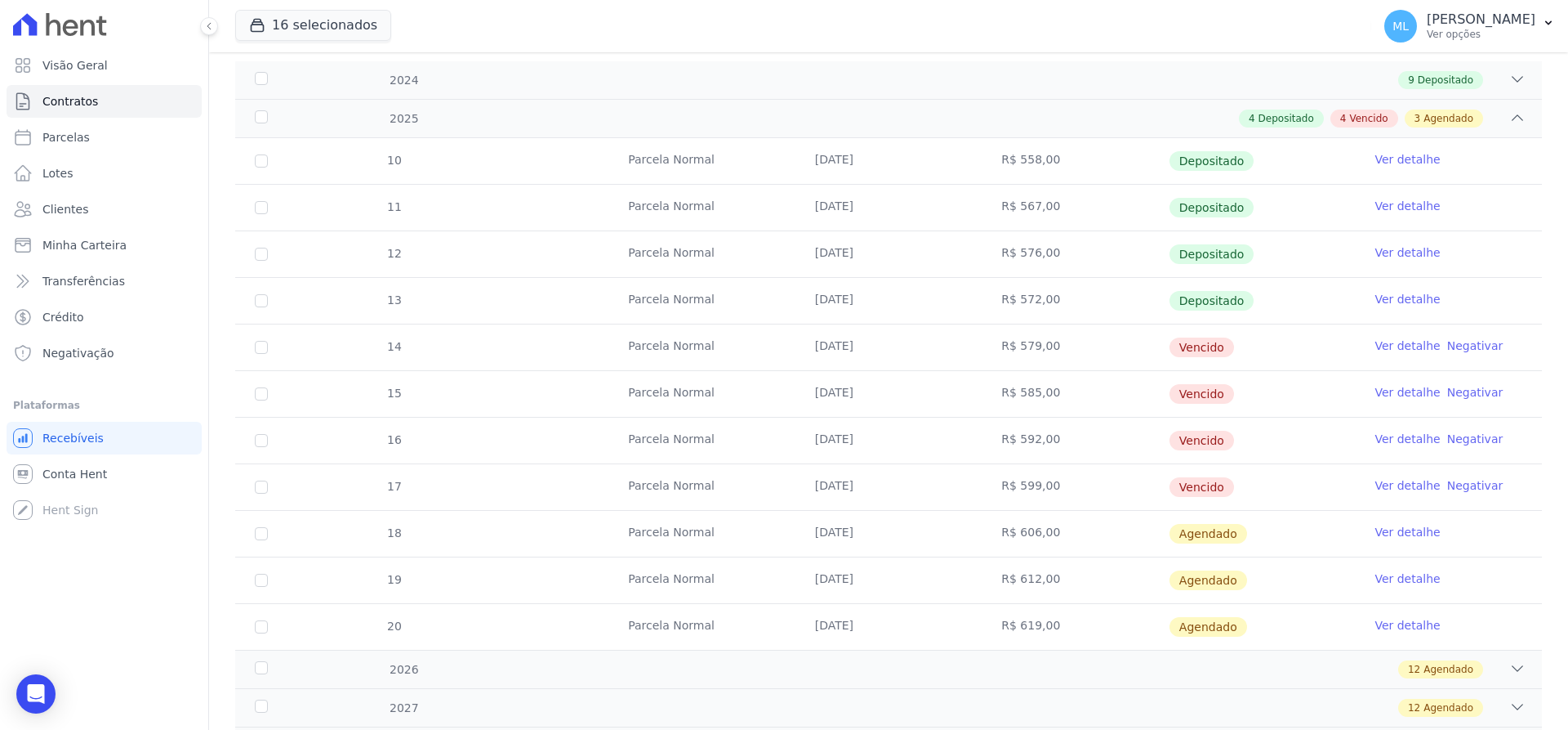
click at [1395, 438] on link "Ver detalhe" at bounding box center [1407, 439] width 65 height 17
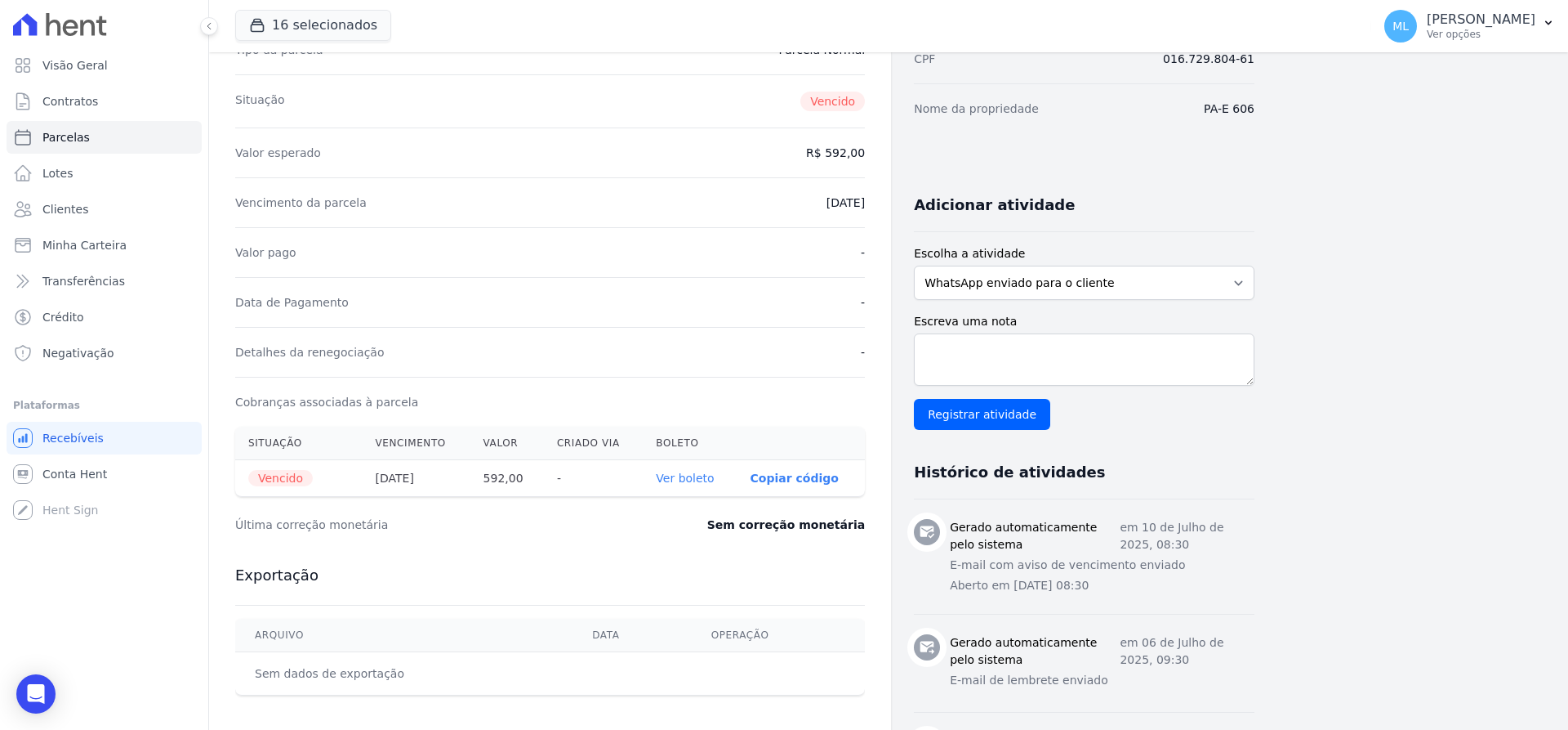
scroll to position [246, 0]
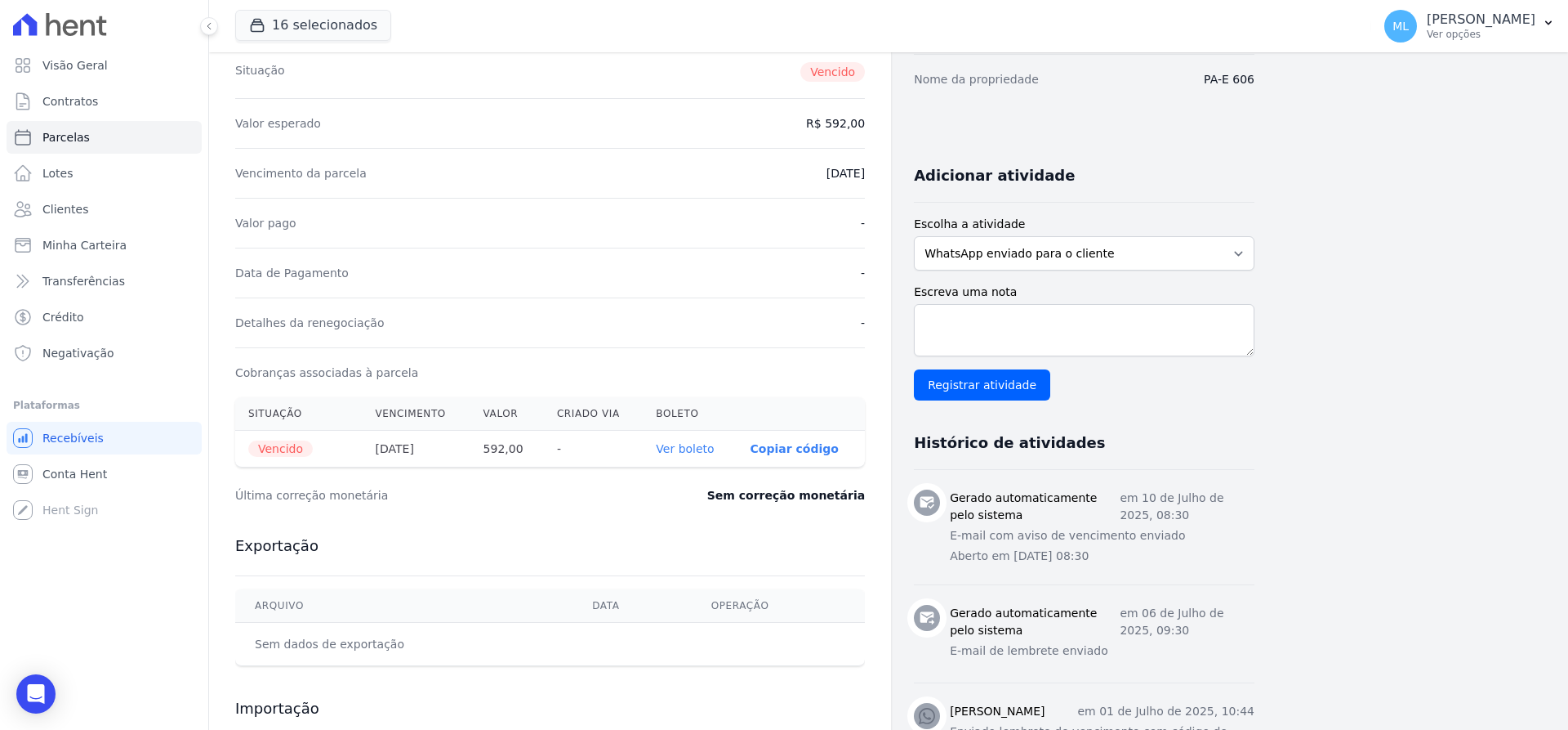
click at [694, 451] on link "Ver boleto" at bounding box center [685, 448] width 58 height 13
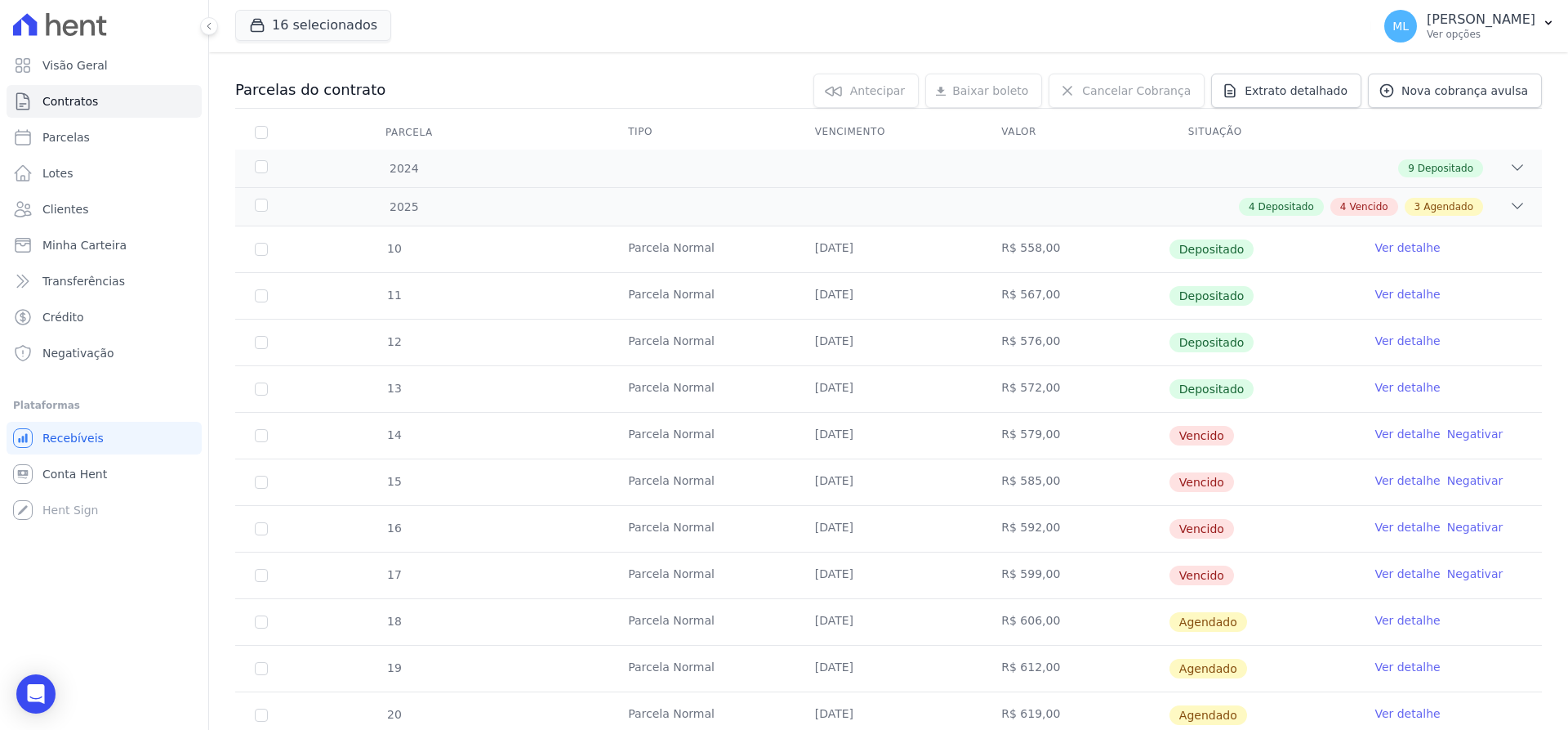
scroll to position [164, 0]
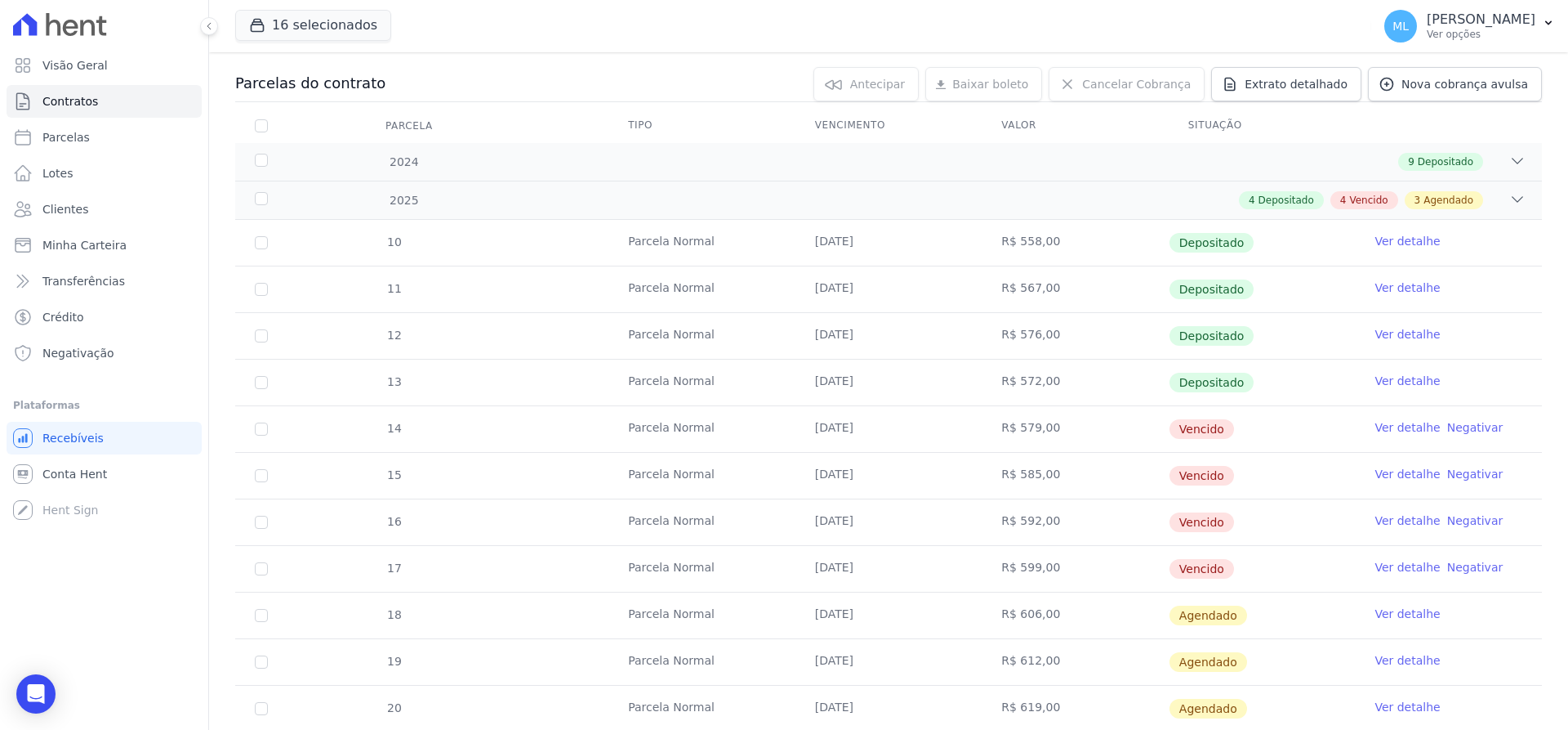
click at [1393, 565] on link "Ver detalhe" at bounding box center [1407, 567] width 65 height 17
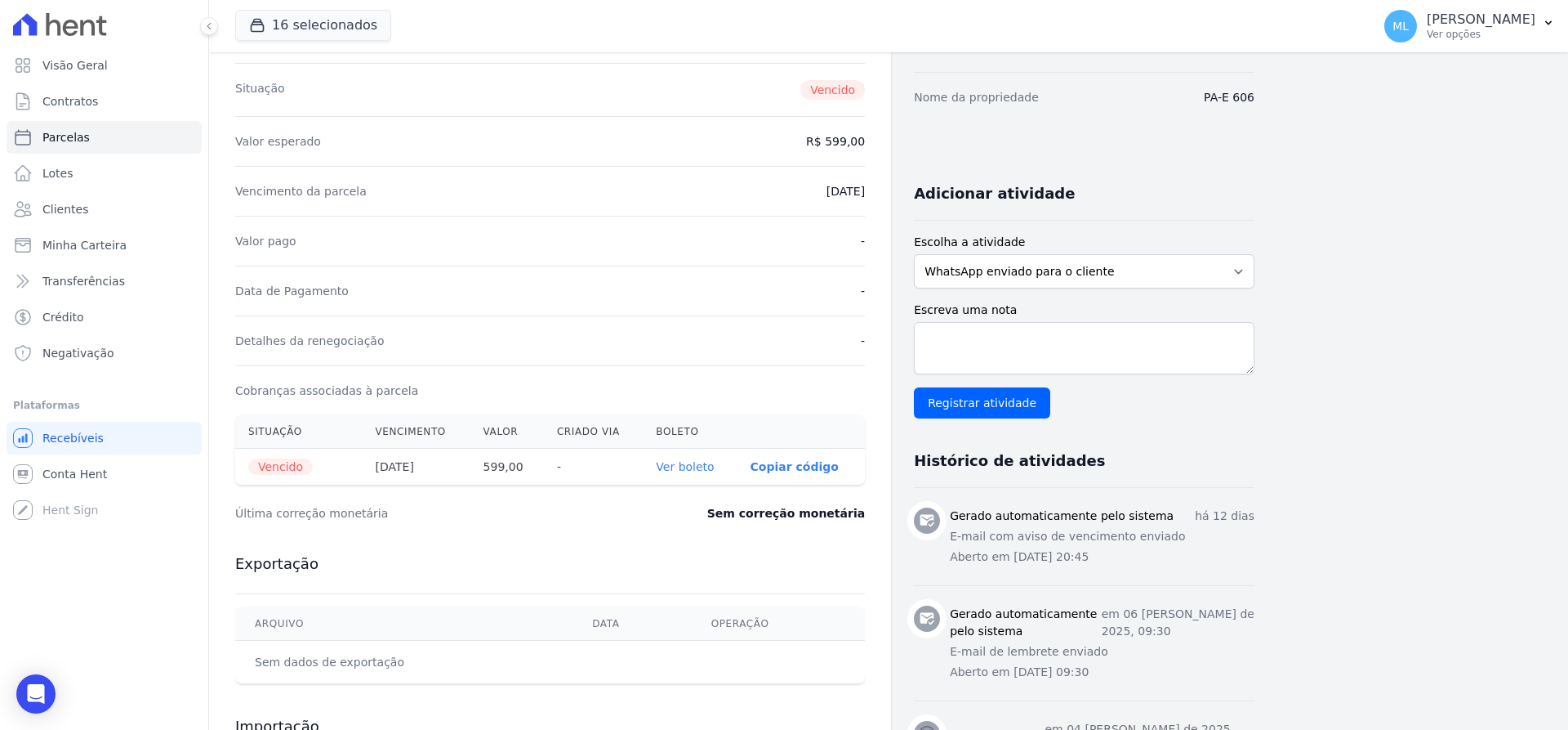
scroll to position [246, 0]
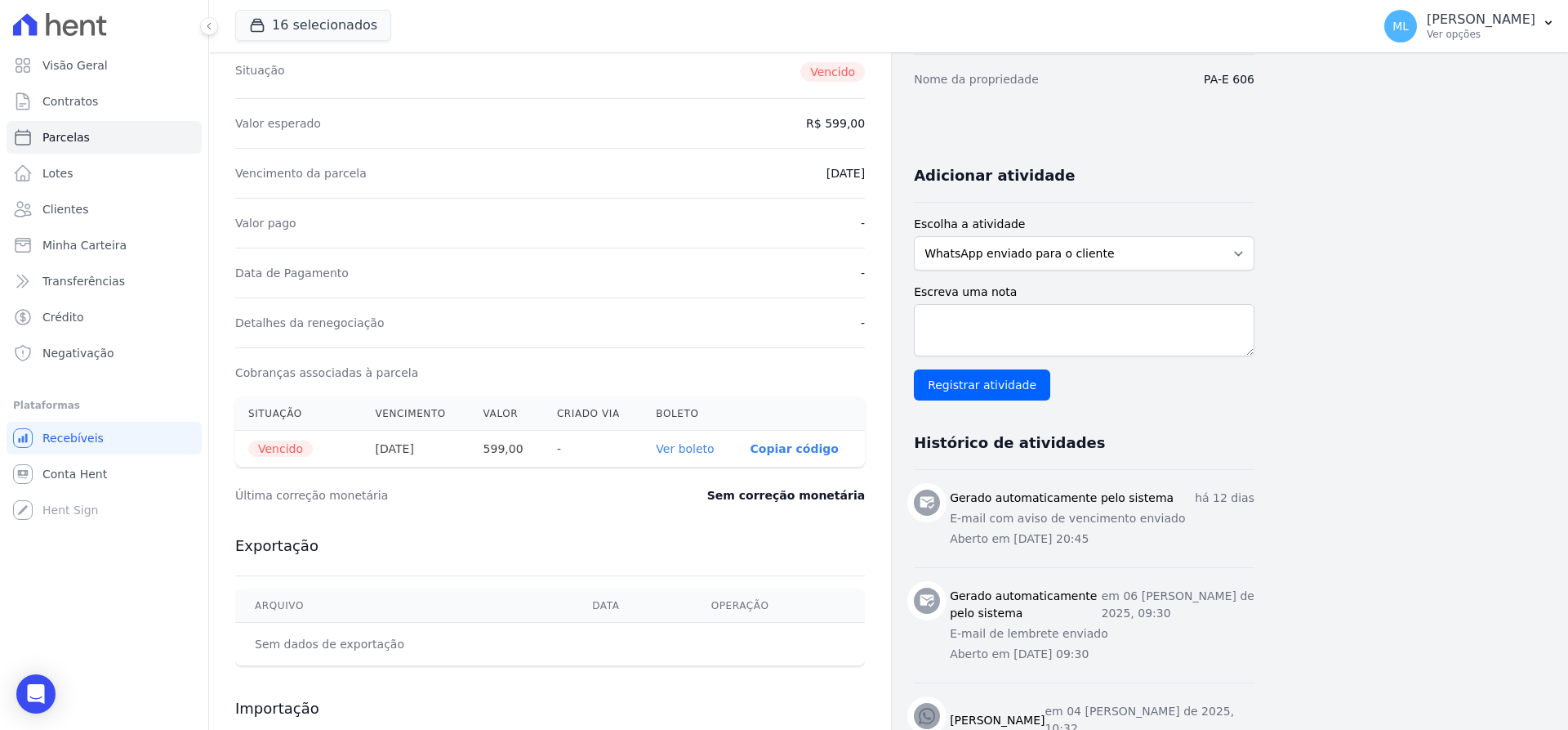
click at [692, 437] on th "Ver boleto" at bounding box center [690, 449] width 94 height 37
click at [698, 448] on link "Ver boleto" at bounding box center [685, 448] width 58 height 13
